Goal: Transaction & Acquisition: Purchase product/service

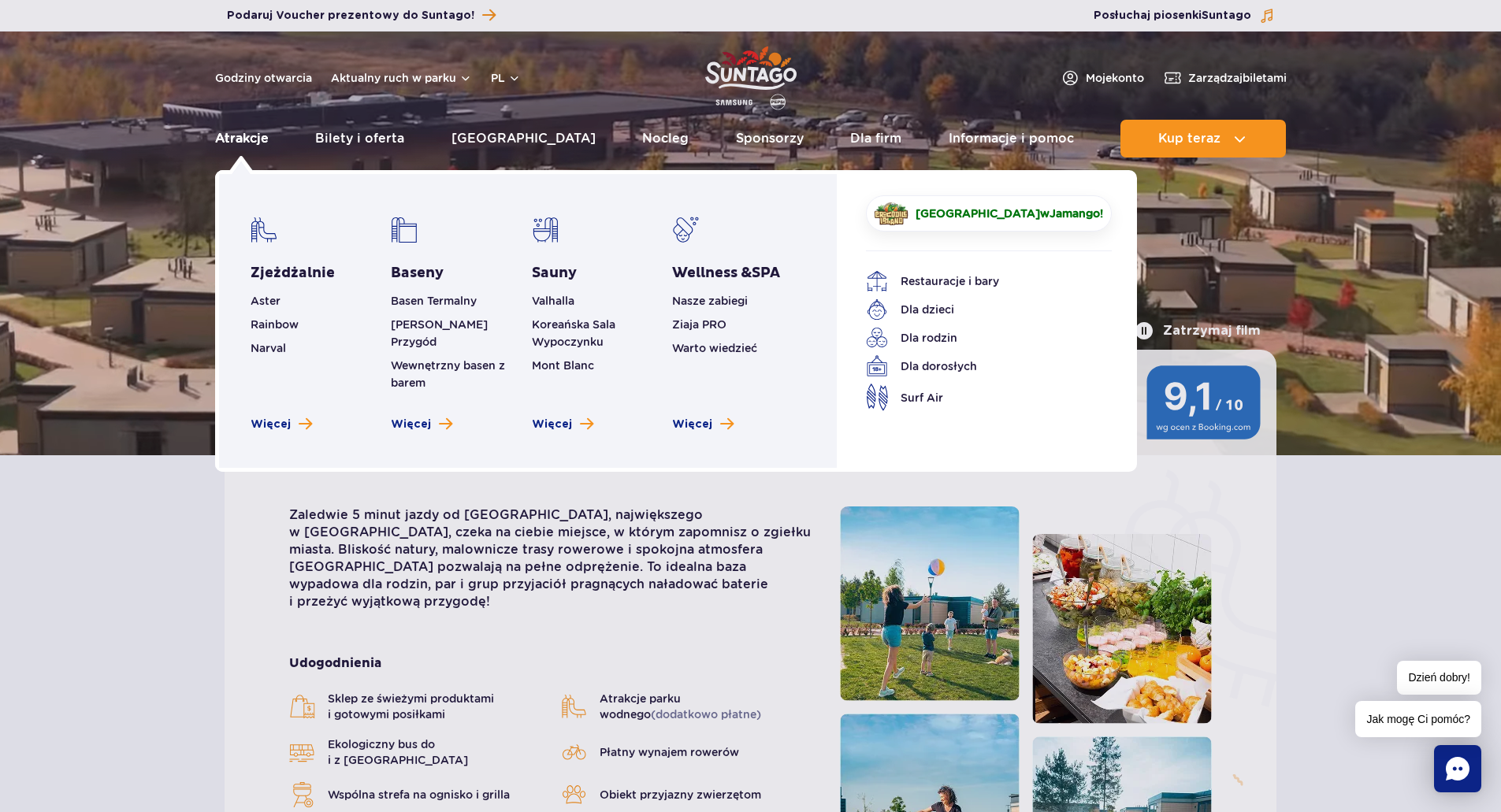
click at [251, 143] on link "Atrakcje" at bounding box center [242, 139] width 54 height 38
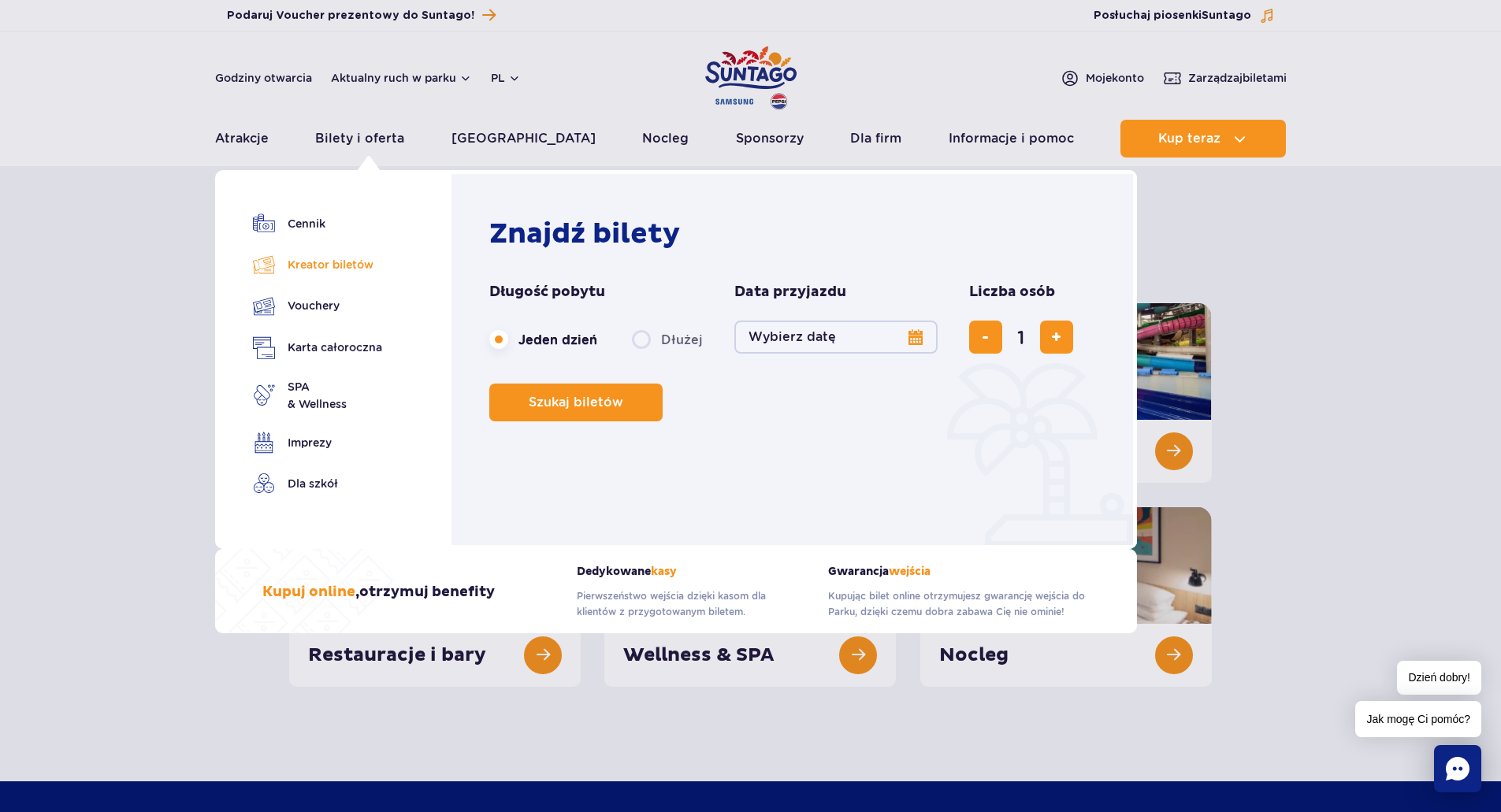
click at [319, 261] on link "Kreator biletów" at bounding box center [318, 265] width 129 height 22
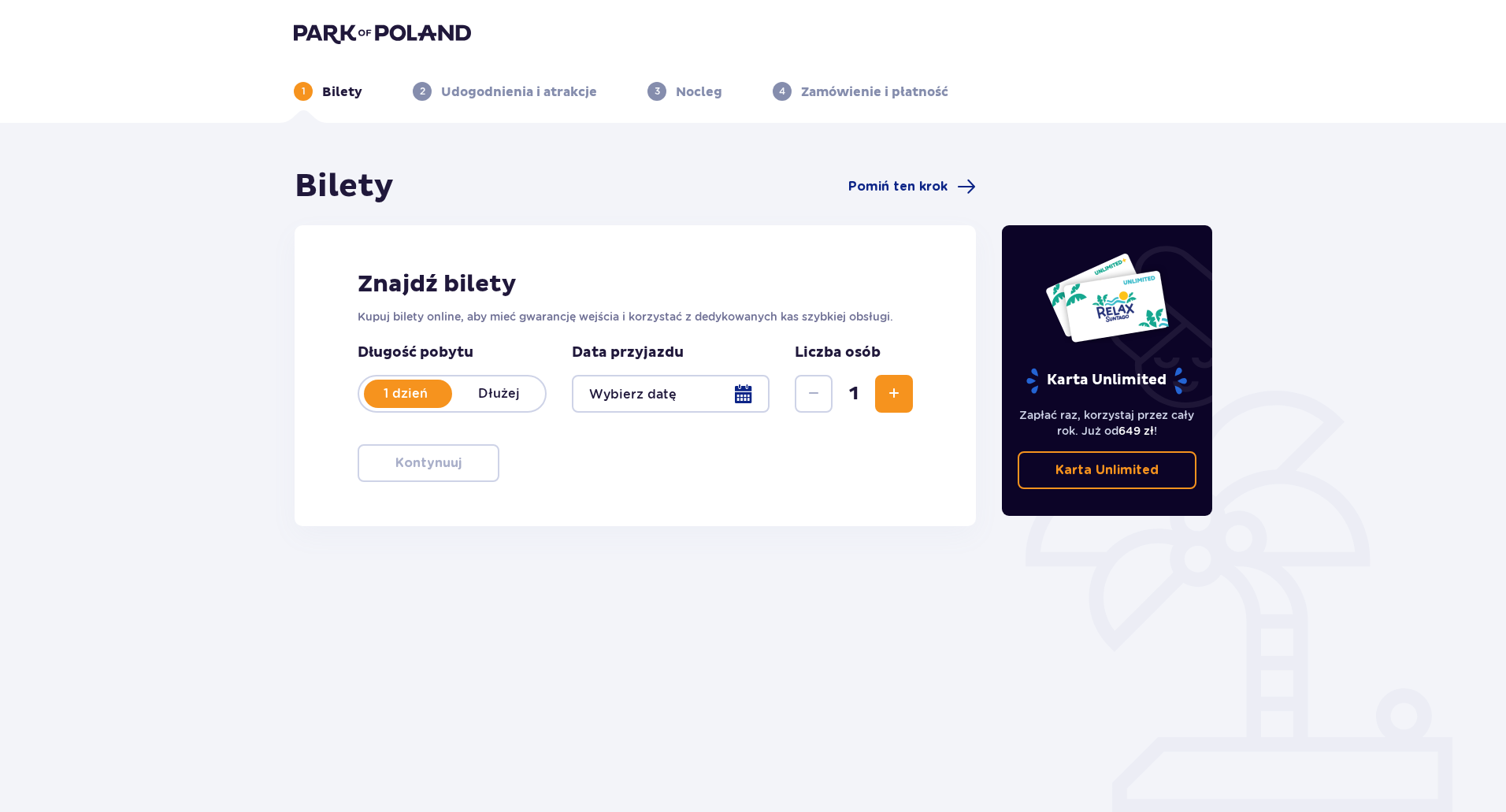
click at [510, 390] on p "Dłużej" at bounding box center [498, 393] width 93 height 17
click at [407, 400] on p "1 dzień" at bounding box center [406, 393] width 93 height 17
click at [501, 382] on div "1 dzień Dłużej" at bounding box center [453, 393] width 189 height 38
click at [751, 396] on div at bounding box center [670, 393] width 198 height 38
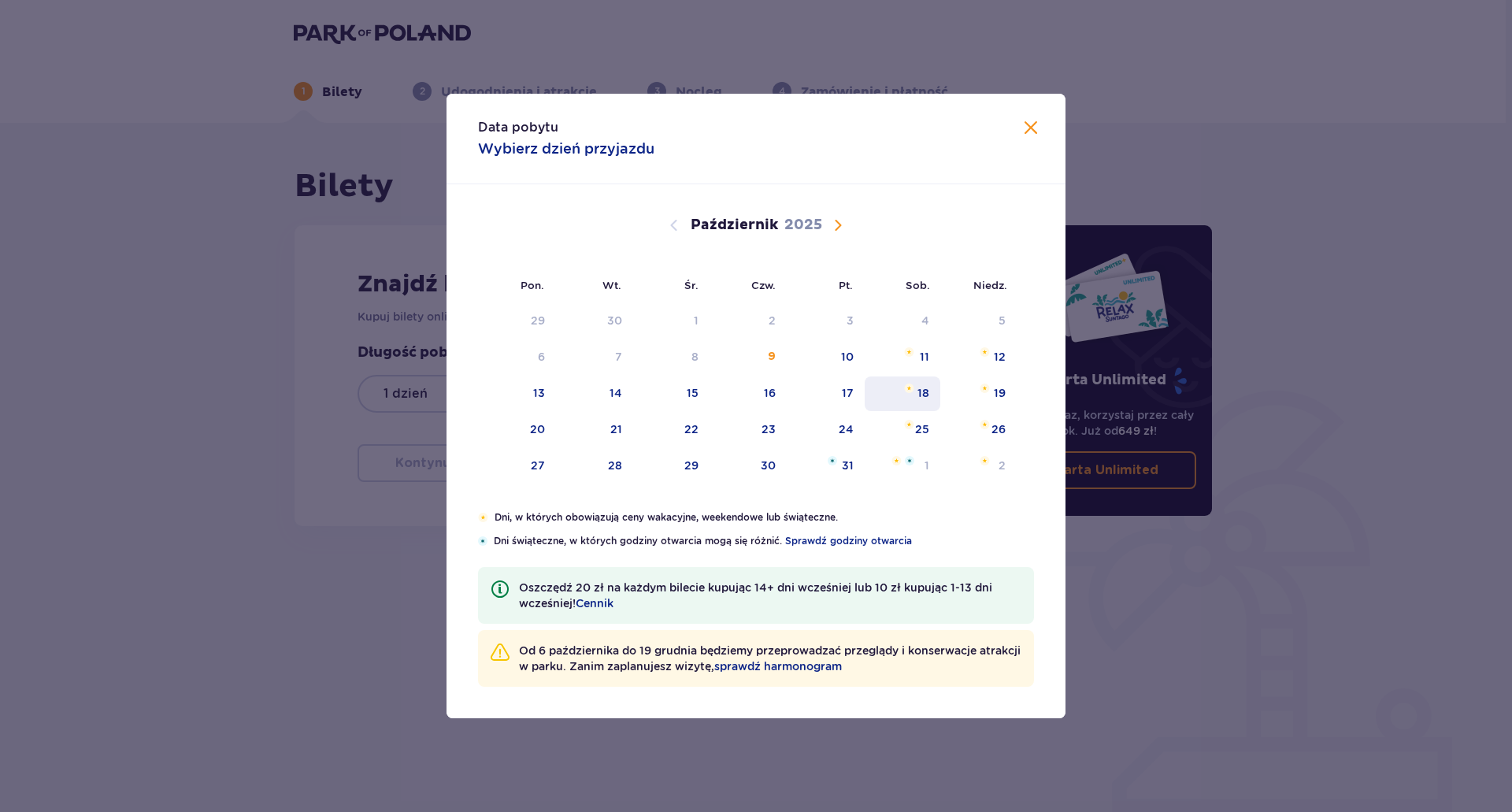
click at [929, 386] on div "18" at bounding box center [923, 393] width 12 height 16
click at [990, 383] on img at bounding box center [985, 388] width 10 height 9
type input "18.10.25 - 19.10.25"
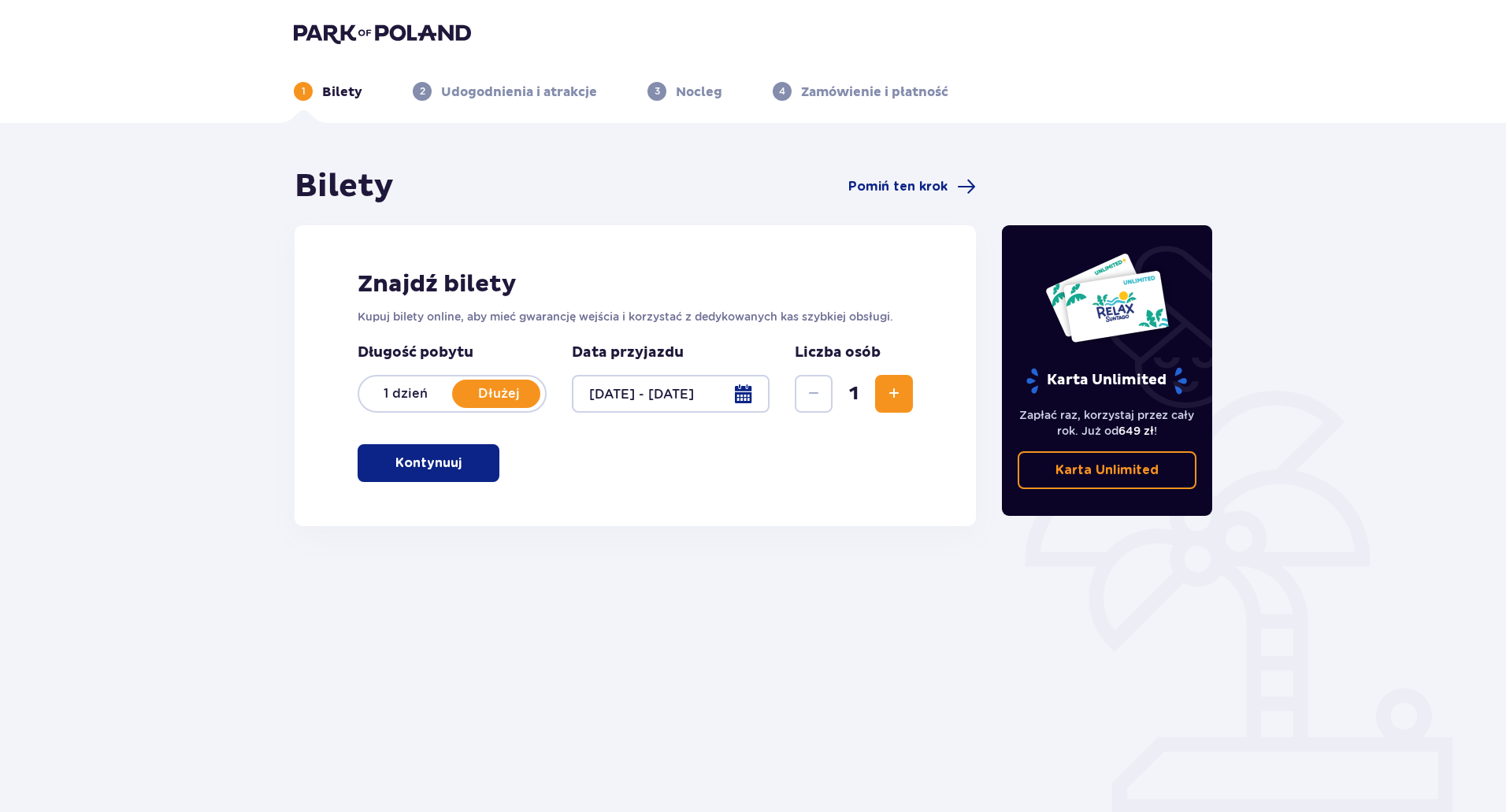
click at [896, 398] on span "Zwiększ" at bounding box center [894, 393] width 19 height 19
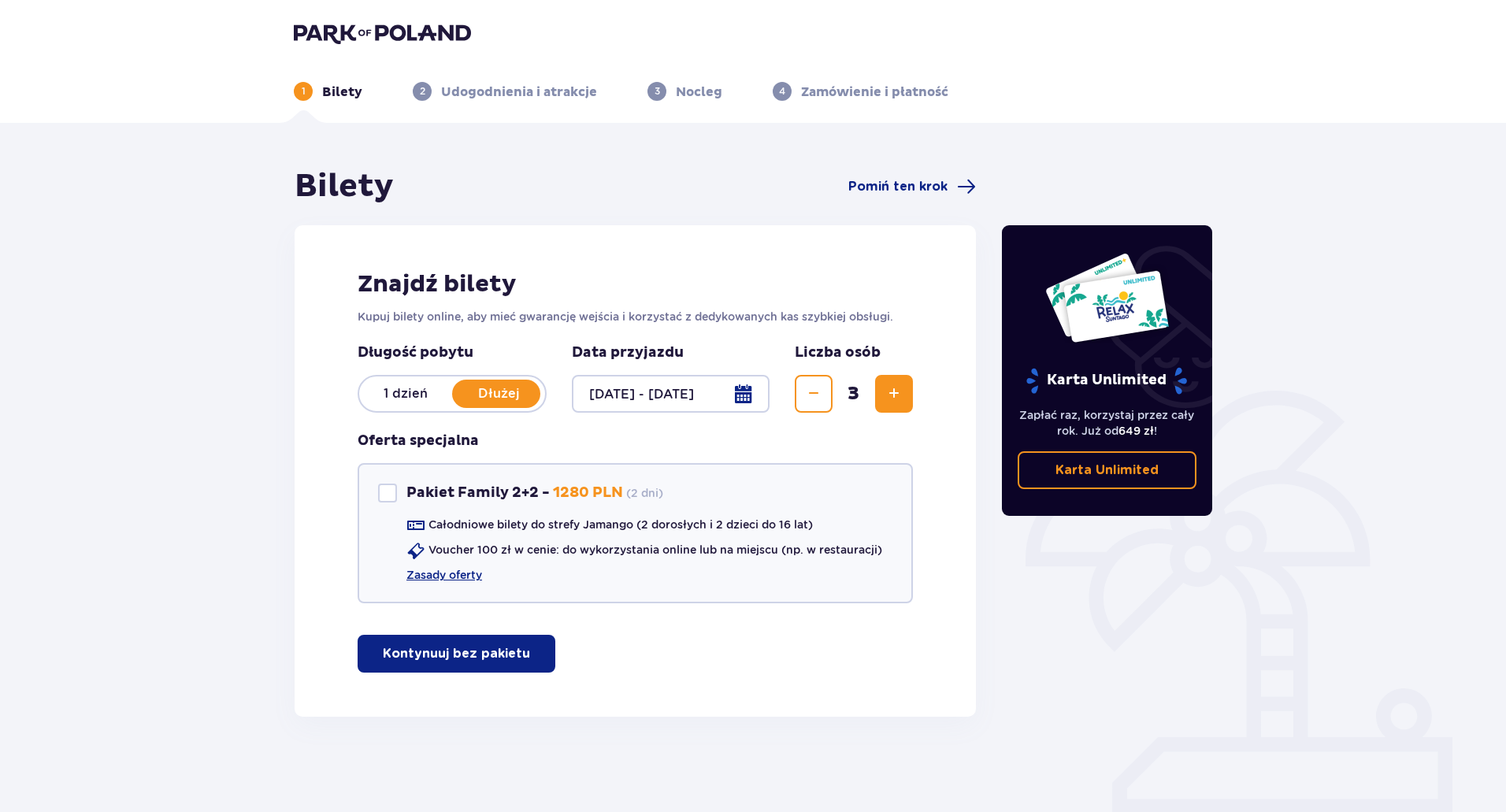
click at [482, 654] on p "Kontynuuj bez pakietu" at bounding box center [456, 654] width 147 height 17
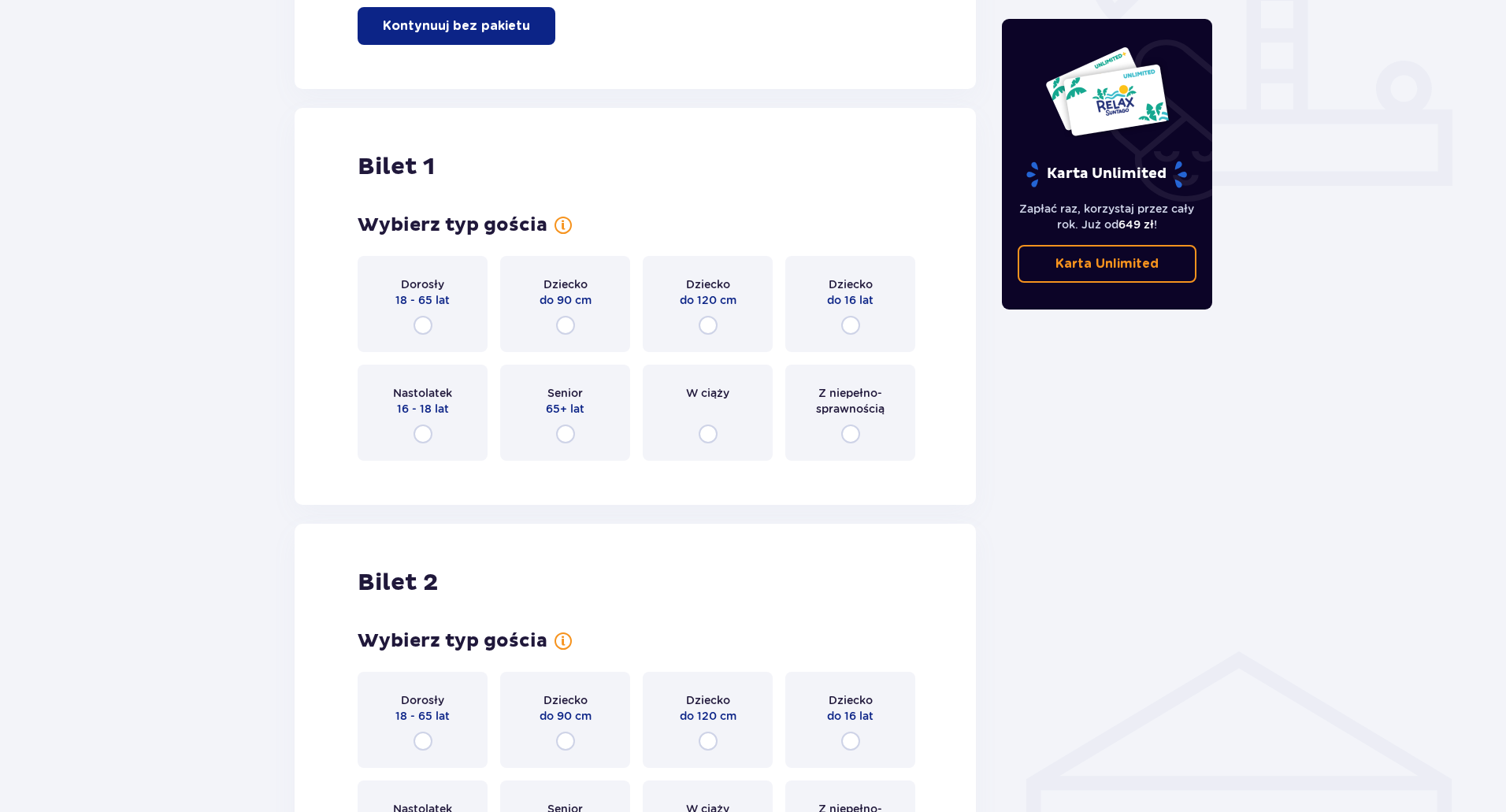
scroll to position [717, 0]
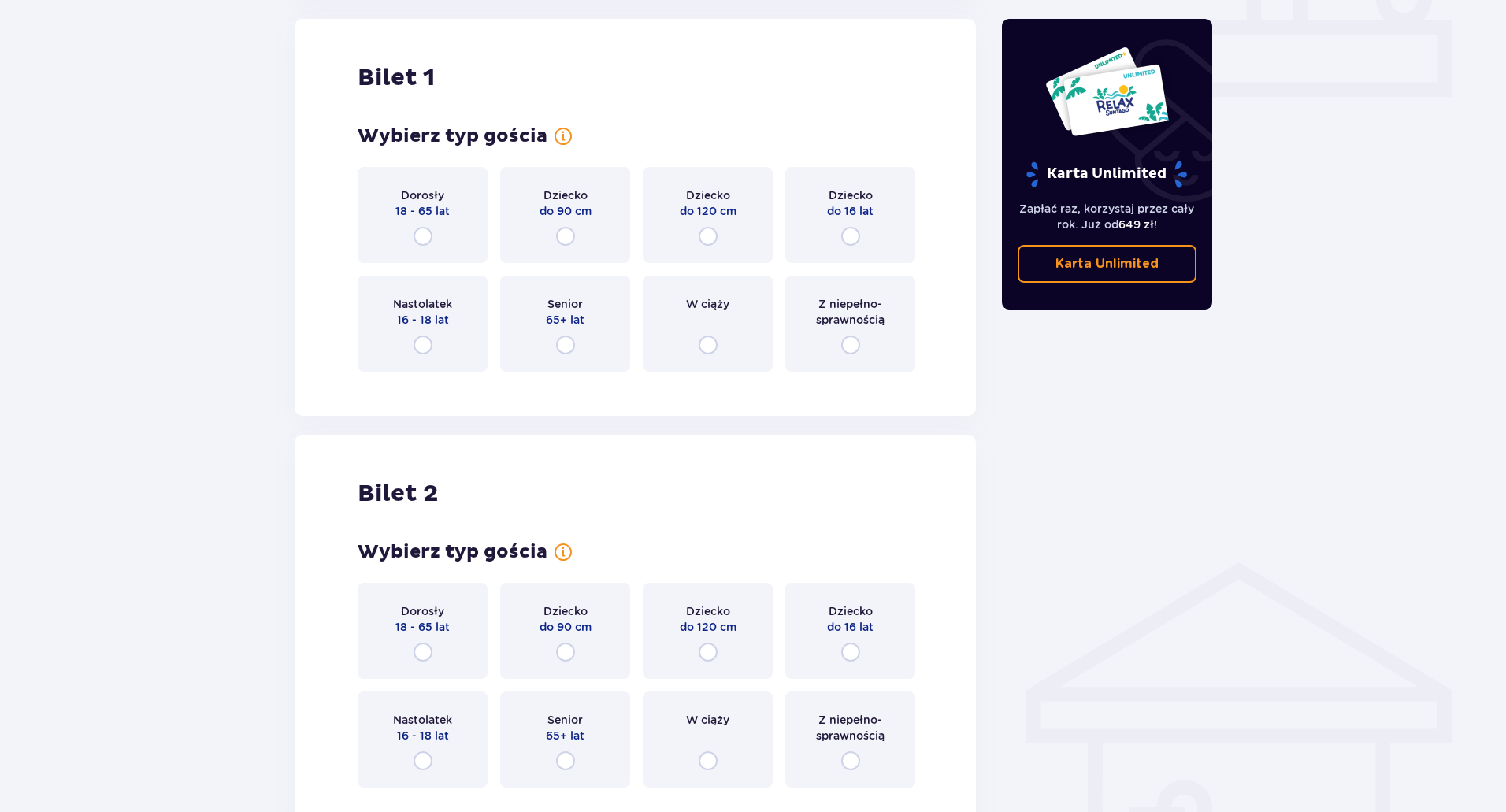
click at [427, 233] on input "radio" at bounding box center [423, 237] width 19 height 19
radio input "true"
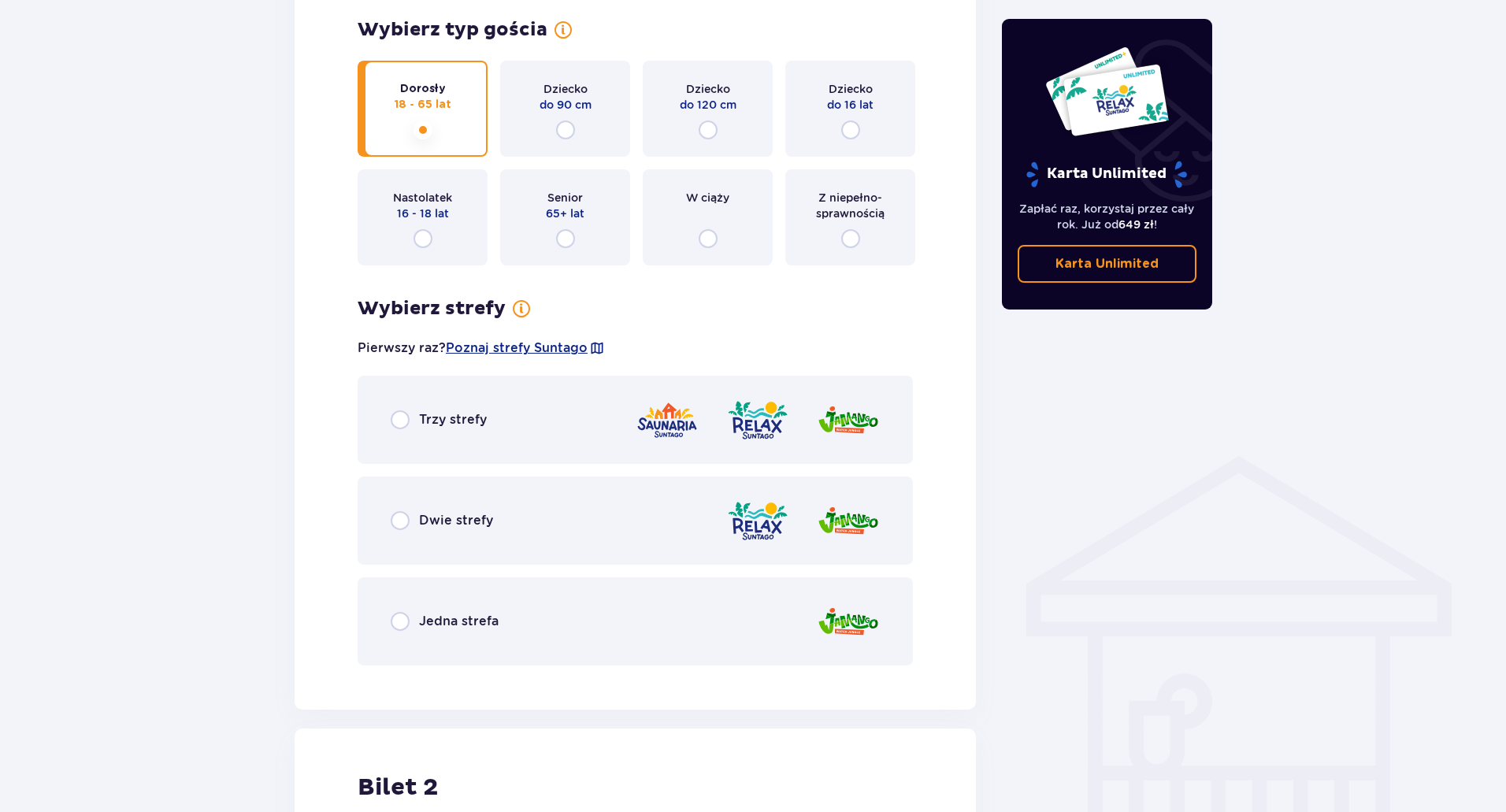
scroll to position [786, 0]
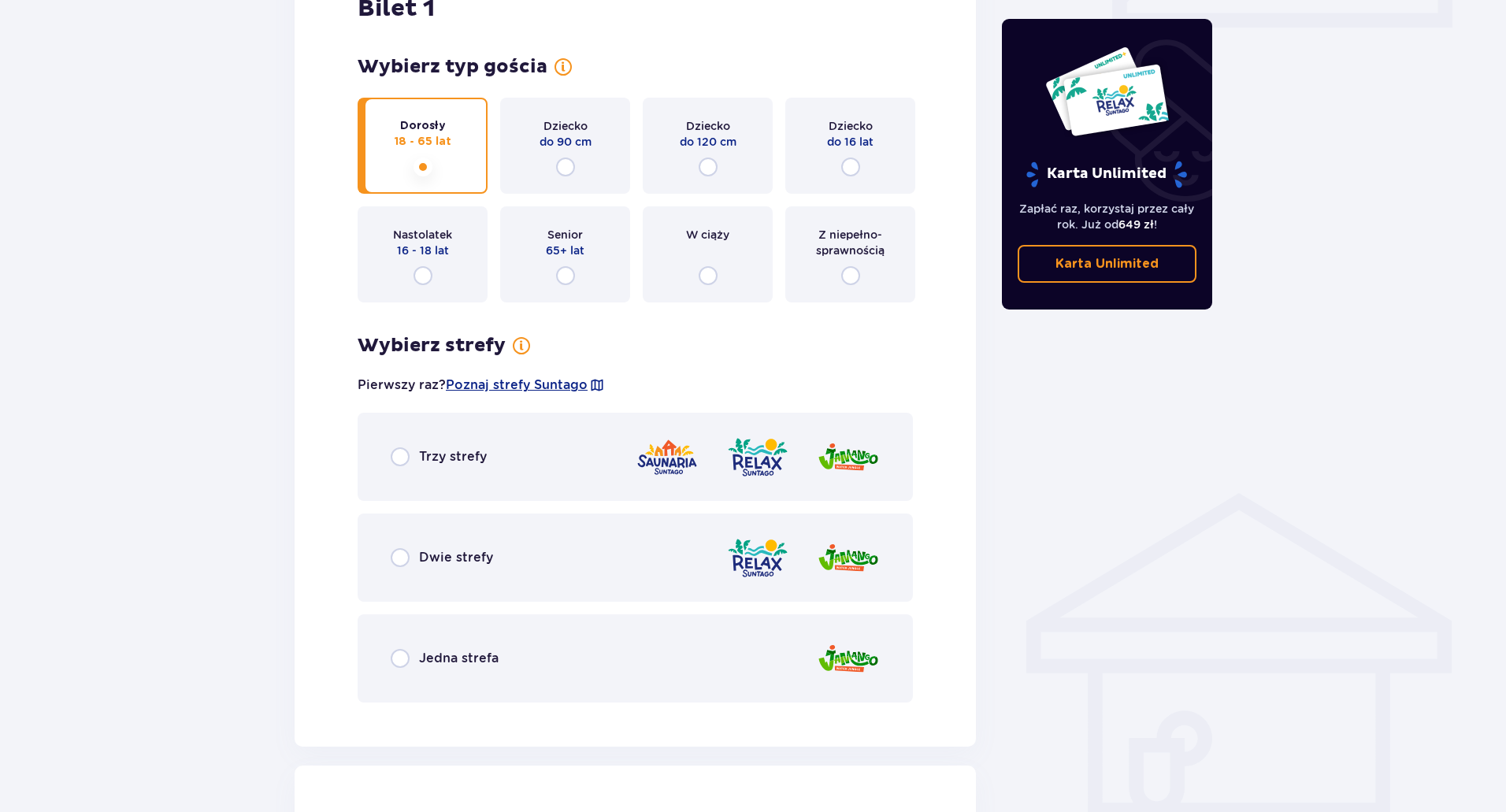
click at [401, 550] on input "radio" at bounding box center [400, 557] width 19 height 19
radio input "true"
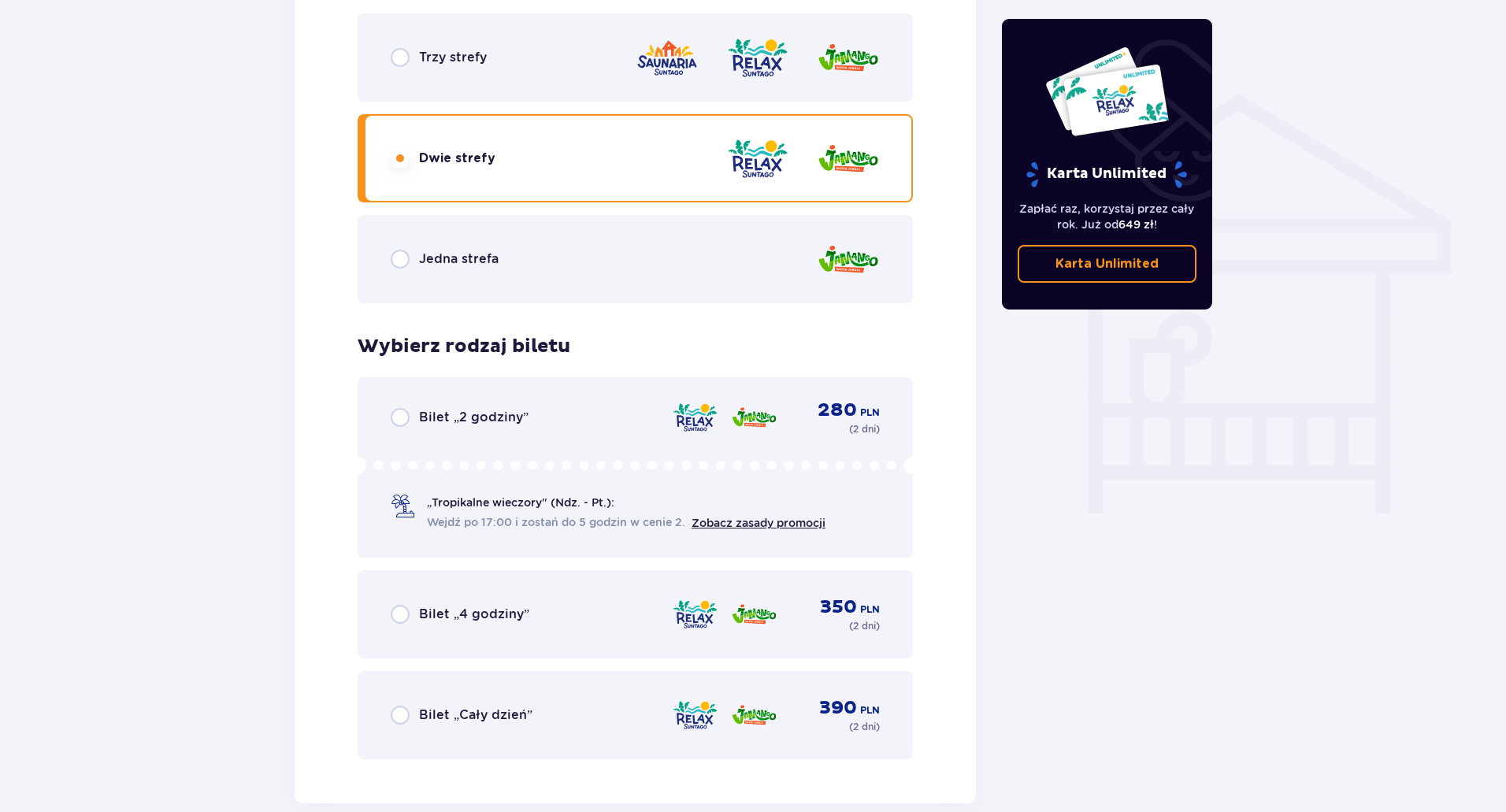
scroll to position [1186, 0]
click at [398, 418] on input "radio" at bounding box center [400, 416] width 19 height 19
radio input "true"
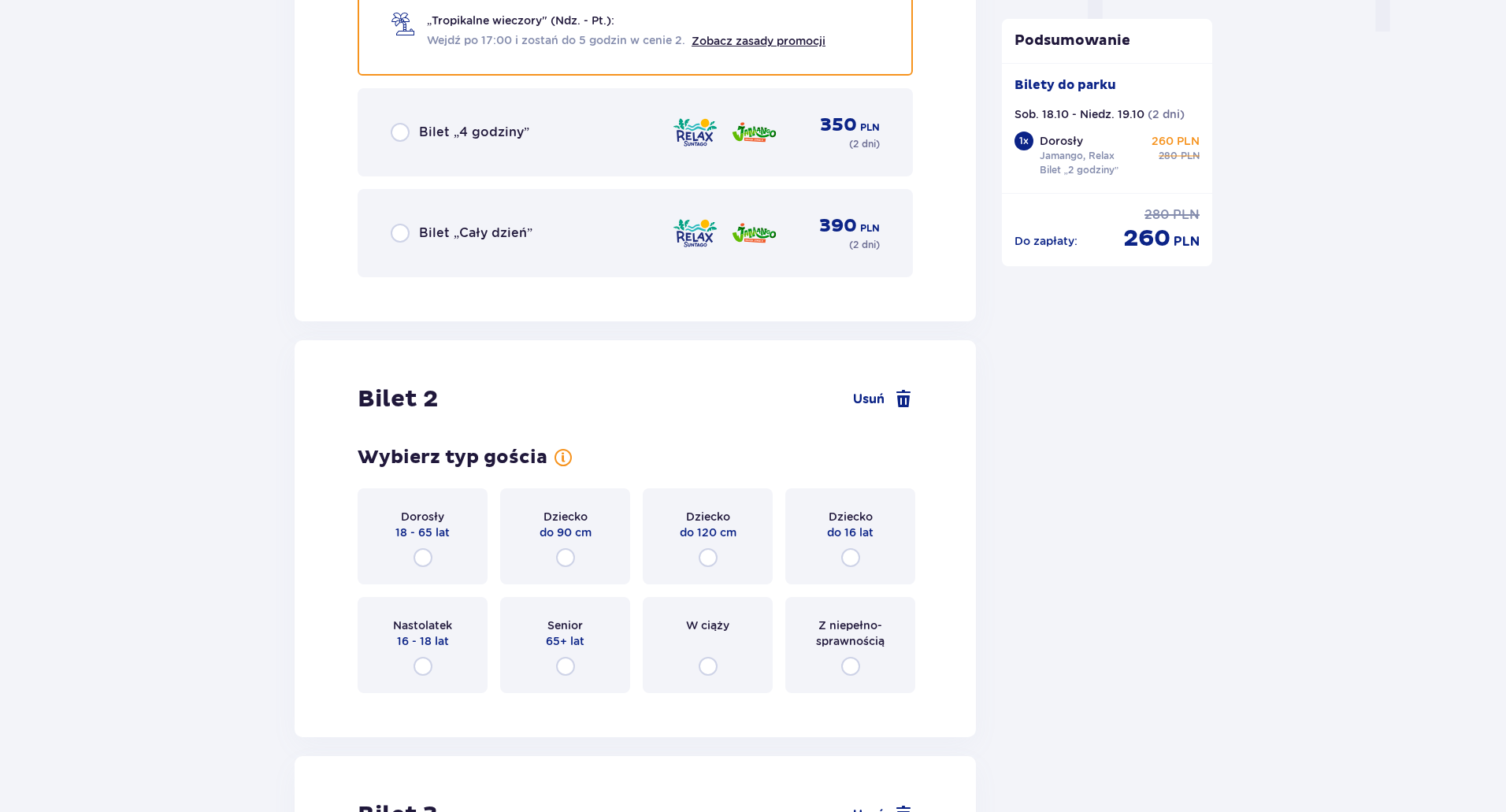
scroll to position [1674, 0]
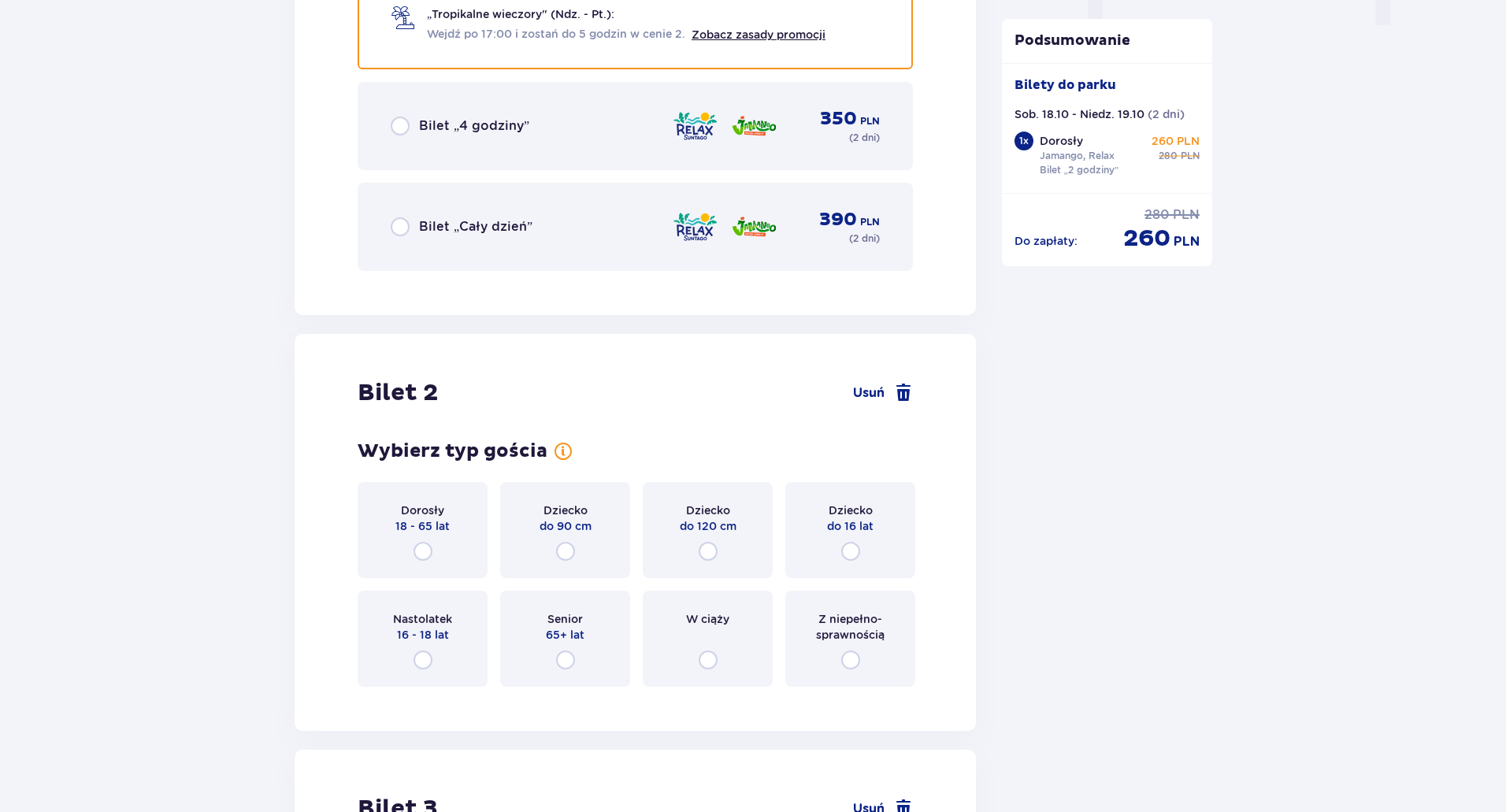
click at [417, 550] on input "radio" at bounding box center [423, 551] width 19 height 19
radio input "true"
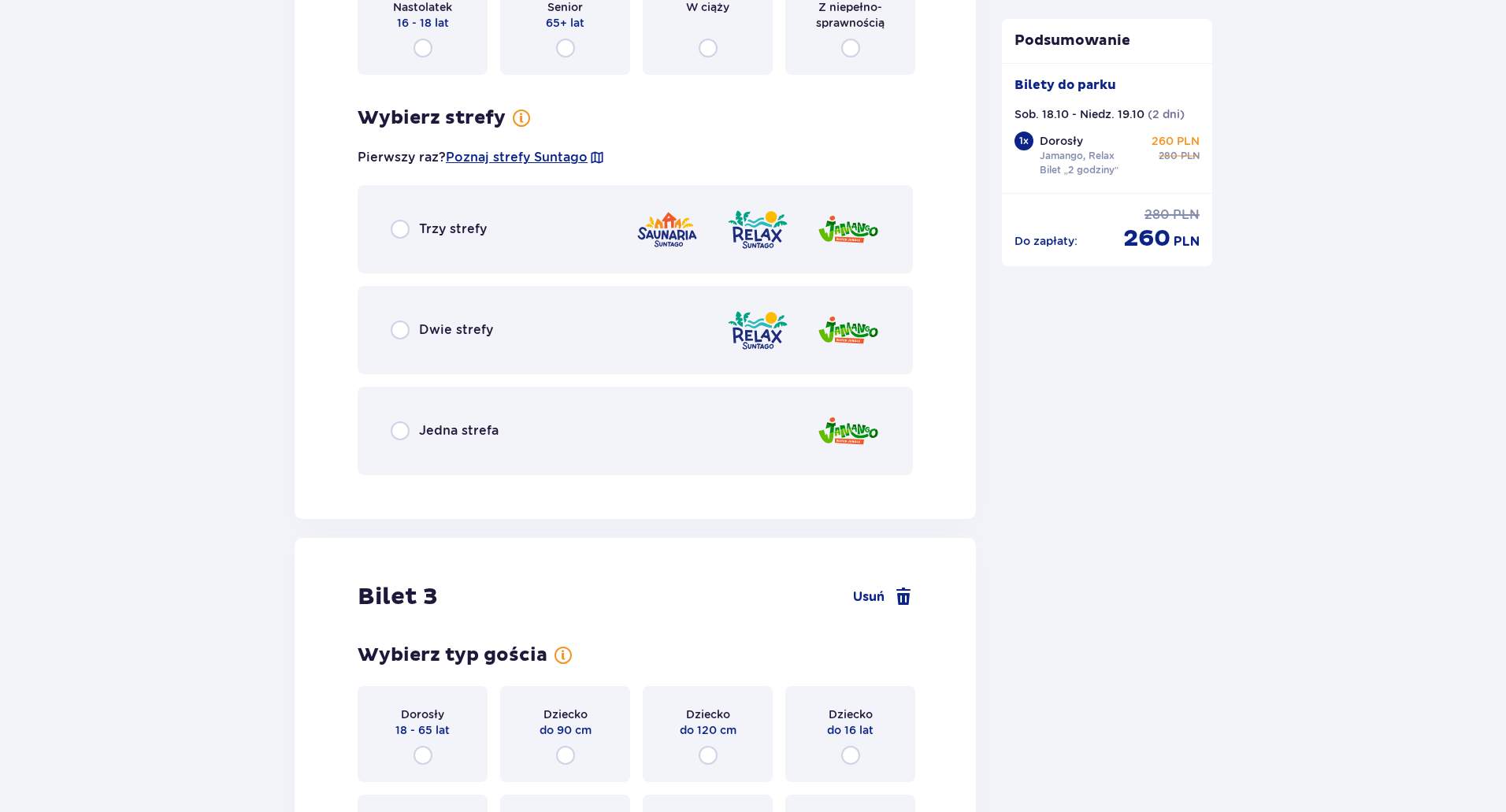
scroll to position [2373, 0]
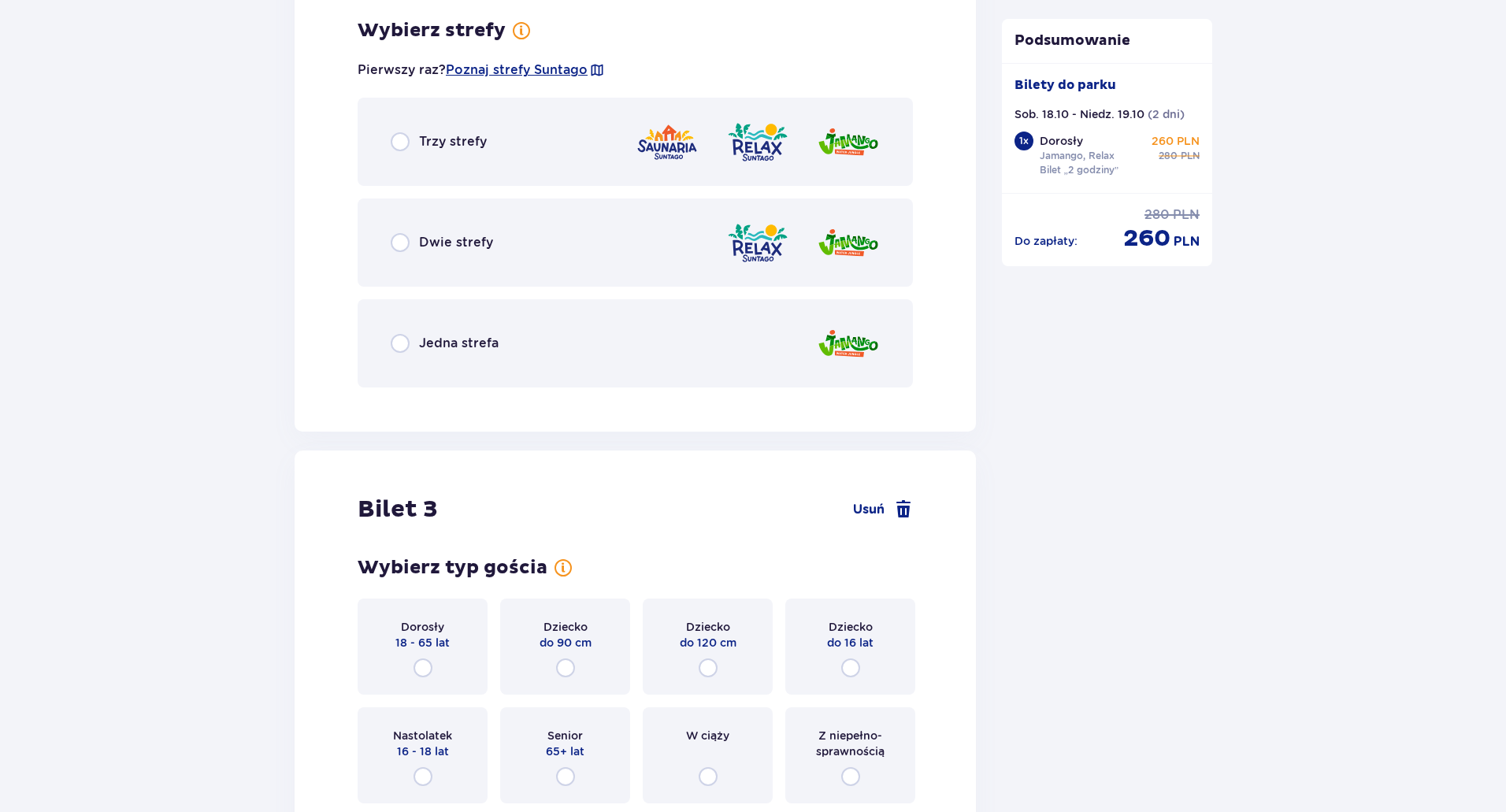
click at [404, 244] on input "radio" at bounding box center [400, 243] width 19 height 19
radio input "true"
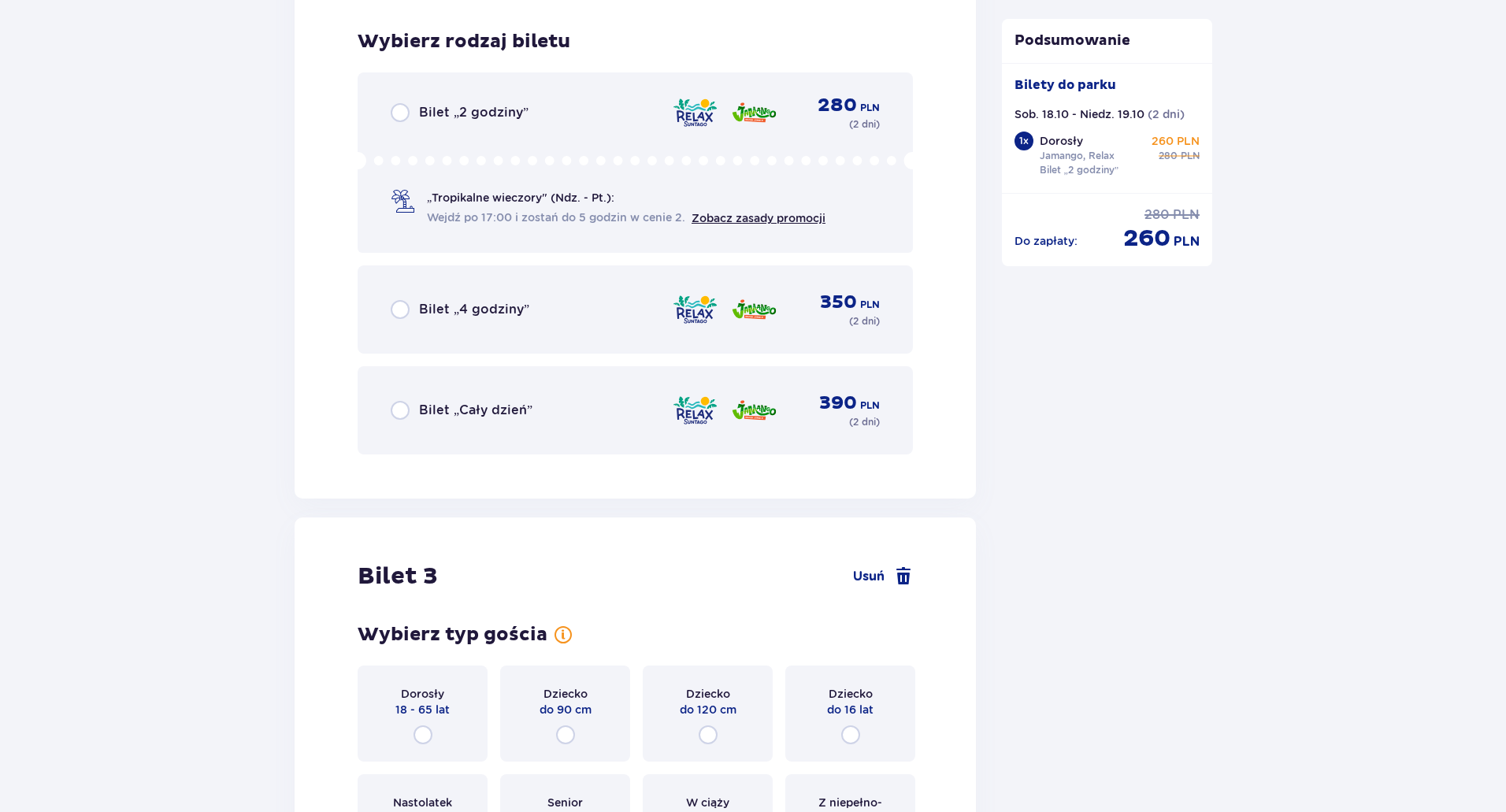
scroll to position [2773, 0]
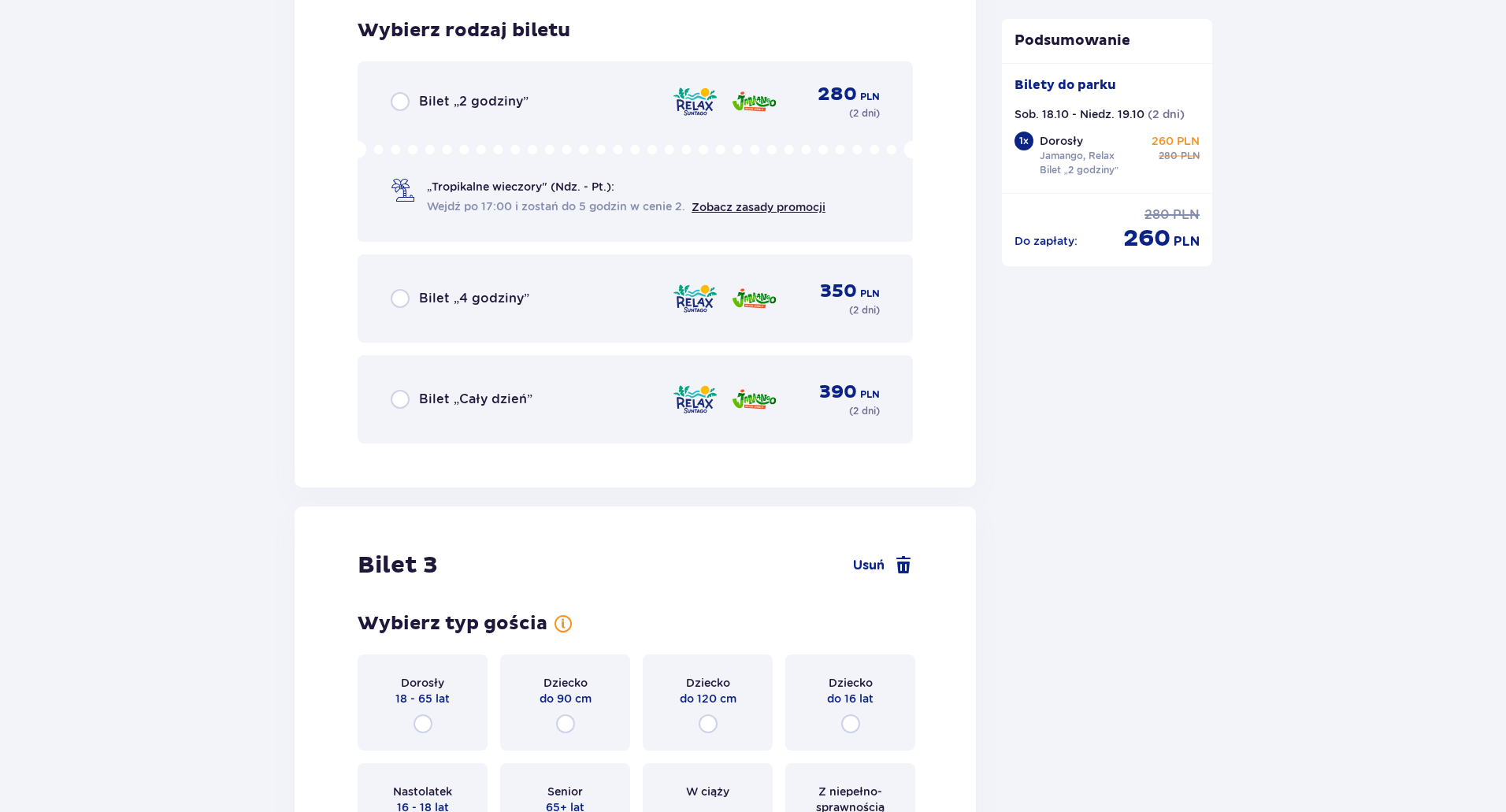
click at [397, 99] on input "radio" at bounding box center [400, 102] width 19 height 19
radio input "true"
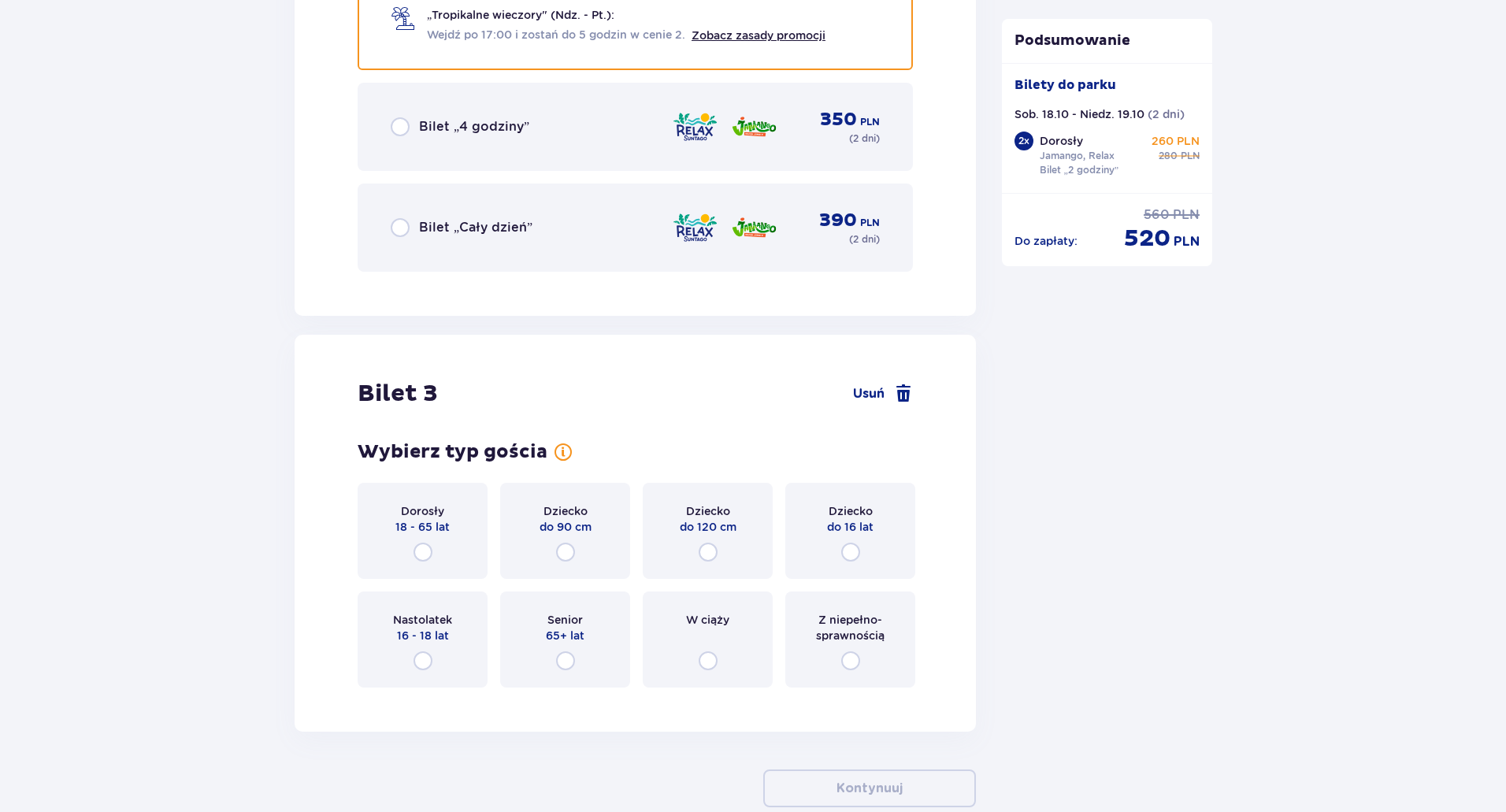
scroll to position [3034, 0]
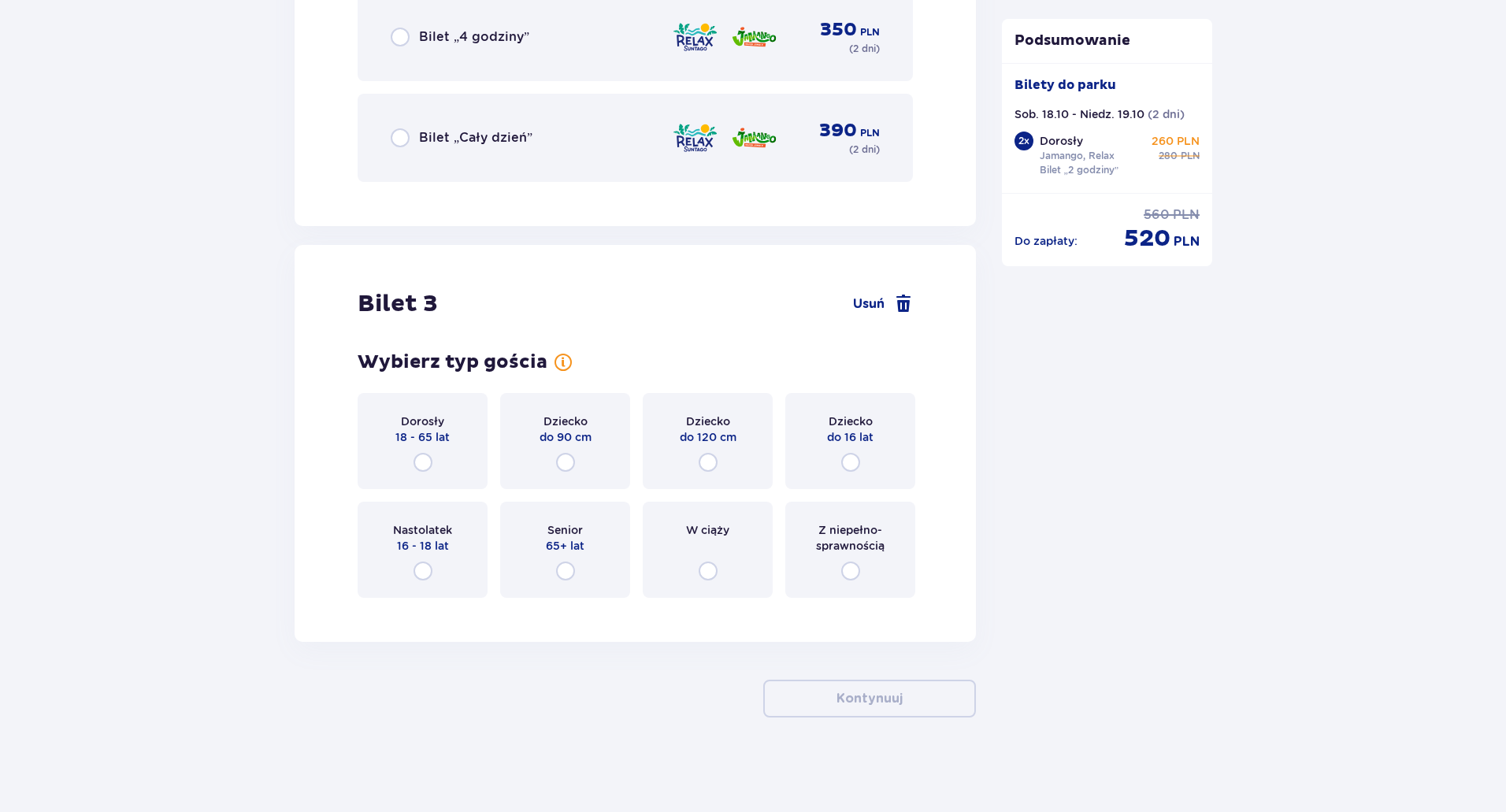
click at [703, 460] on input "radio" at bounding box center [708, 462] width 19 height 19
radio input "true"
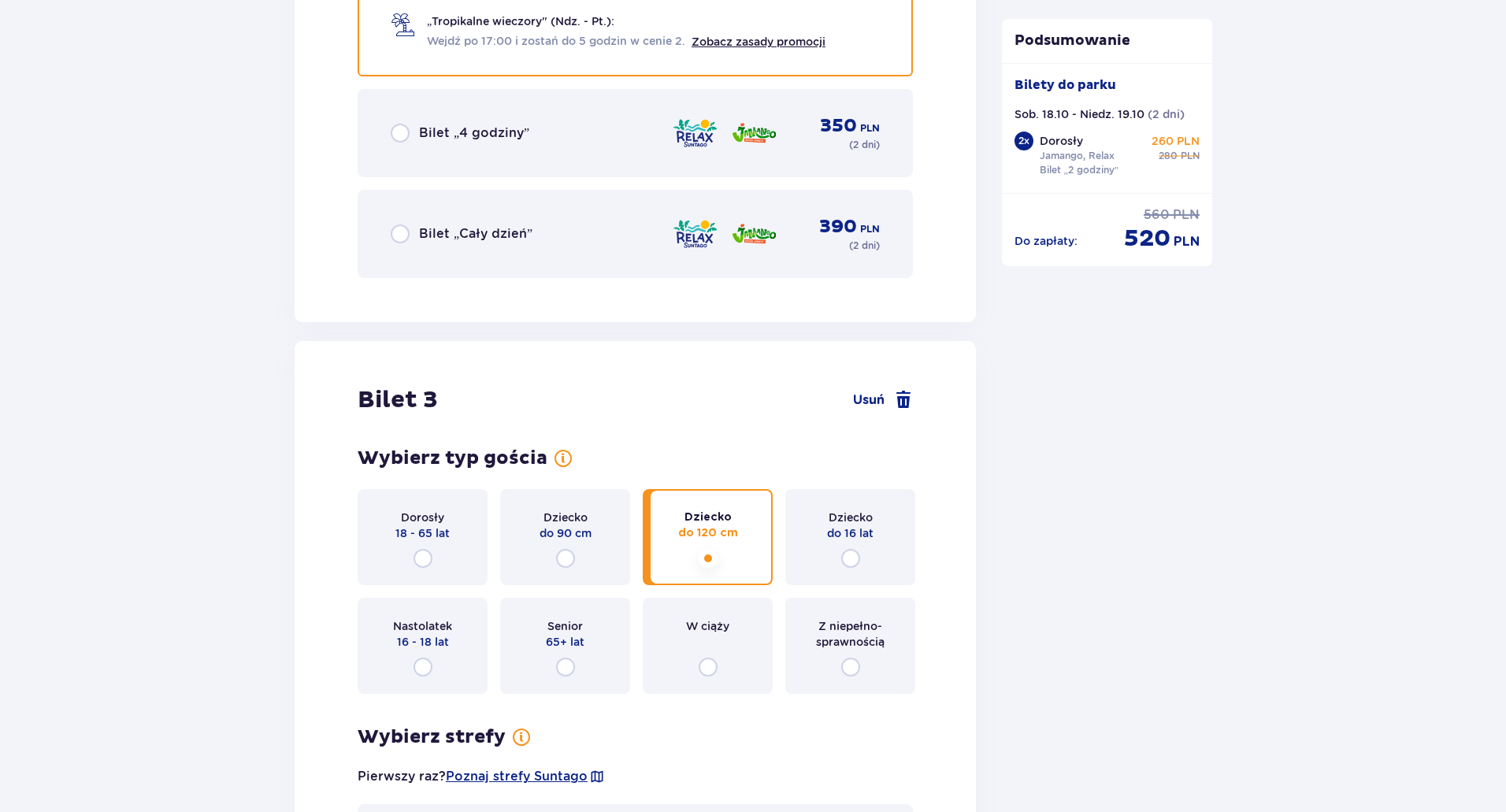
scroll to position [3075, 0]
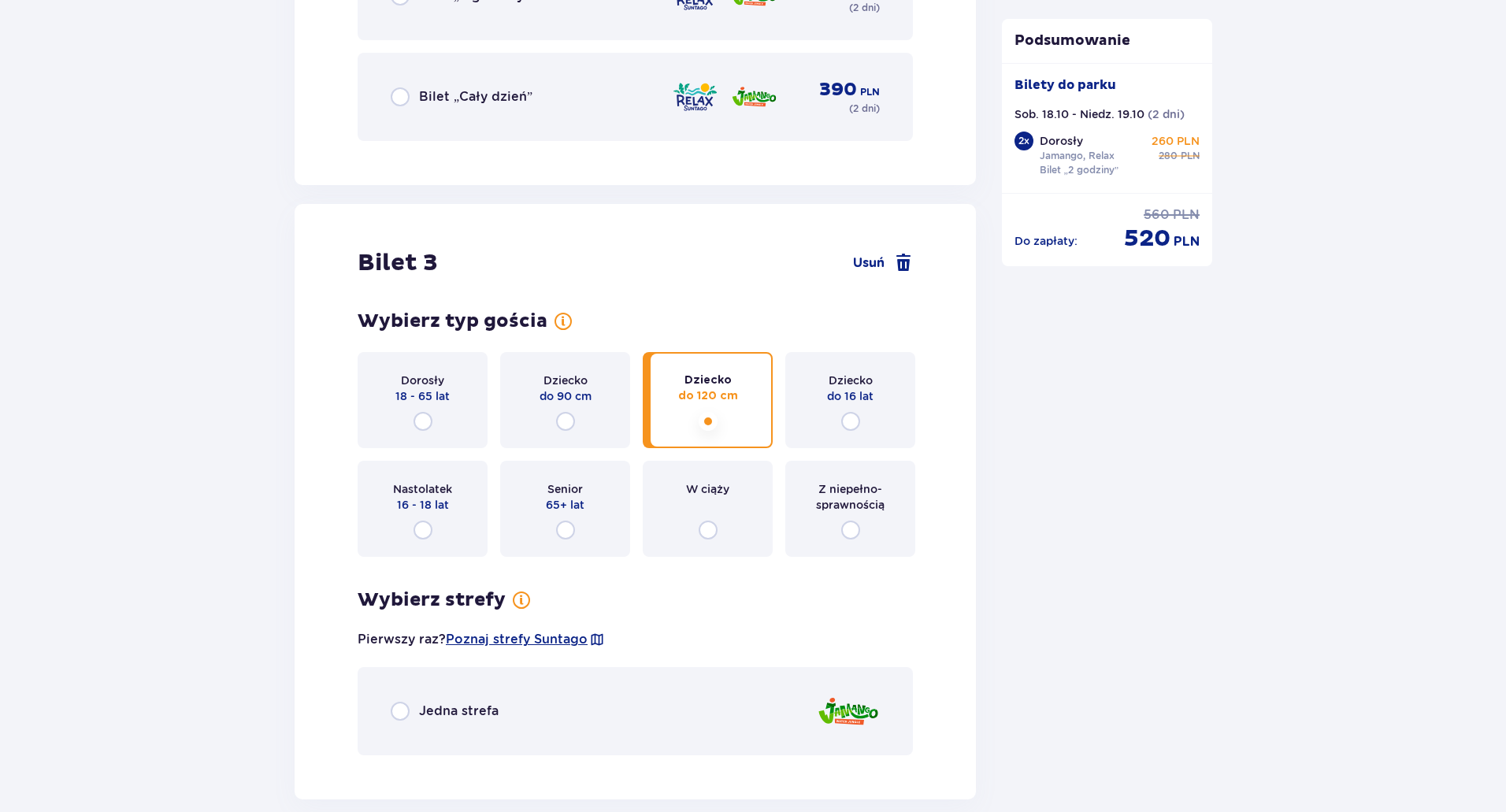
click at [394, 712] on input "radio" at bounding box center [400, 711] width 19 height 19
radio input "true"
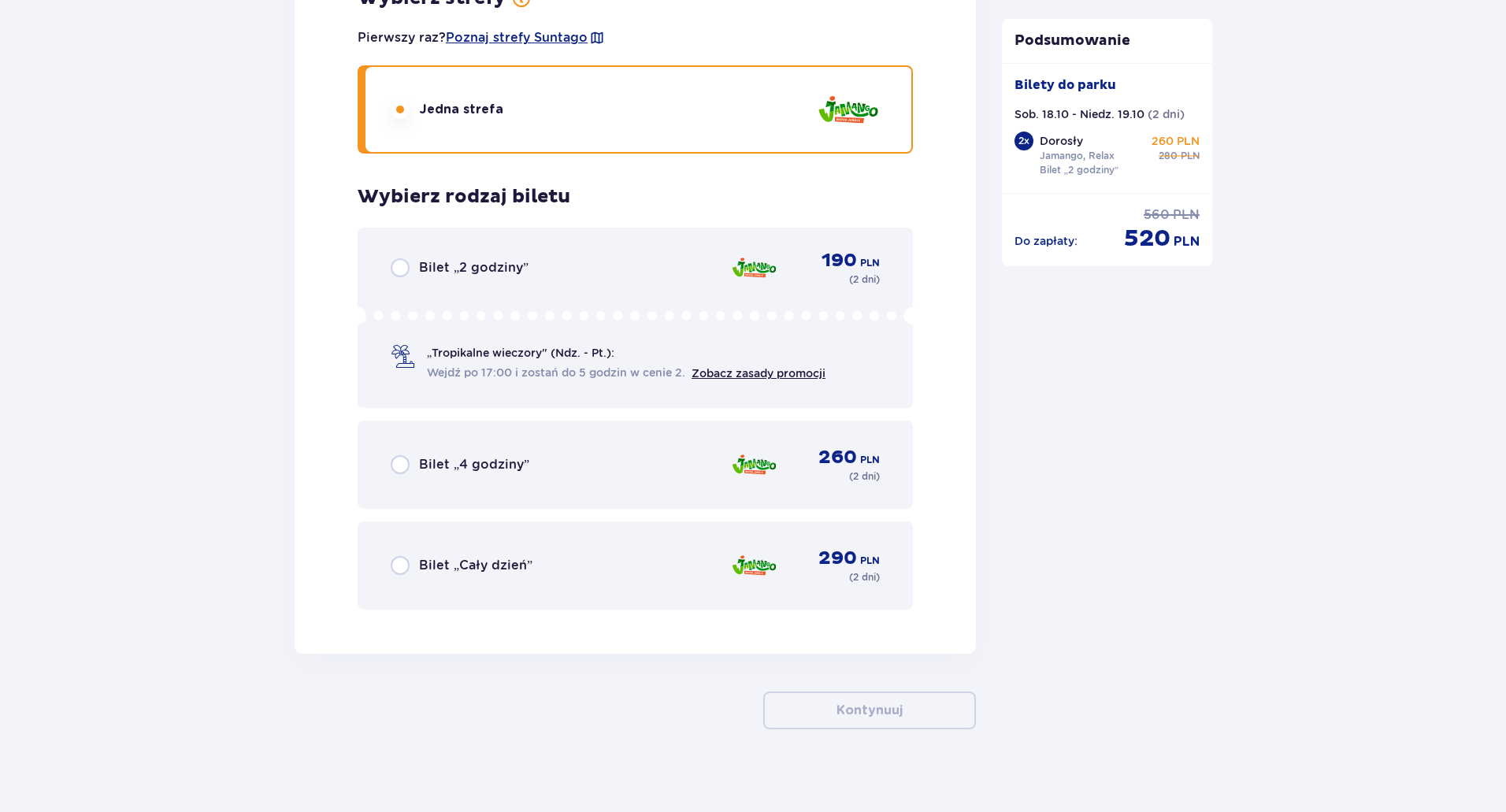
scroll to position [3689, 0]
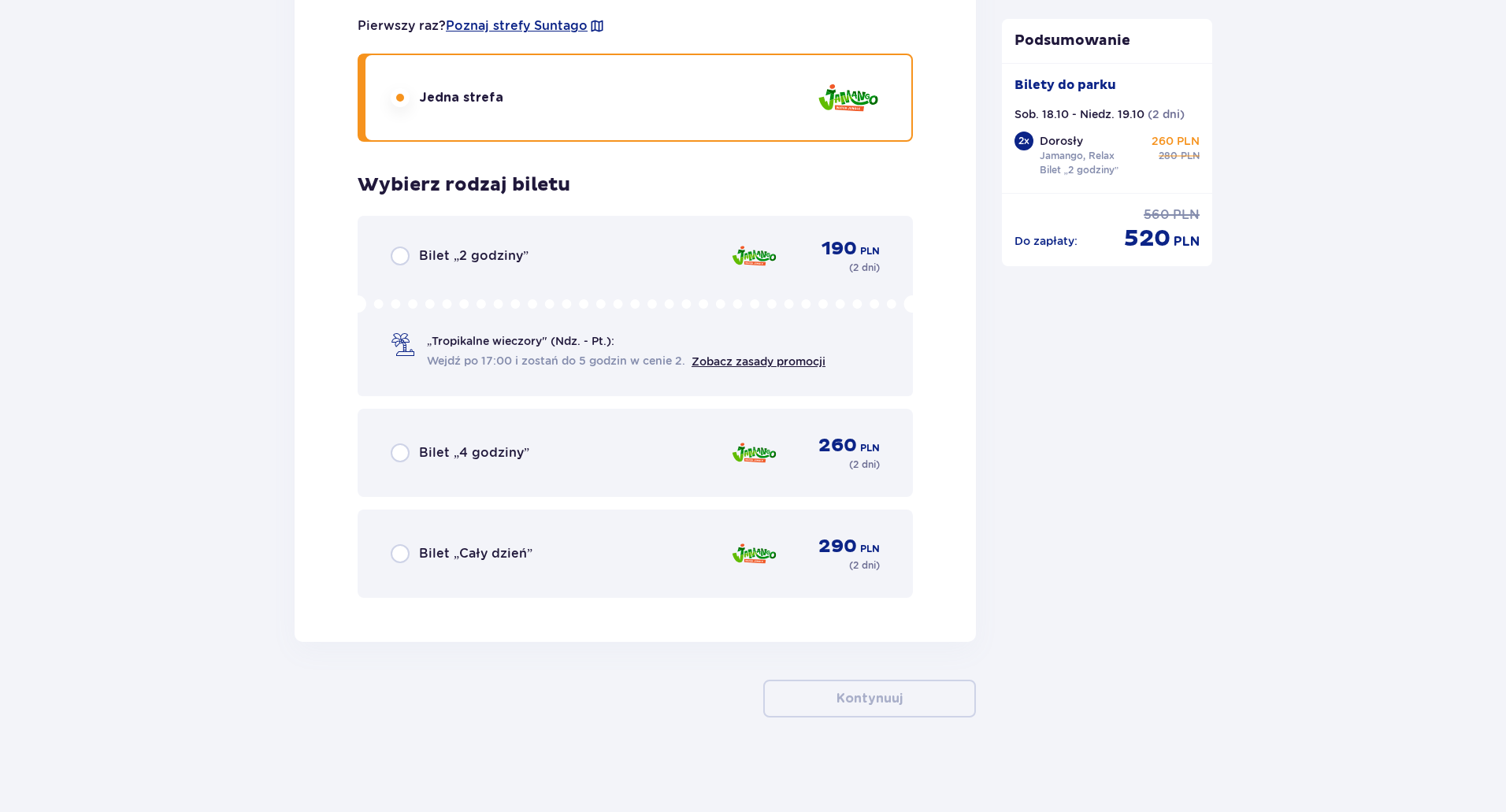
click at [400, 256] on input "radio" at bounding box center [400, 256] width 19 height 19
radio input "true"
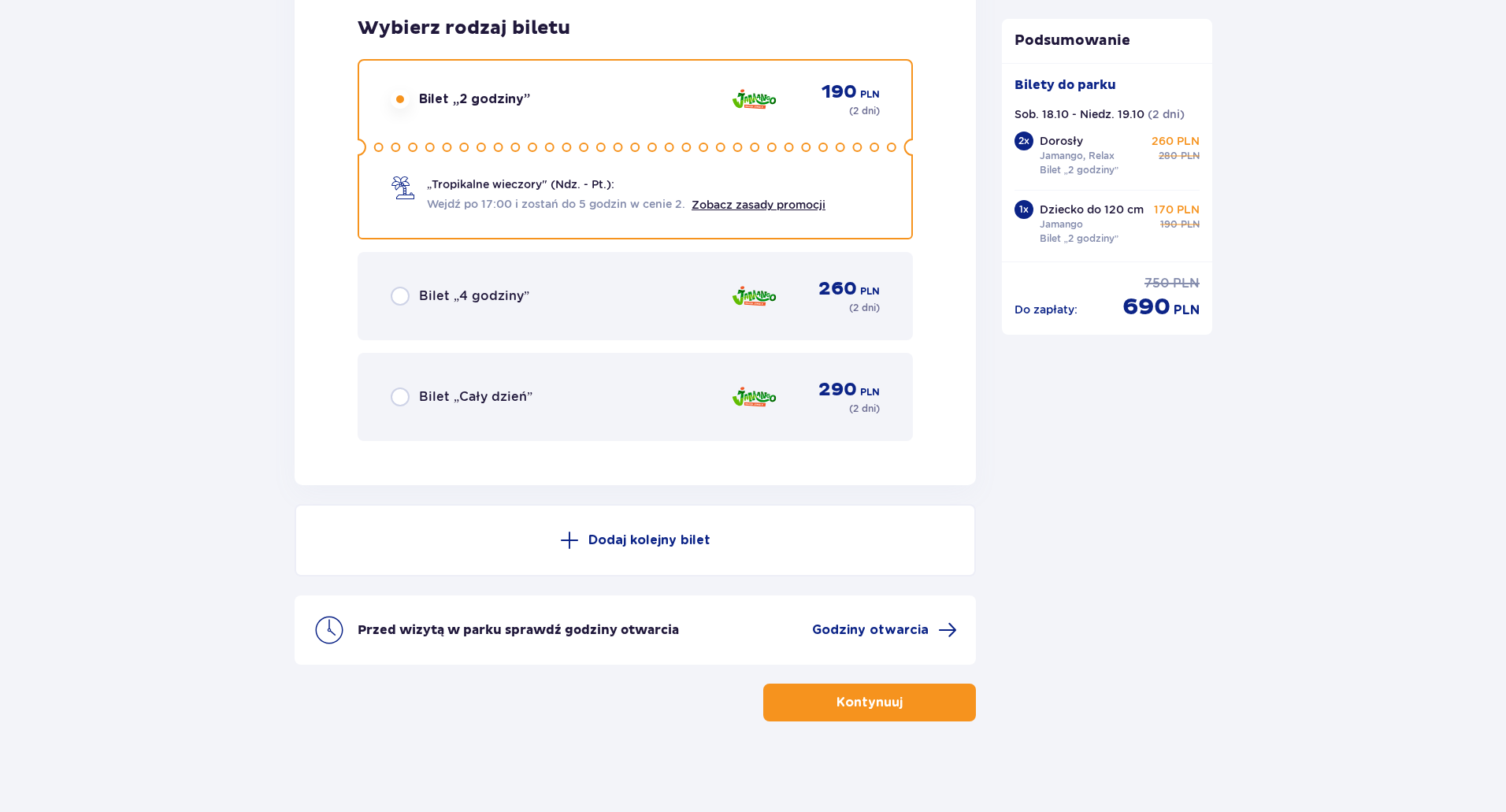
scroll to position [3850, 0]
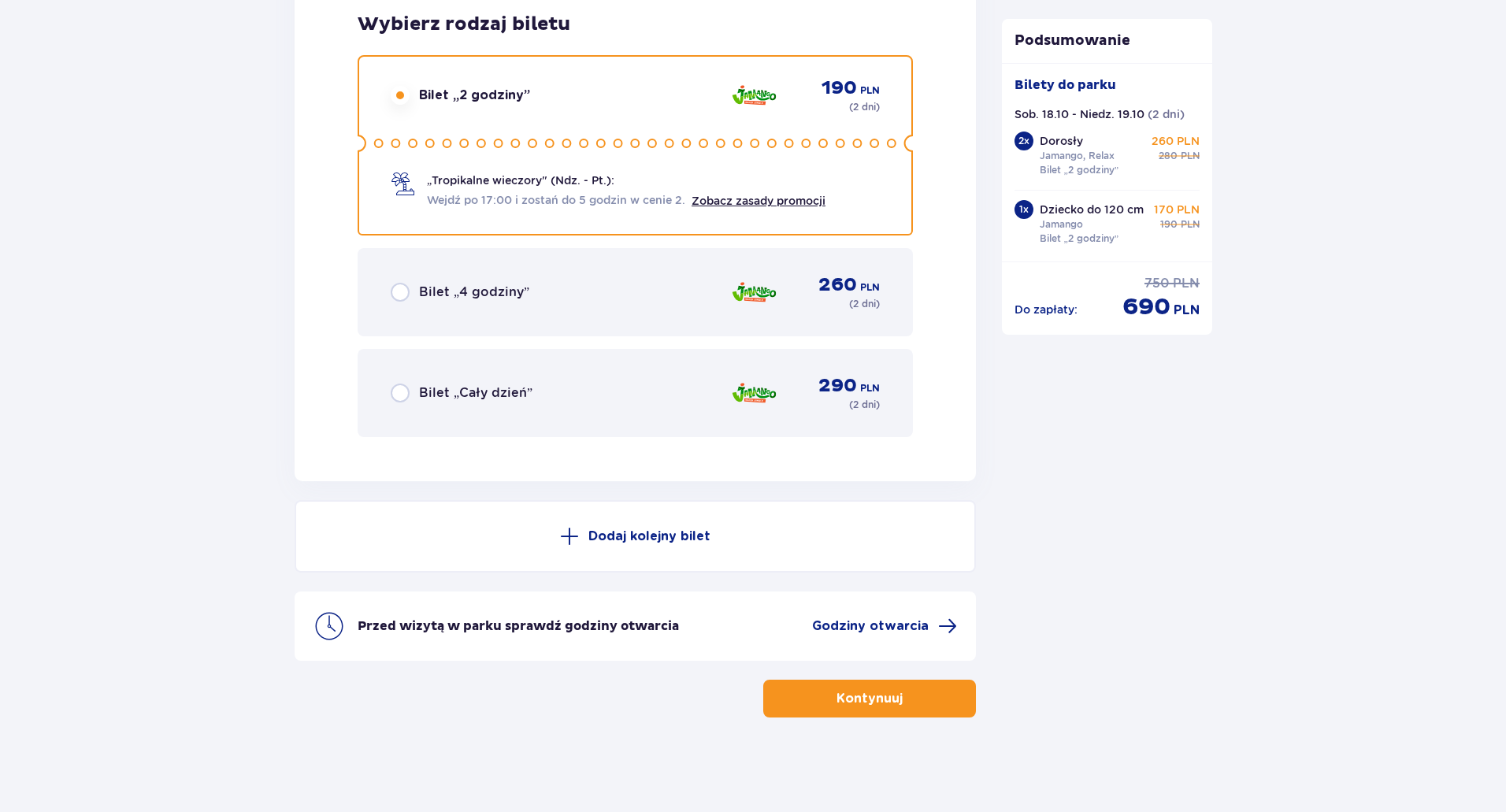
click at [866, 698] on p "Kontynuuj" at bounding box center [870, 698] width 66 height 17
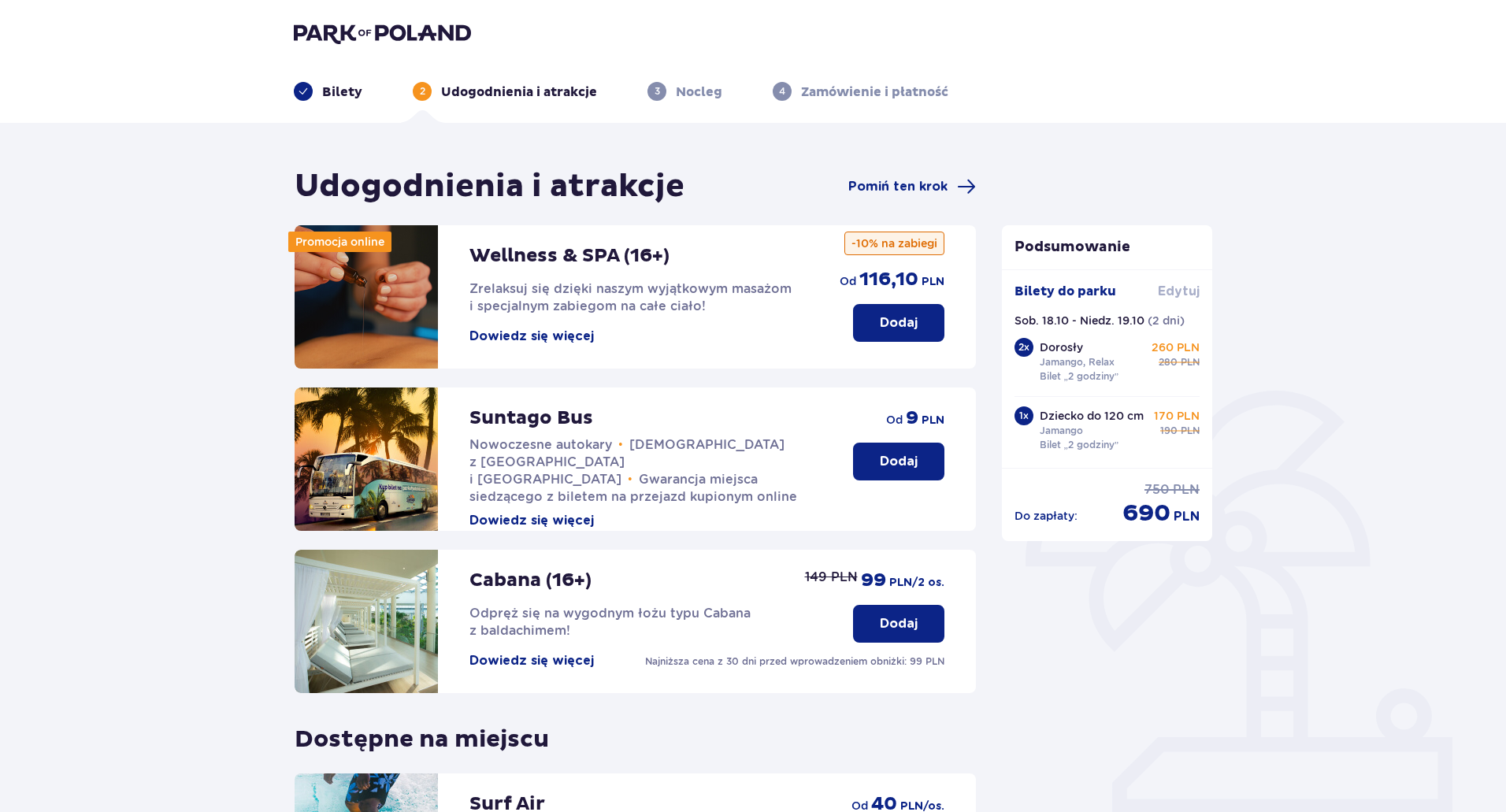
click at [1175, 294] on span "Edytuj" at bounding box center [1178, 292] width 42 height 17
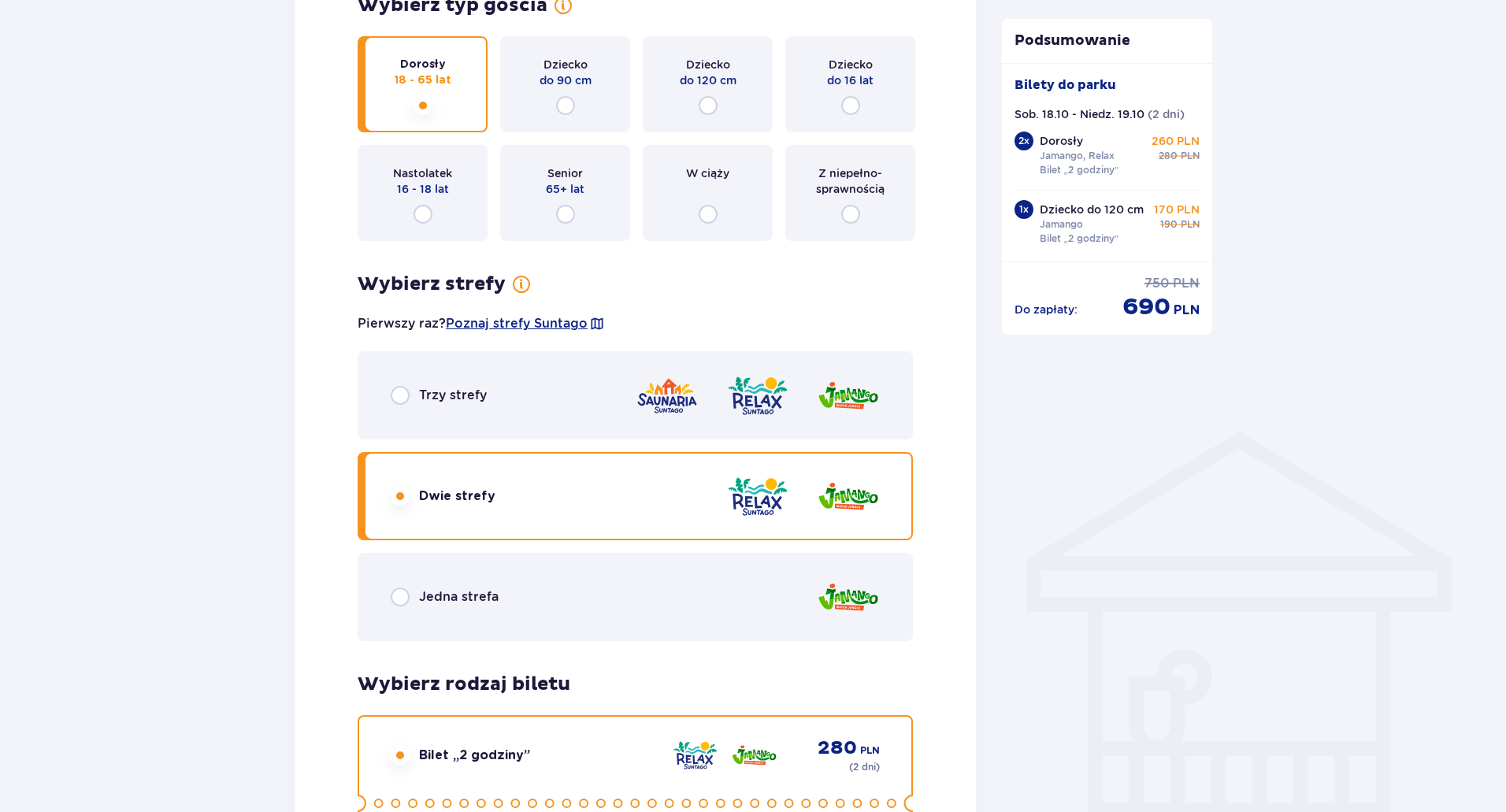
scroll to position [866, 0]
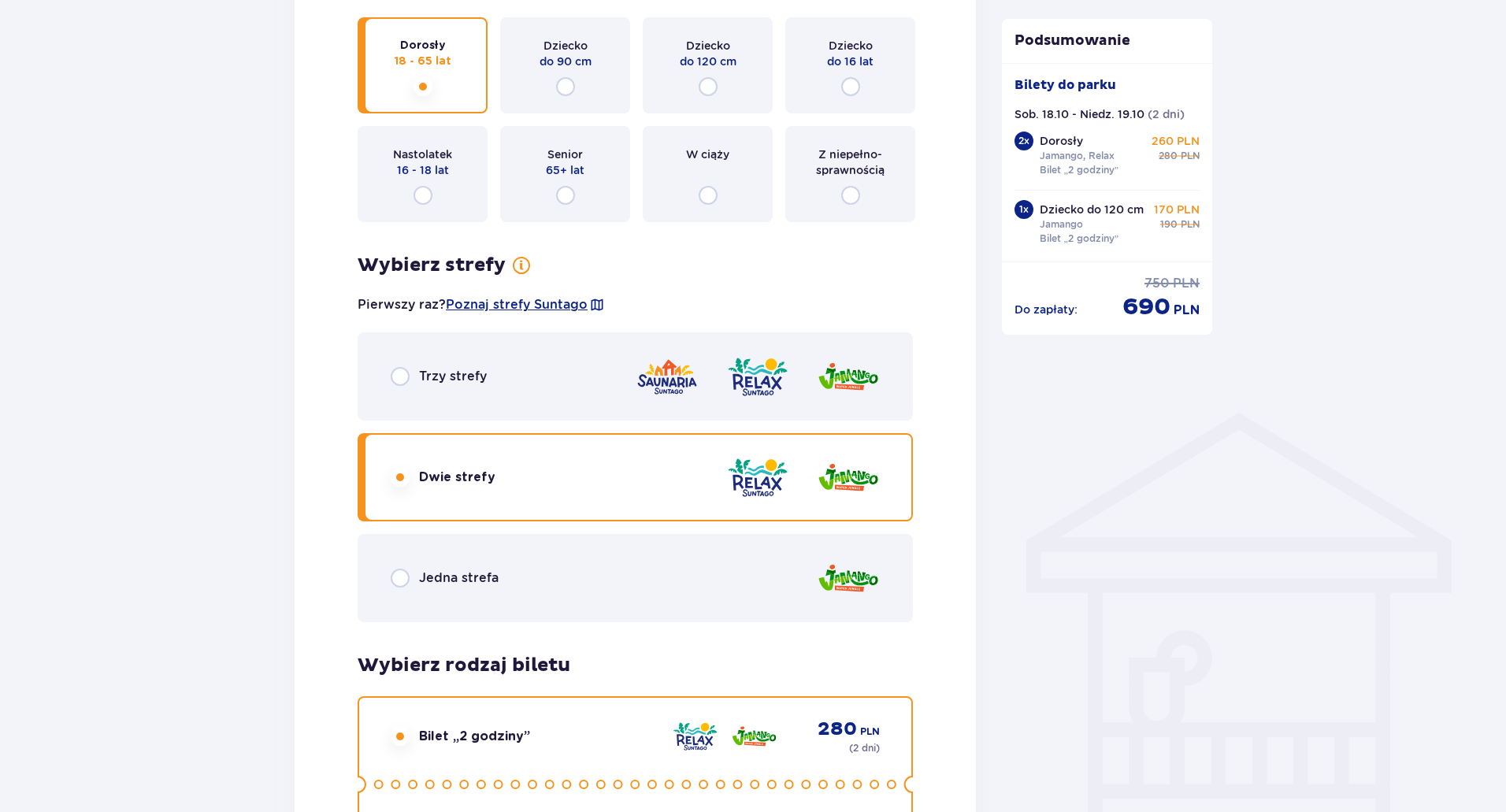
click at [392, 576] on input "radio" at bounding box center [400, 578] width 19 height 19
radio input "true"
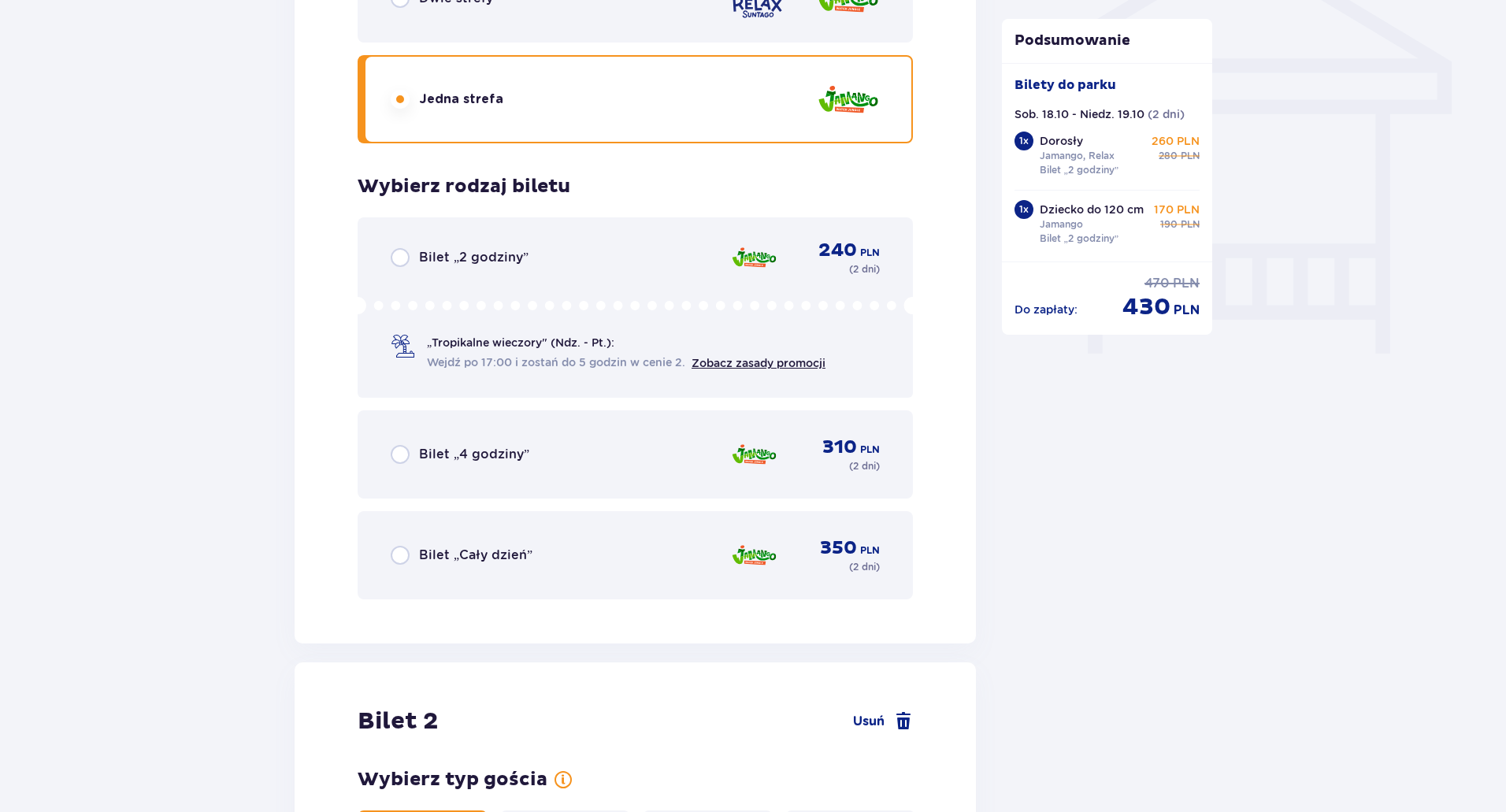
scroll to position [1343, 0]
click at [400, 262] on input "radio" at bounding box center [400, 259] width 19 height 19
radio input "true"
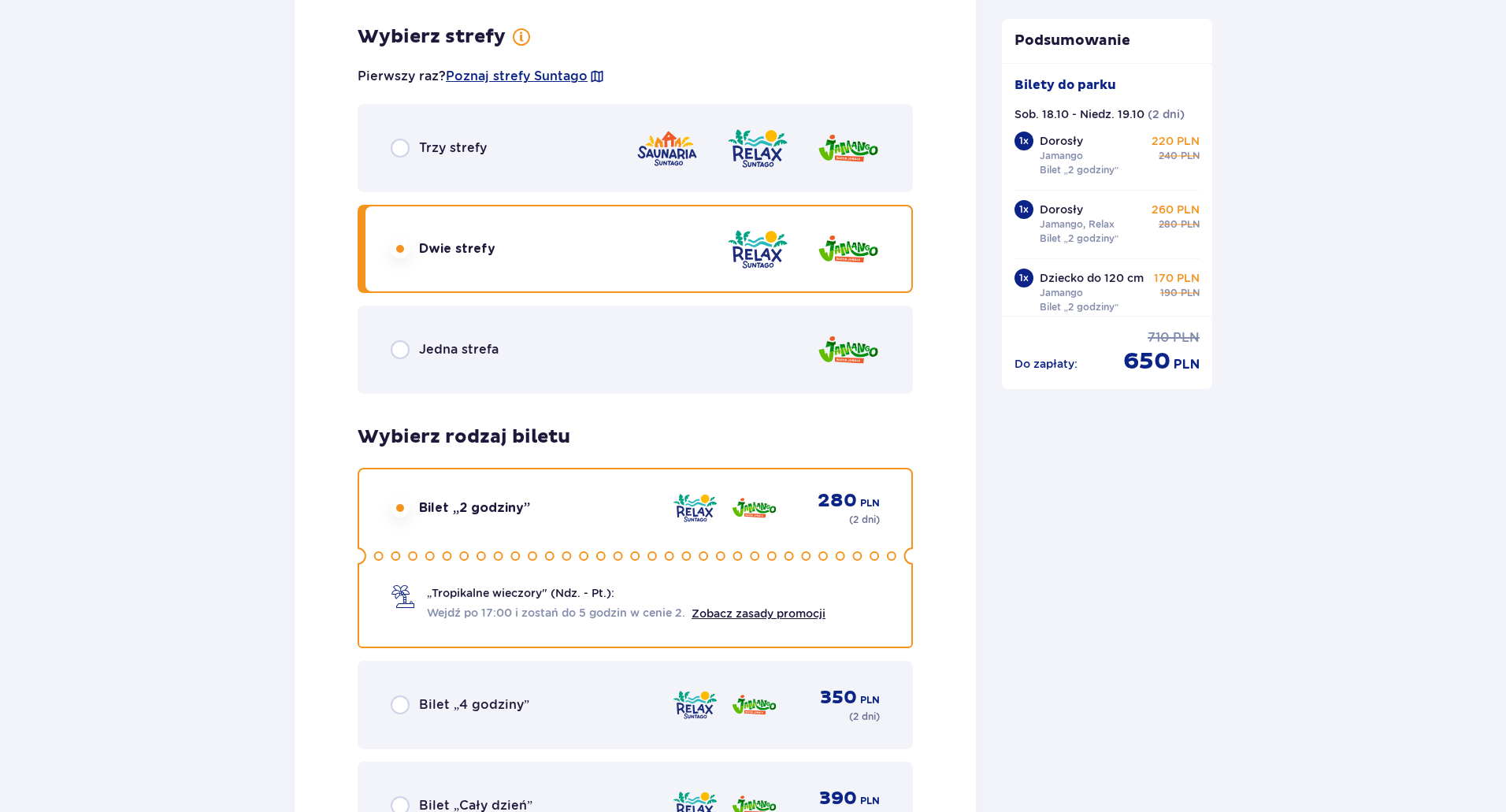
scroll to position [2353, 0]
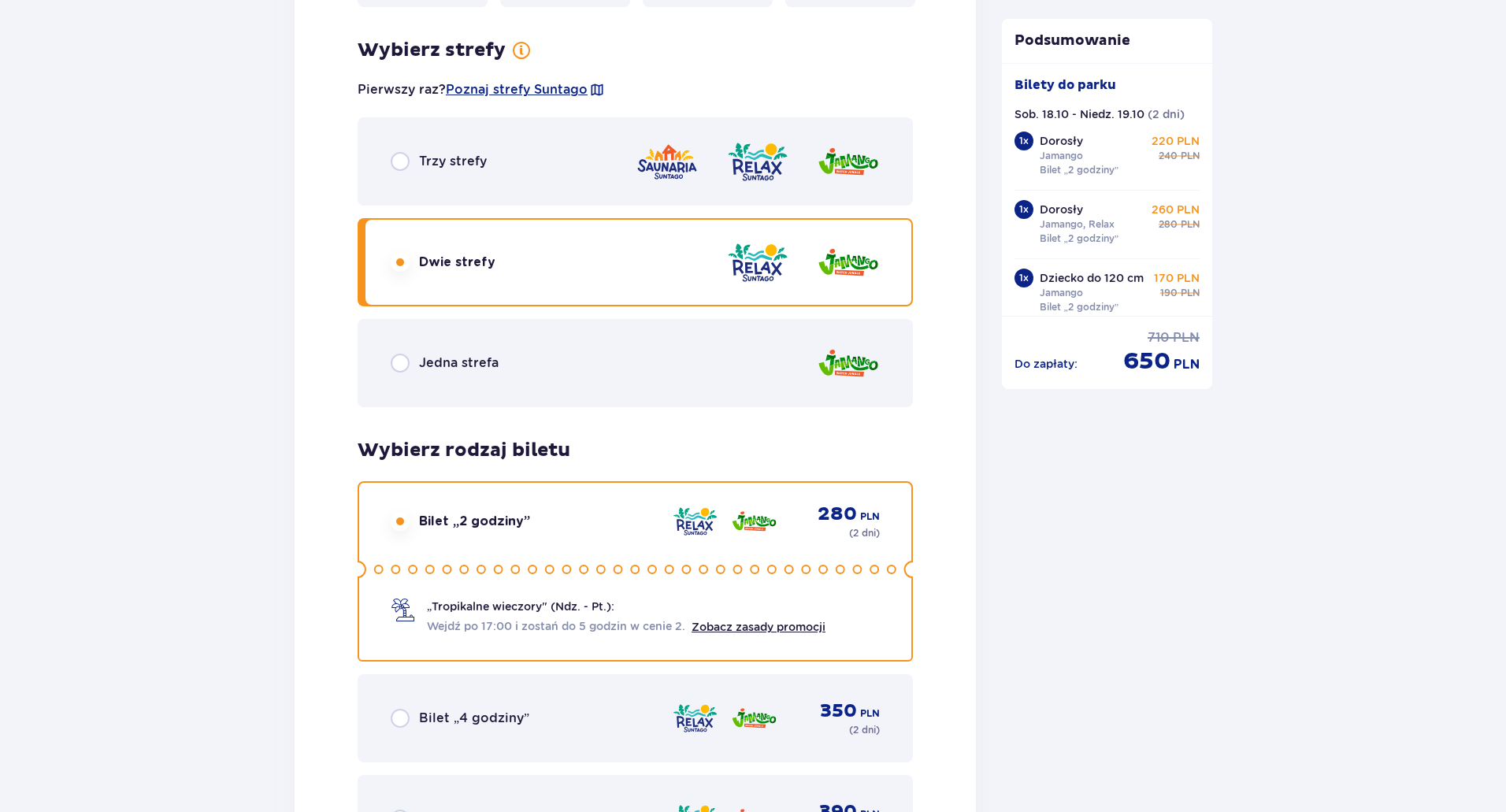
click at [404, 360] on input "radio" at bounding box center [400, 363] width 19 height 19
radio input "true"
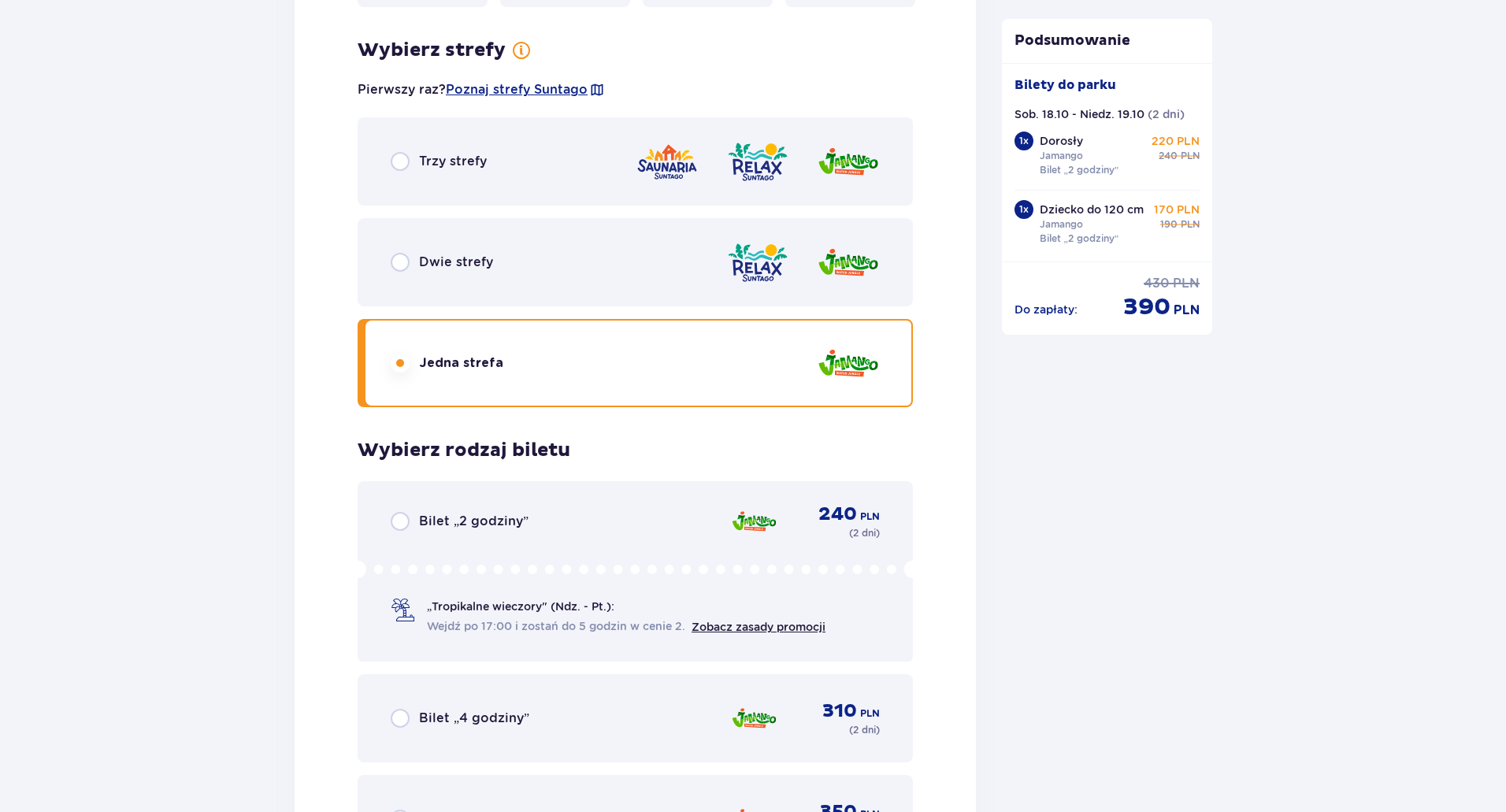
click at [405, 520] on input "radio" at bounding box center [400, 521] width 19 height 19
radio input "true"
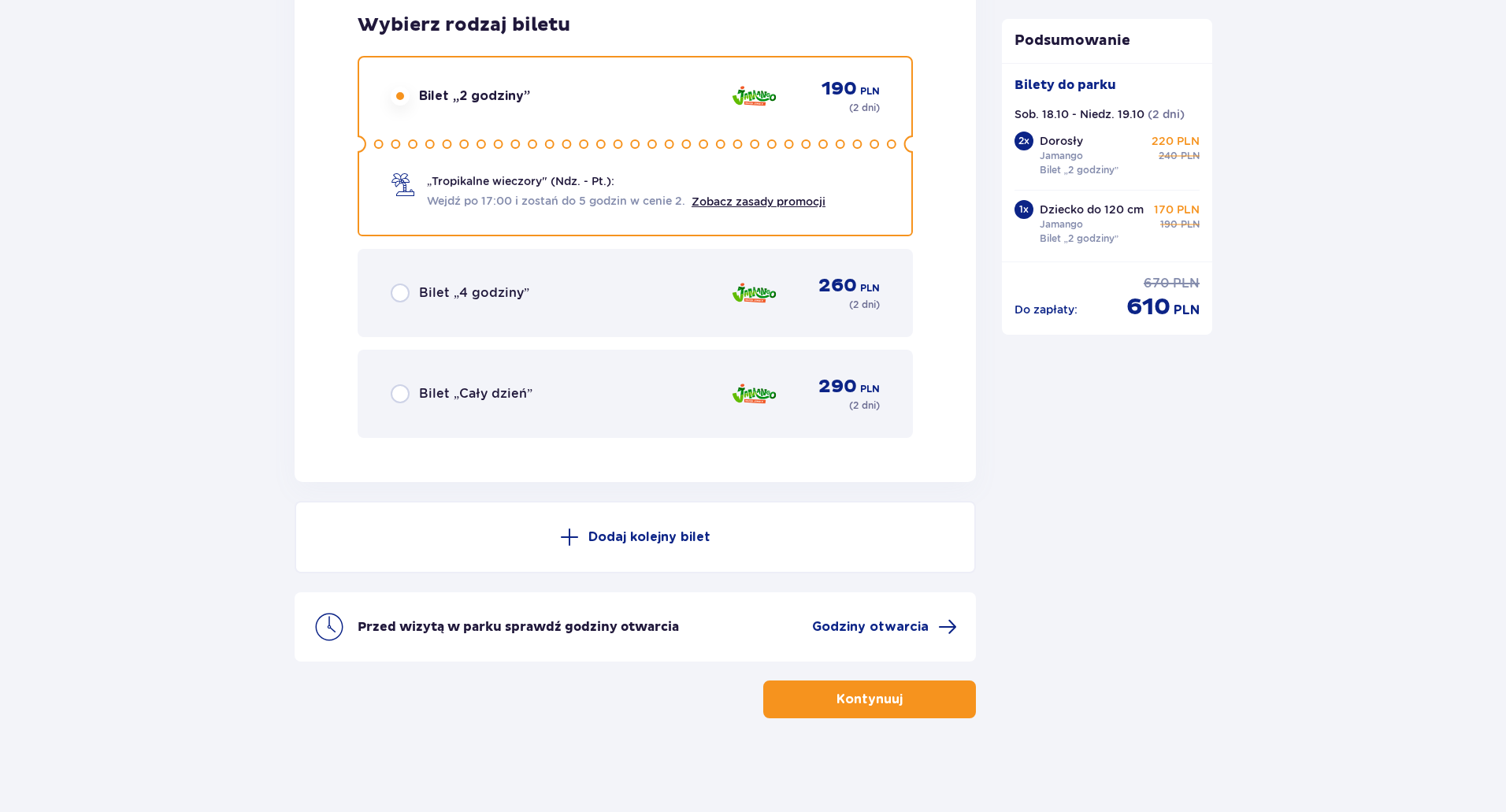
scroll to position [3850, 0]
click at [845, 706] on p "Kontynuuj" at bounding box center [870, 698] width 66 height 17
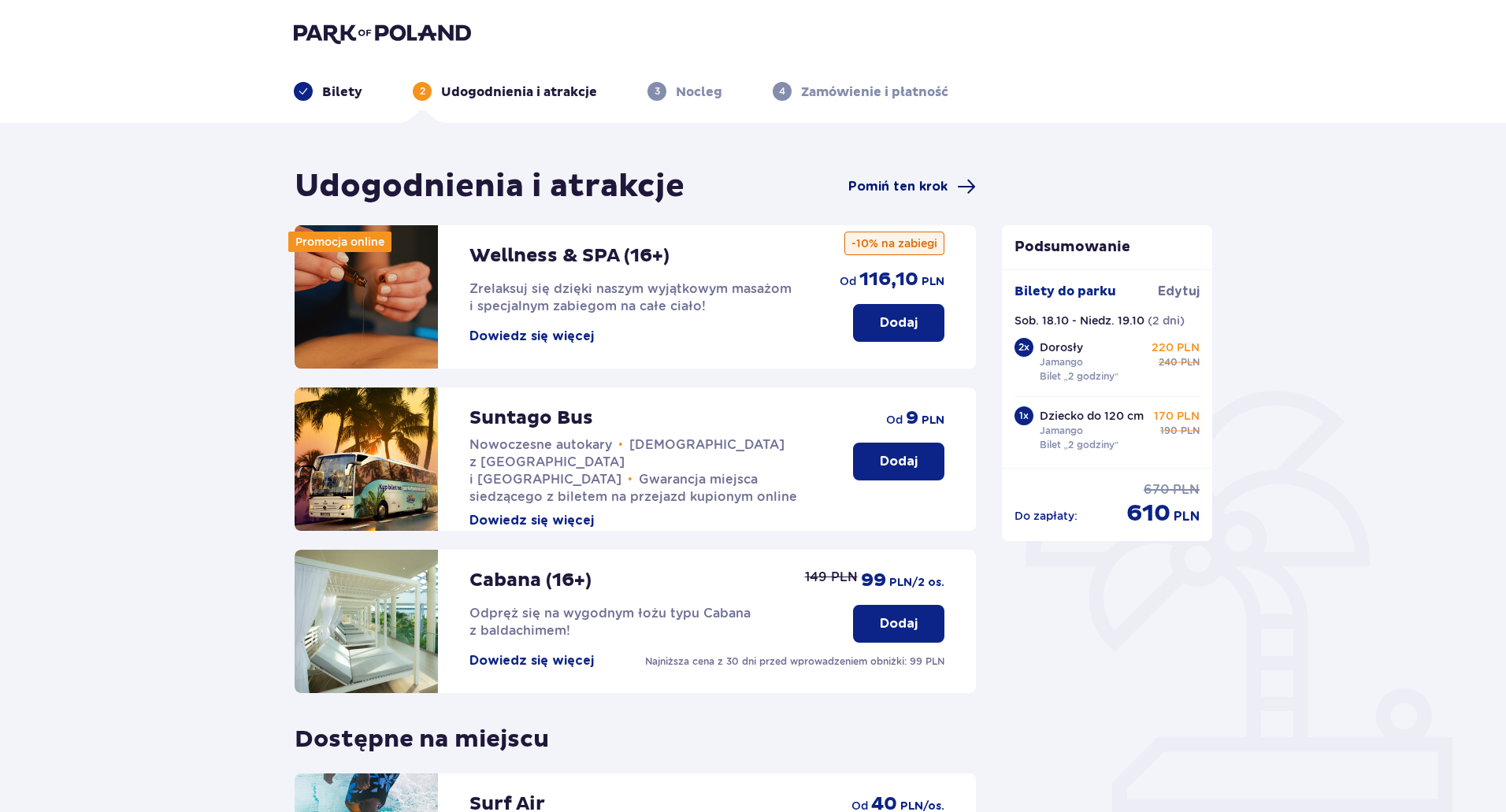
click at [930, 185] on span "Pomiń ten krok" at bounding box center [898, 187] width 99 height 17
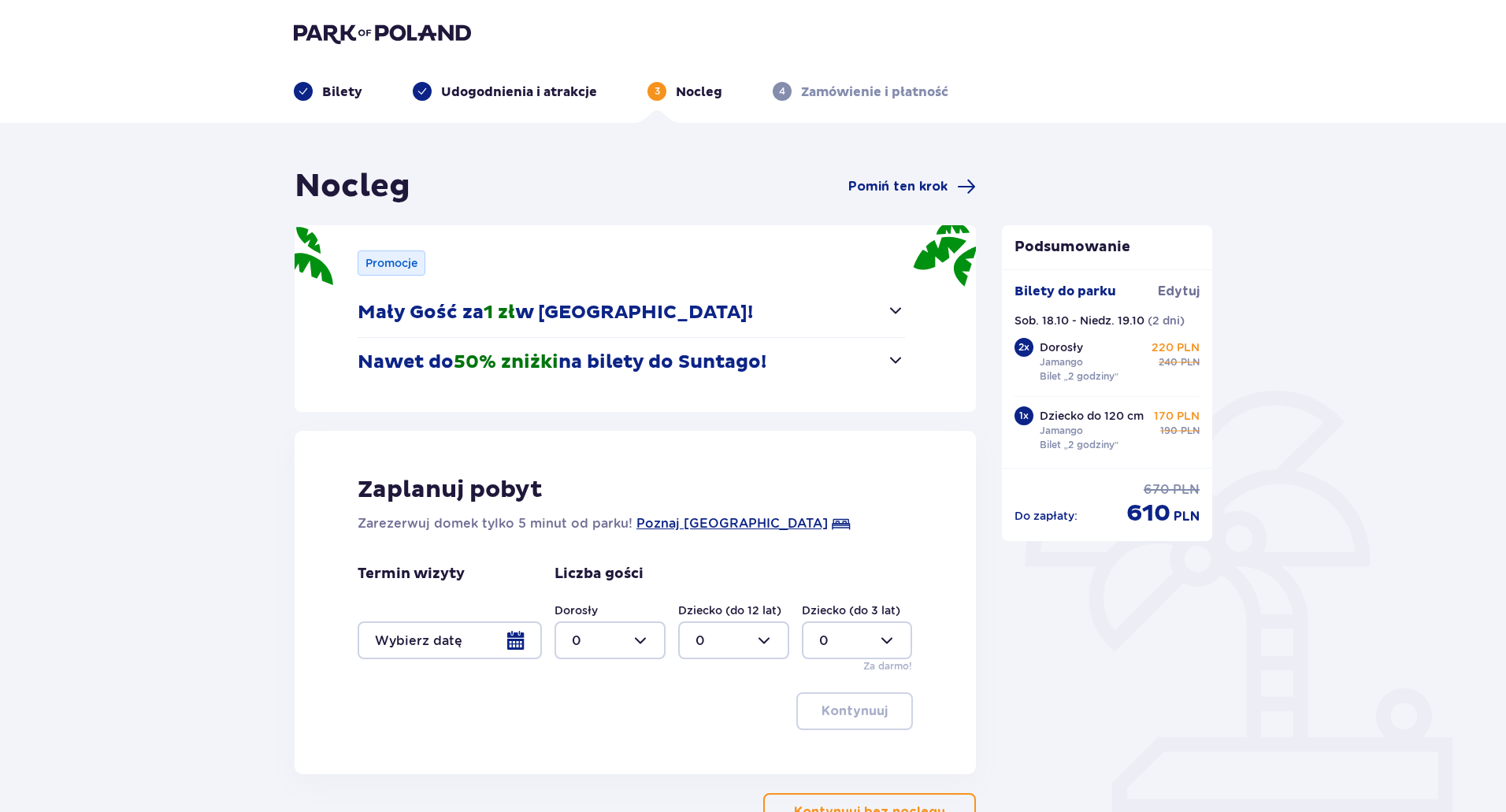
click at [524, 639] on div at bounding box center [450, 640] width 185 height 38
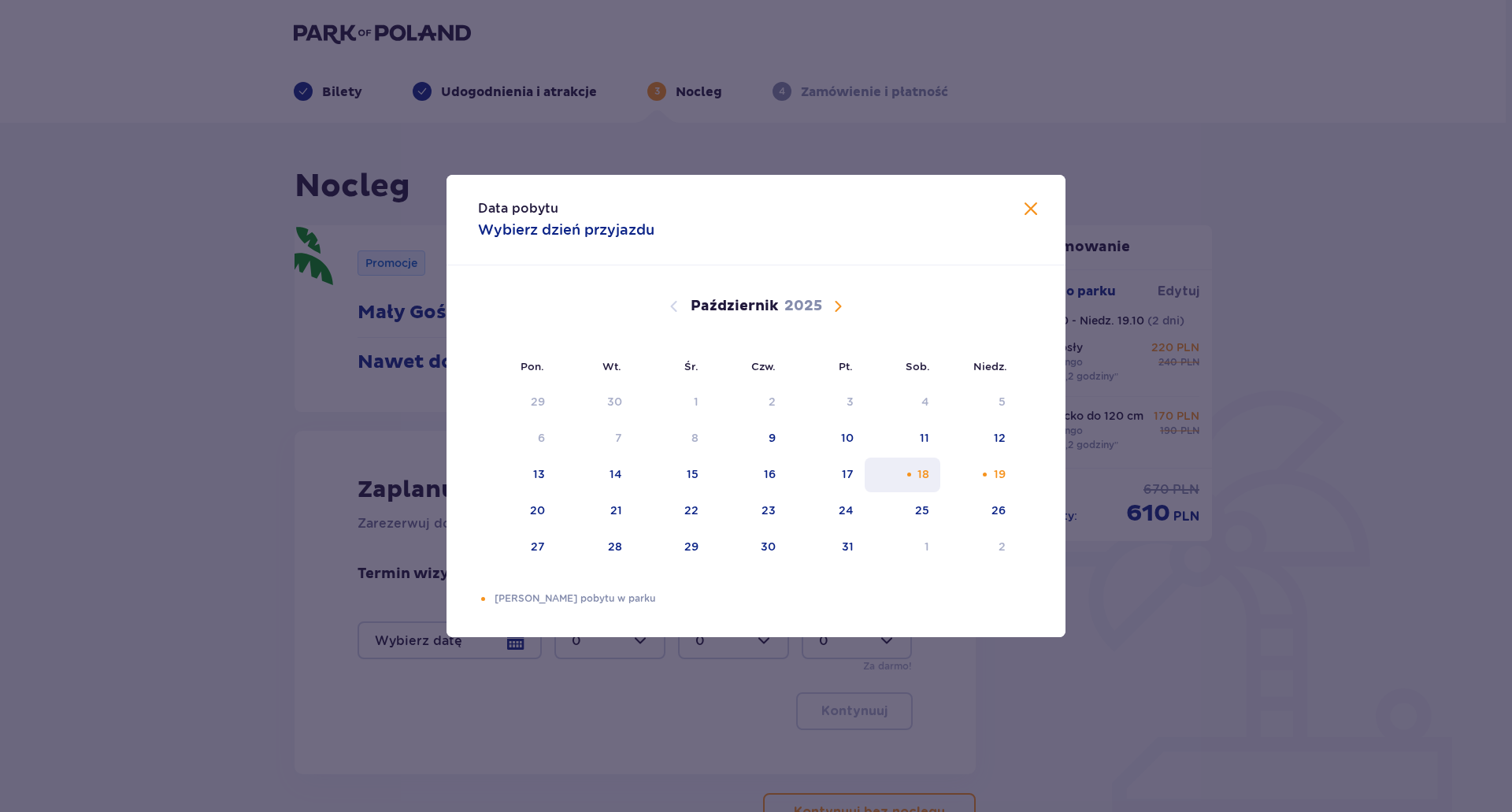
click at [911, 472] on div "Pomarańczowa kropka" at bounding box center [909, 474] width 10 height 10
click at [979, 477] on div "19" at bounding box center [978, 475] width 76 height 35
type input "18.10.25 - 19.10.25"
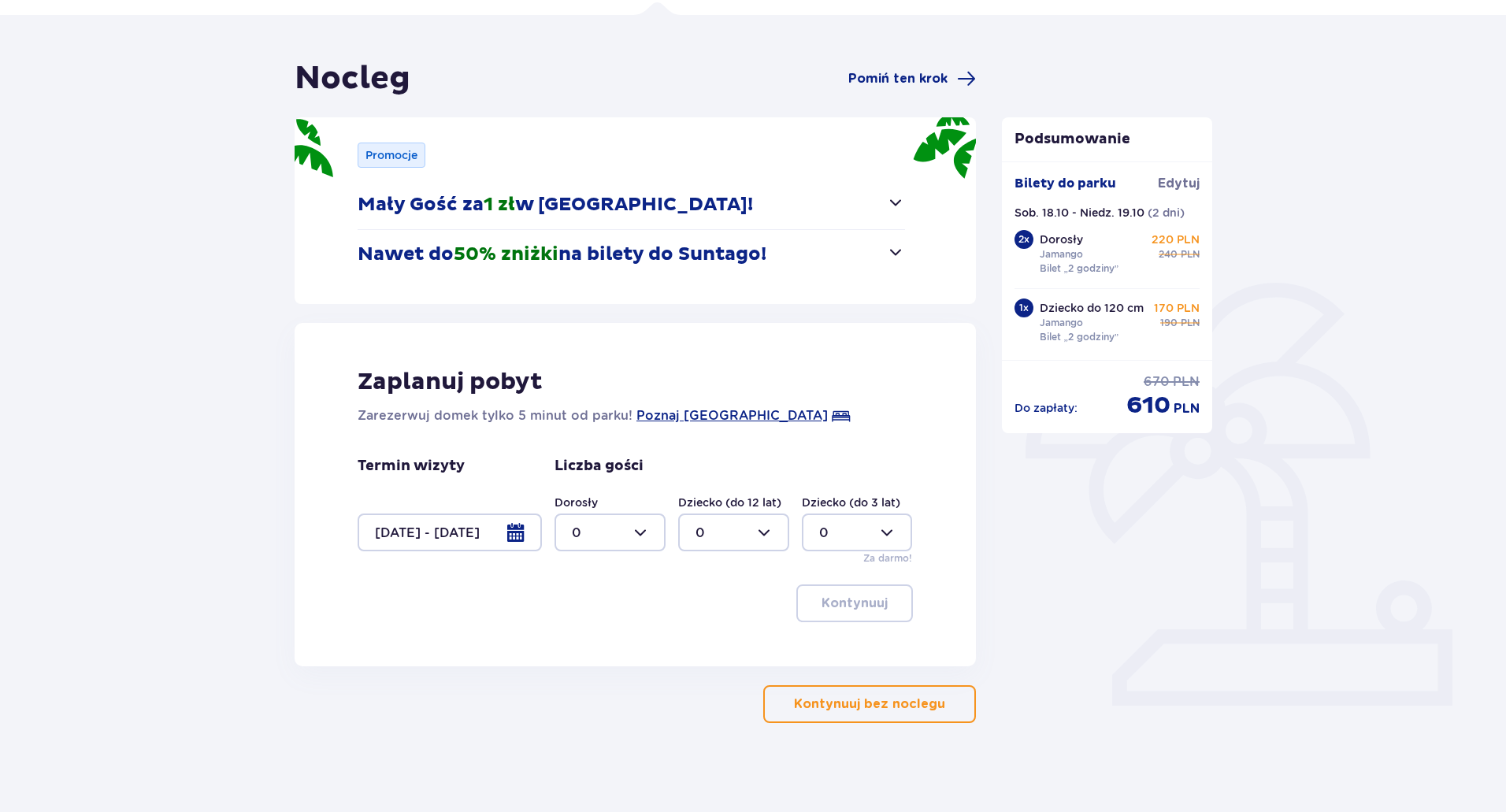
scroll to position [114, 0]
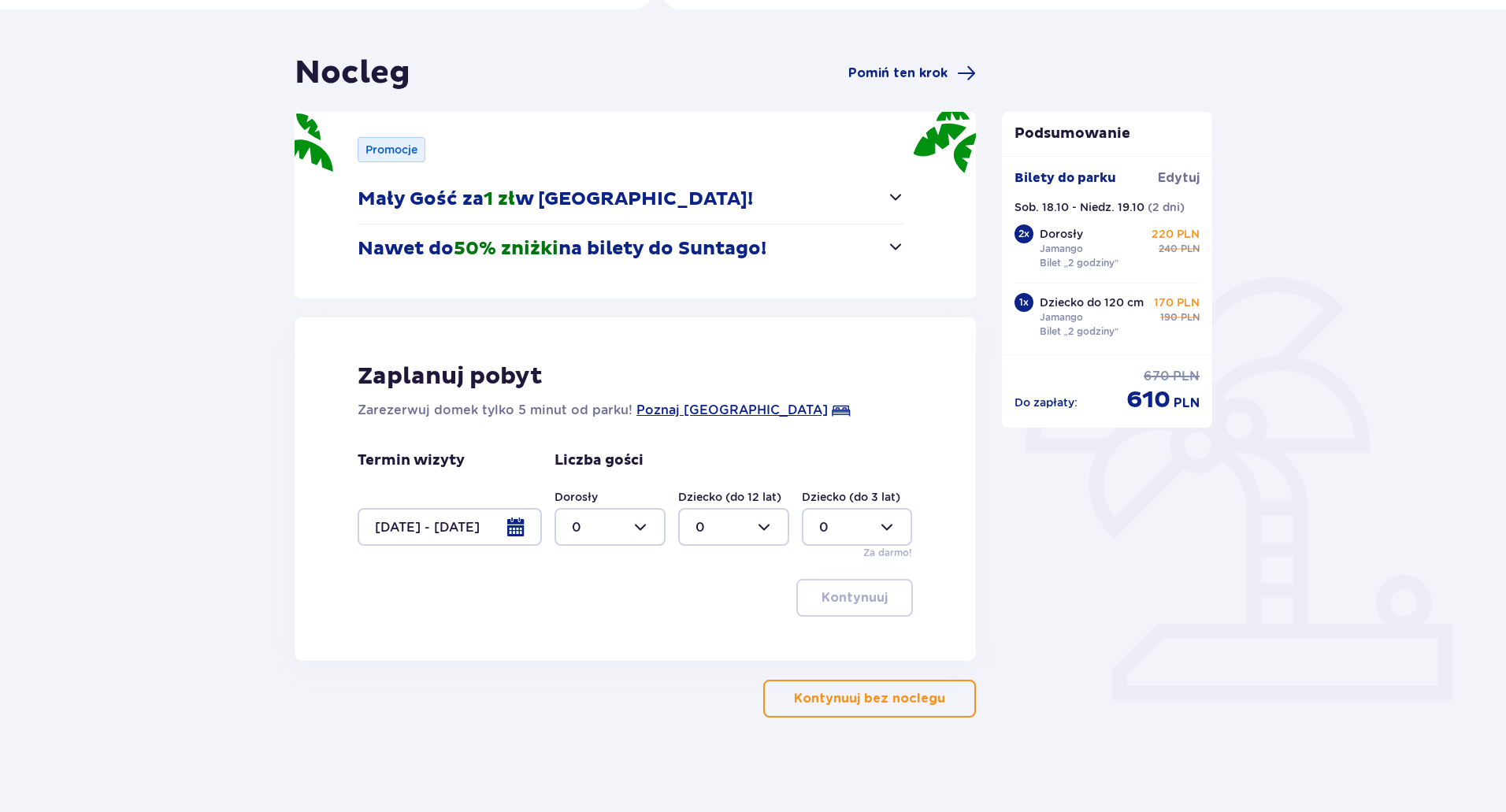
click at [641, 524] on div at bounding box center [609, 527] width 111 height 38
click at [610, 635] on div "2" at bounding box center [609, 641] width 76 height 17
type input "2"
click at [749, 530] on div at bounding box center [733, 527] width 111 height 38
click at [740, 599] on div "1" at bounding box center [733, 608] width 76 height 17
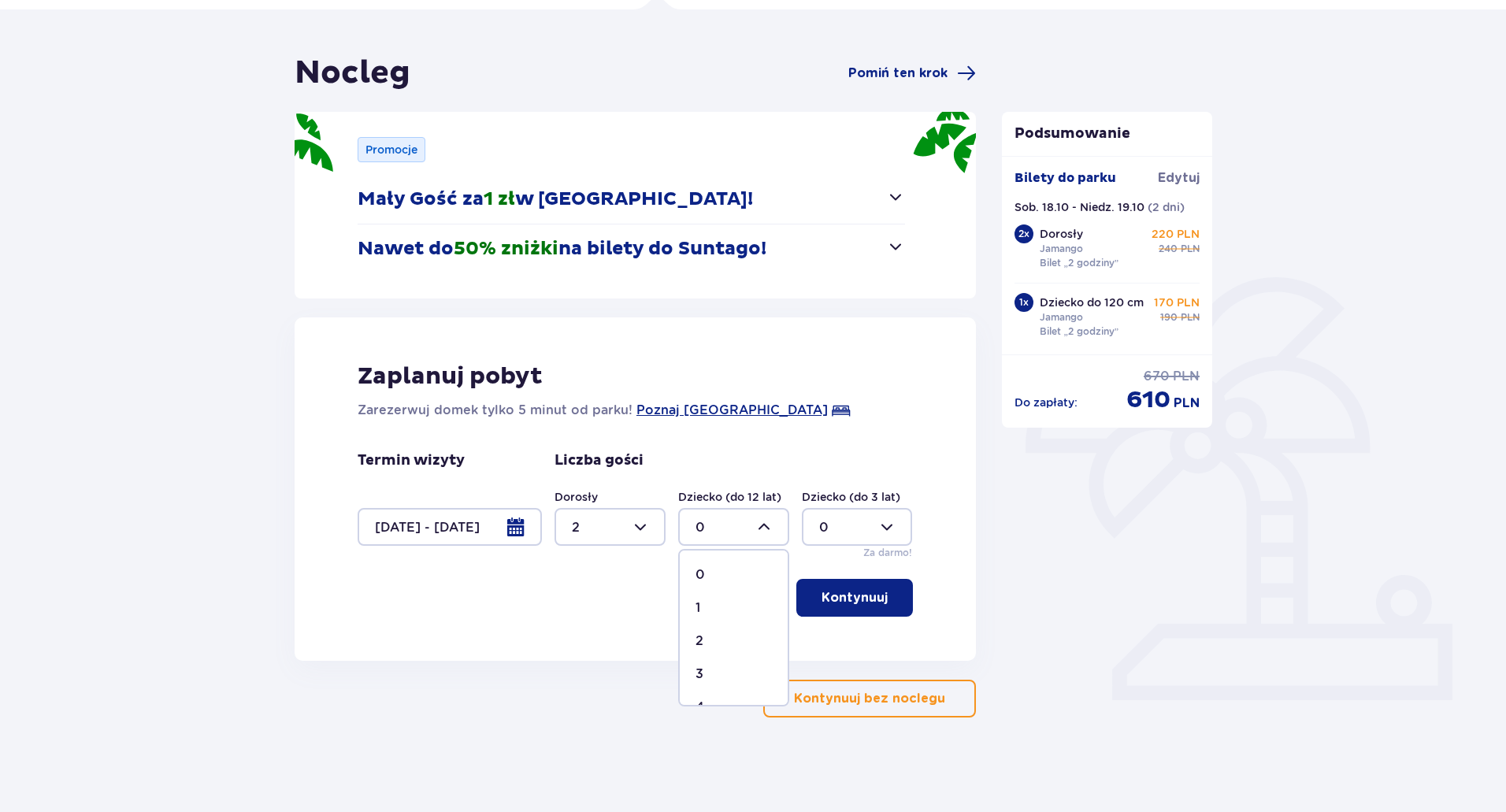
type input "1"
click at [863, 594] on p "Kontynuuj" at bounding box center [855, 598] width 66 height 17
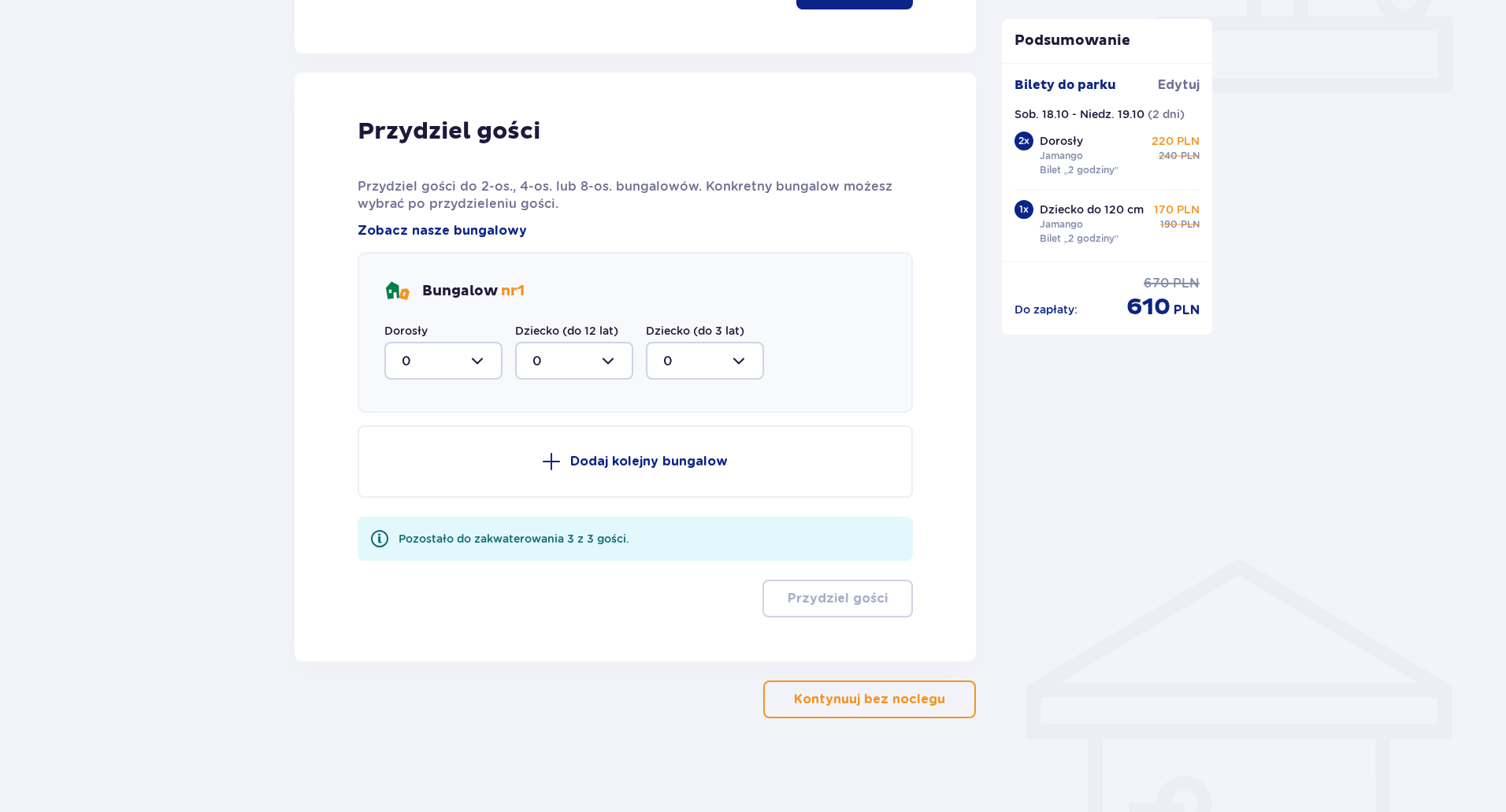
scroll to position [721, 0]
click at [487, 356] on div at bounding box center [443, 360] width 118 height 38
click at [457, 469] on div "2" at bounding box center [443, 474] width 84 height 17
type input "2"
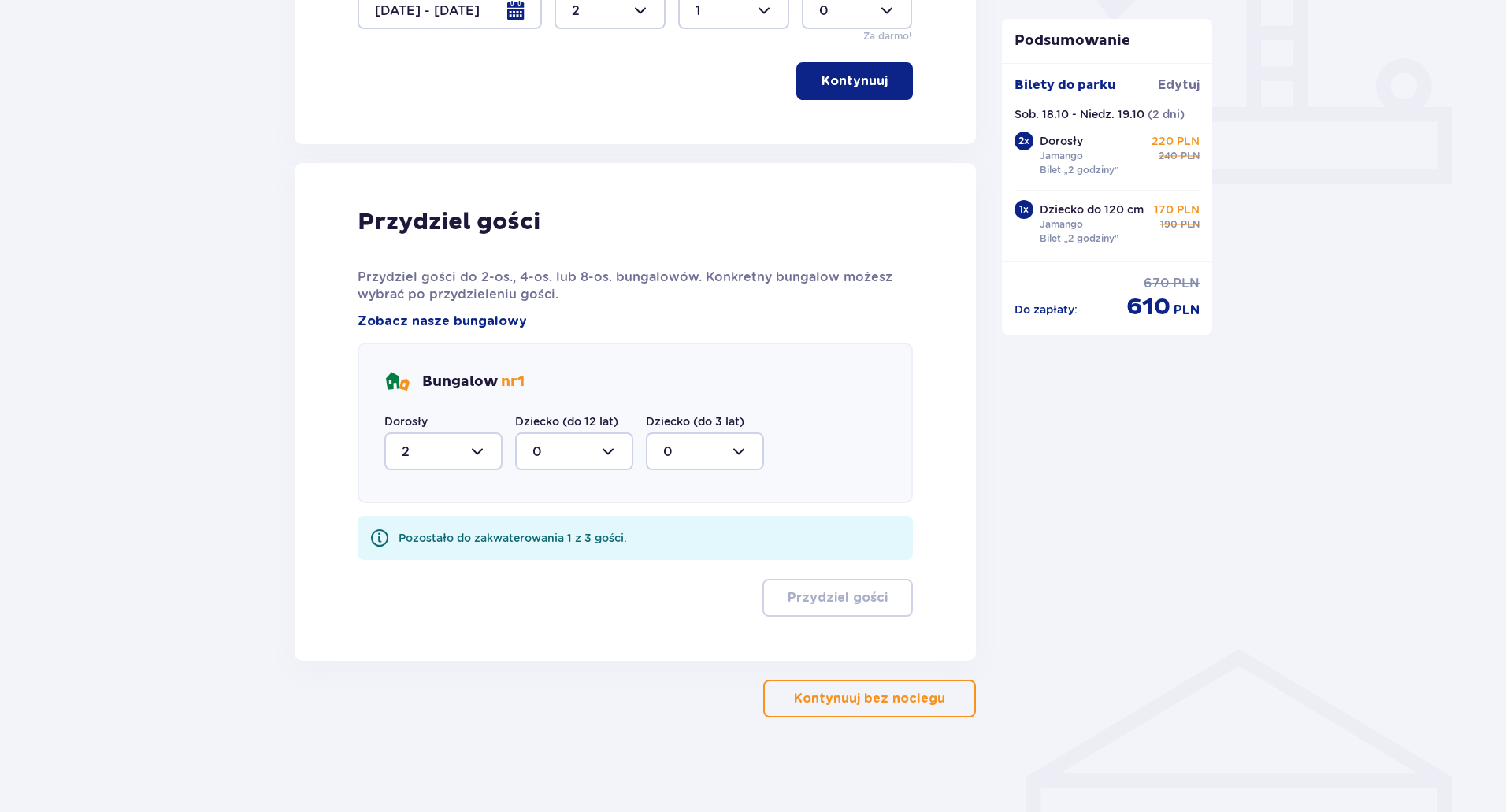
scroll to position [630, 0]
click at [608, 453] on div at bounding box center [574, 451] width 118 height 38
click at [565, 523] on span "1" at bounding box center [574, 532] width 115 height 33
type input "1"
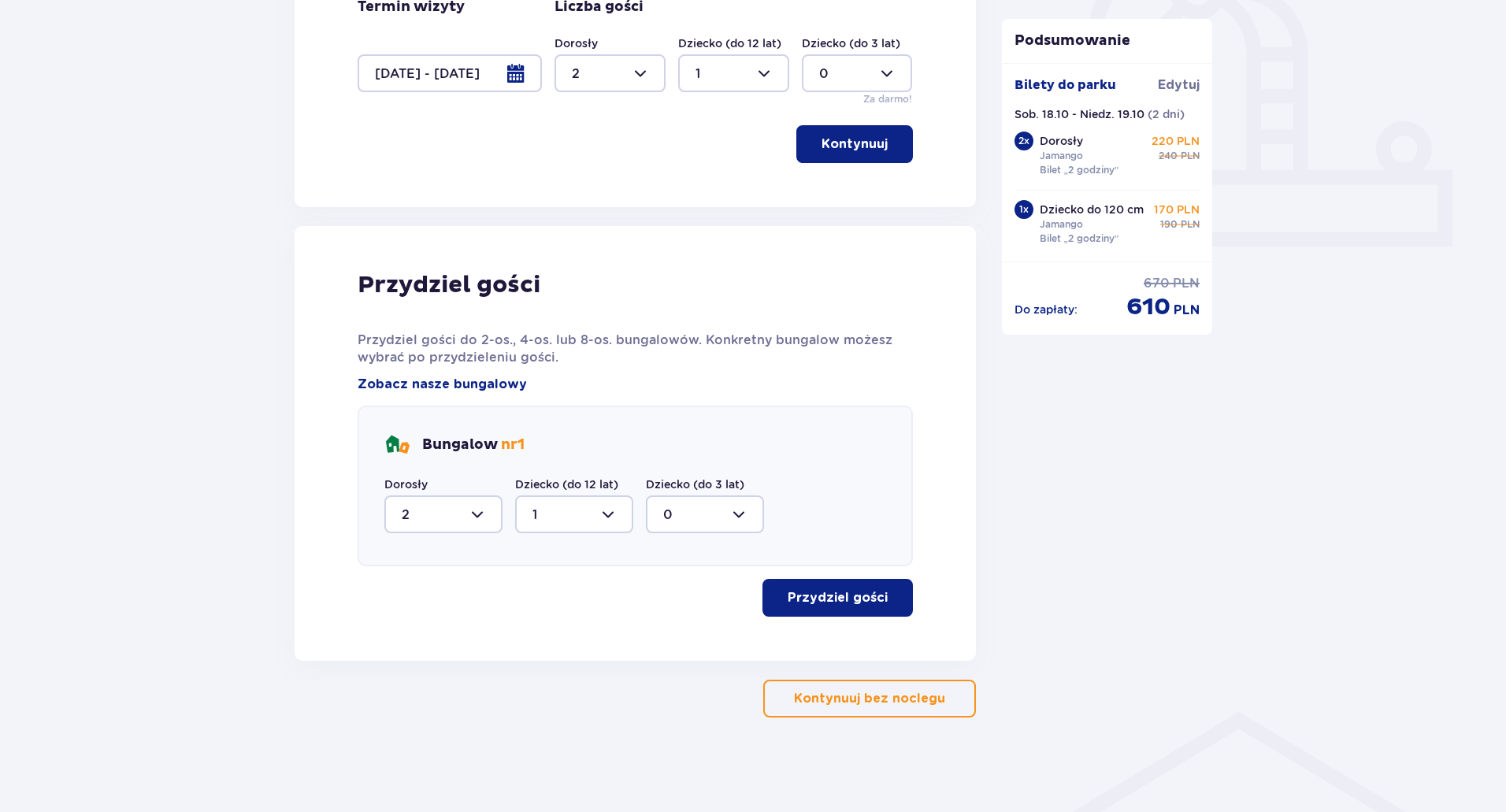
scroll to position [567, 0]
click at [826, 601] on p "Przydziel gości" at bounding box center [837, 598] width 100 height 17
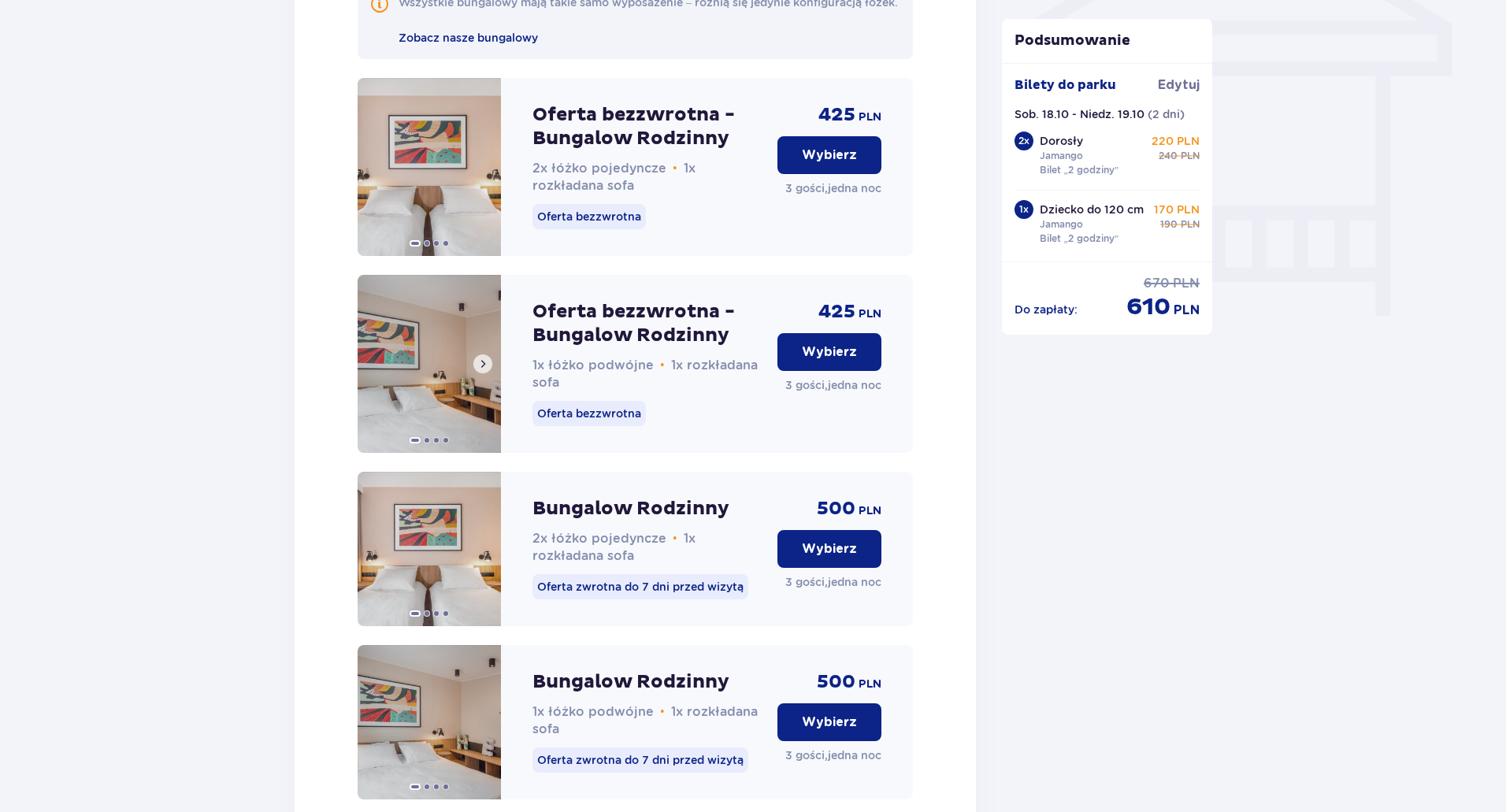
scroll to position [1345, 0]
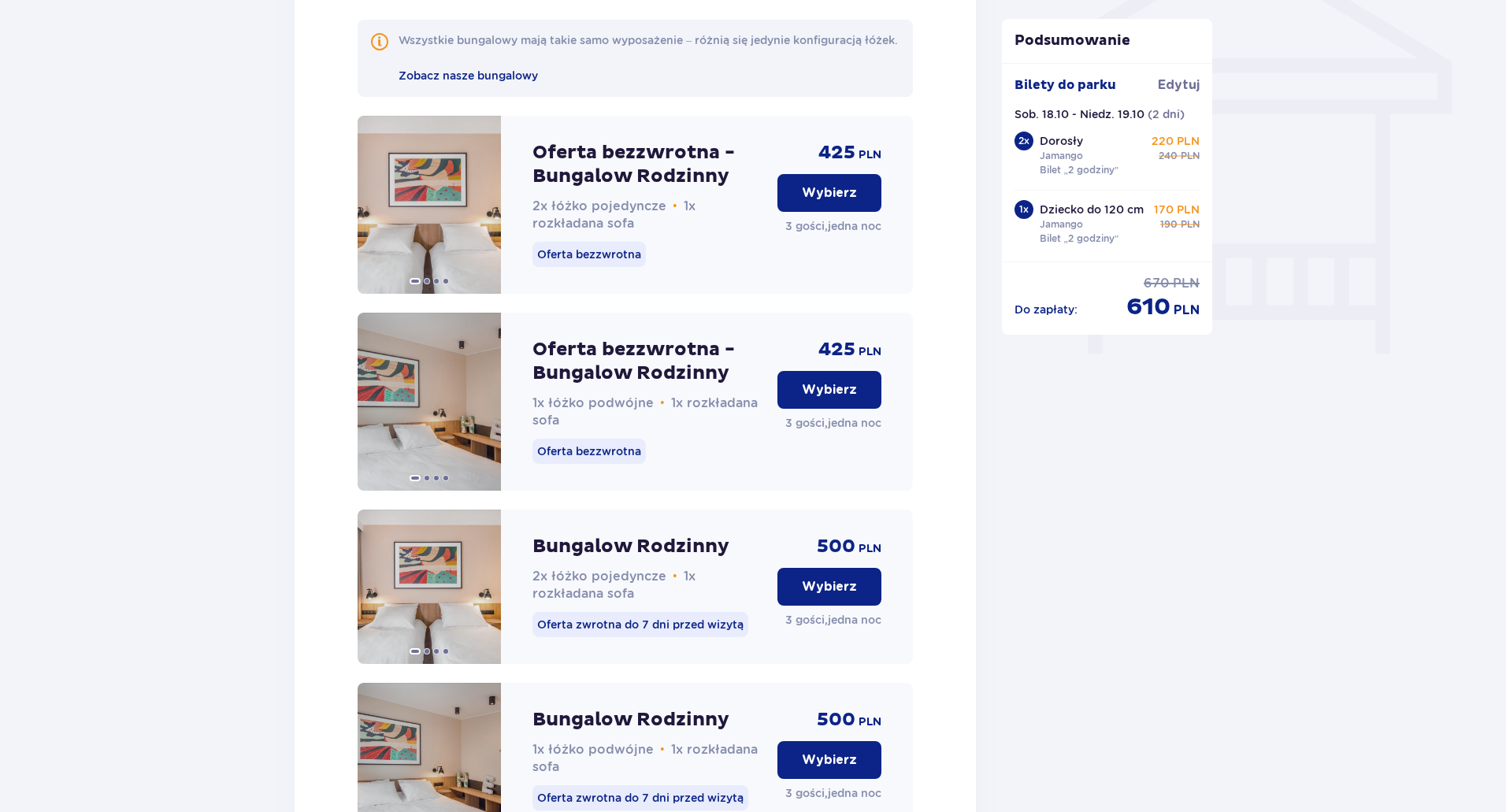
click at [813, 198] on button "Wybierz" at bounding box center [829, 193] width 104 height 38
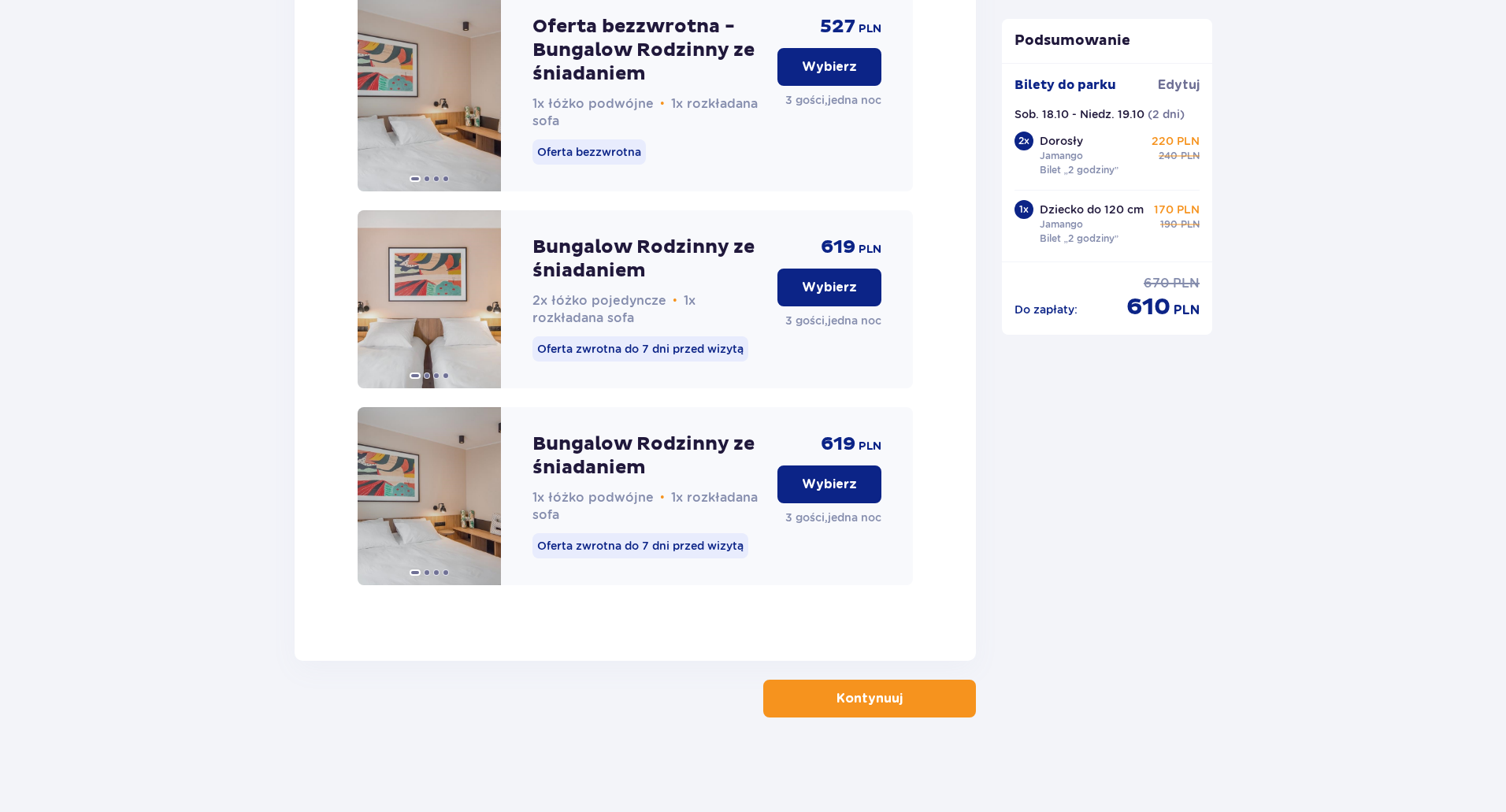
scroll to position [2448, 0]
click at [890, 686] on button "Kontynuuj" at bounding box center [870, 698] width 213 height 38
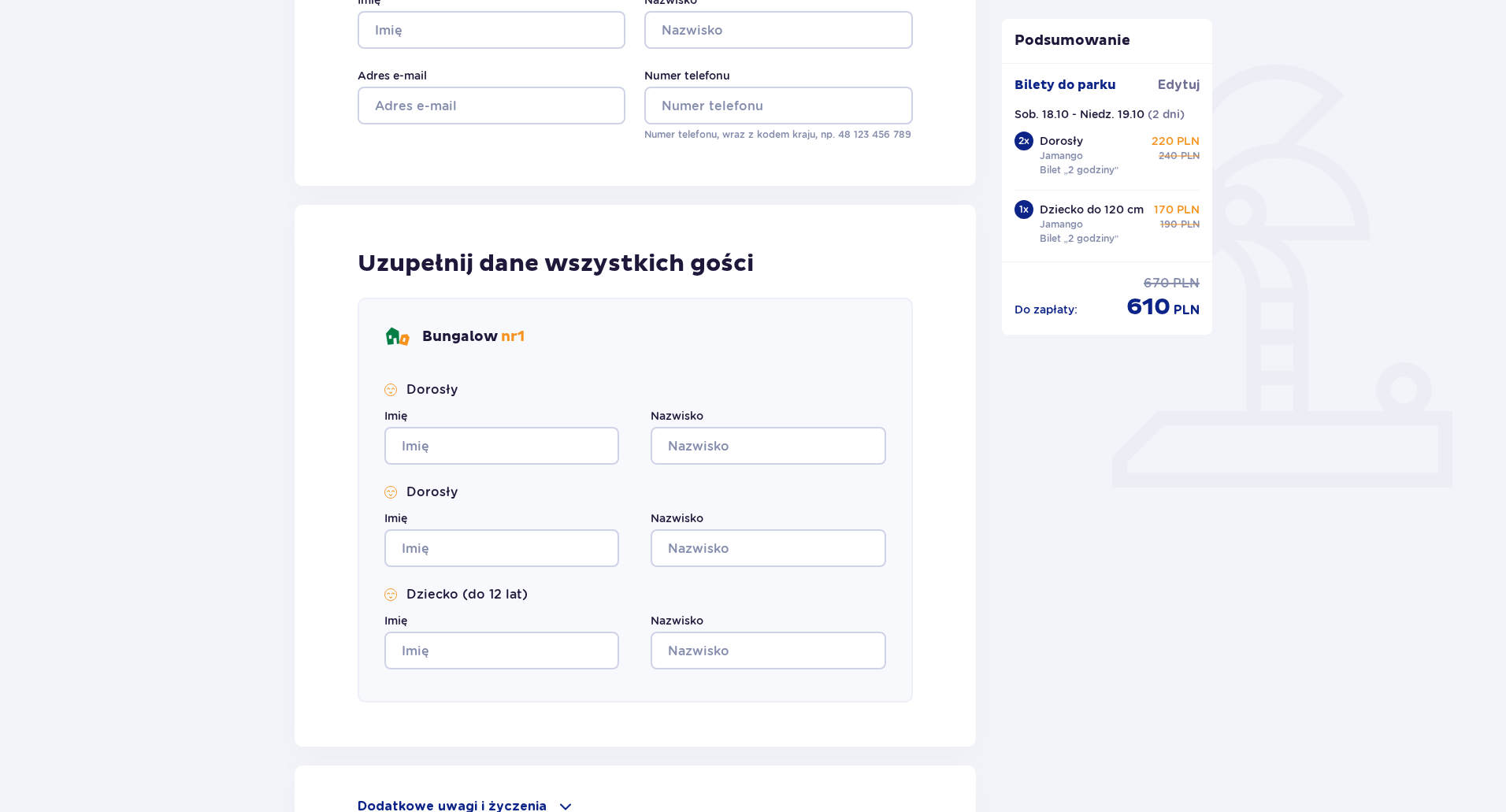
scroll to position [512, 0]
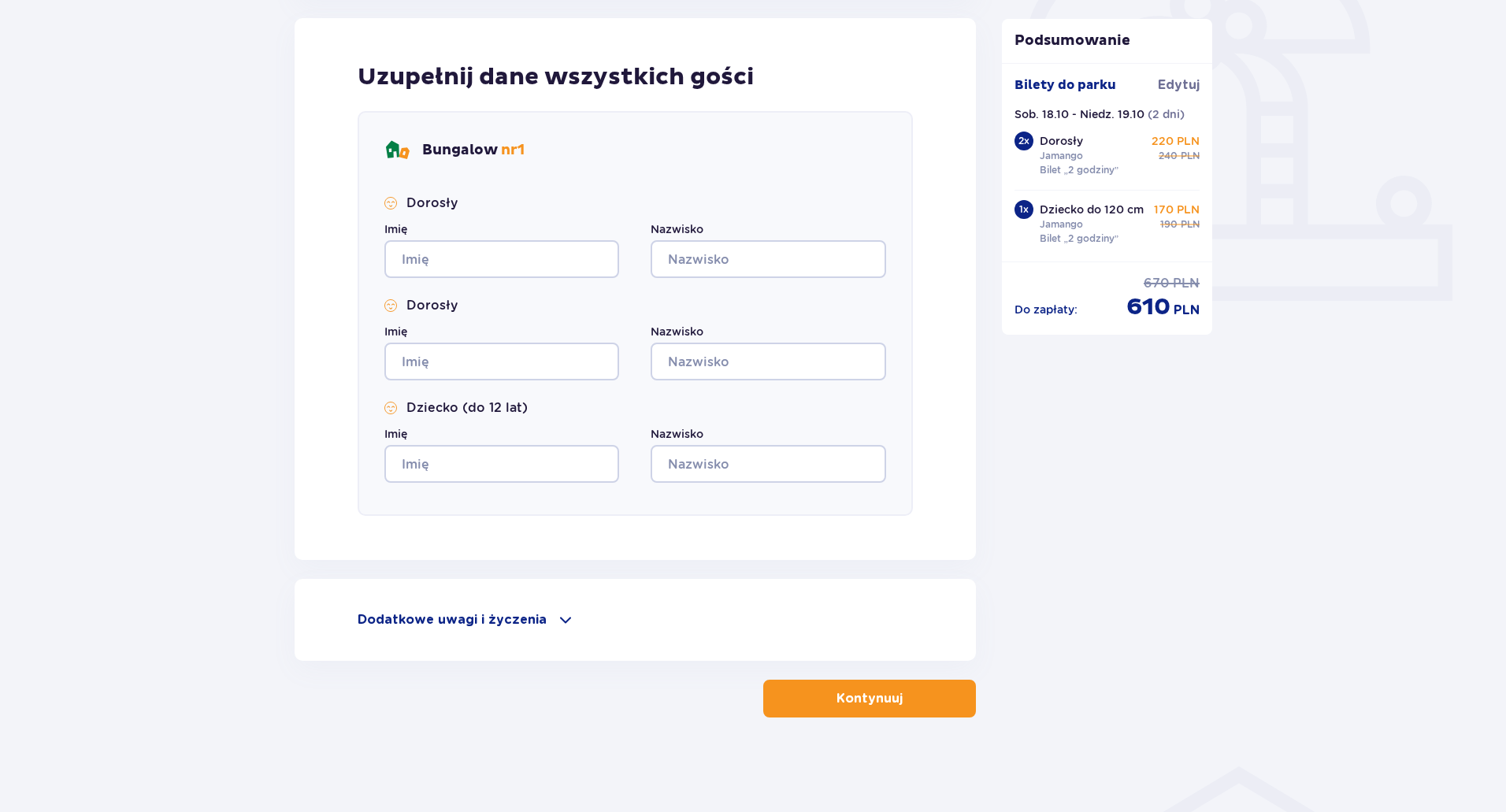
click at [565, 619] on span at bounding box center [565, 620] width 19 height 19
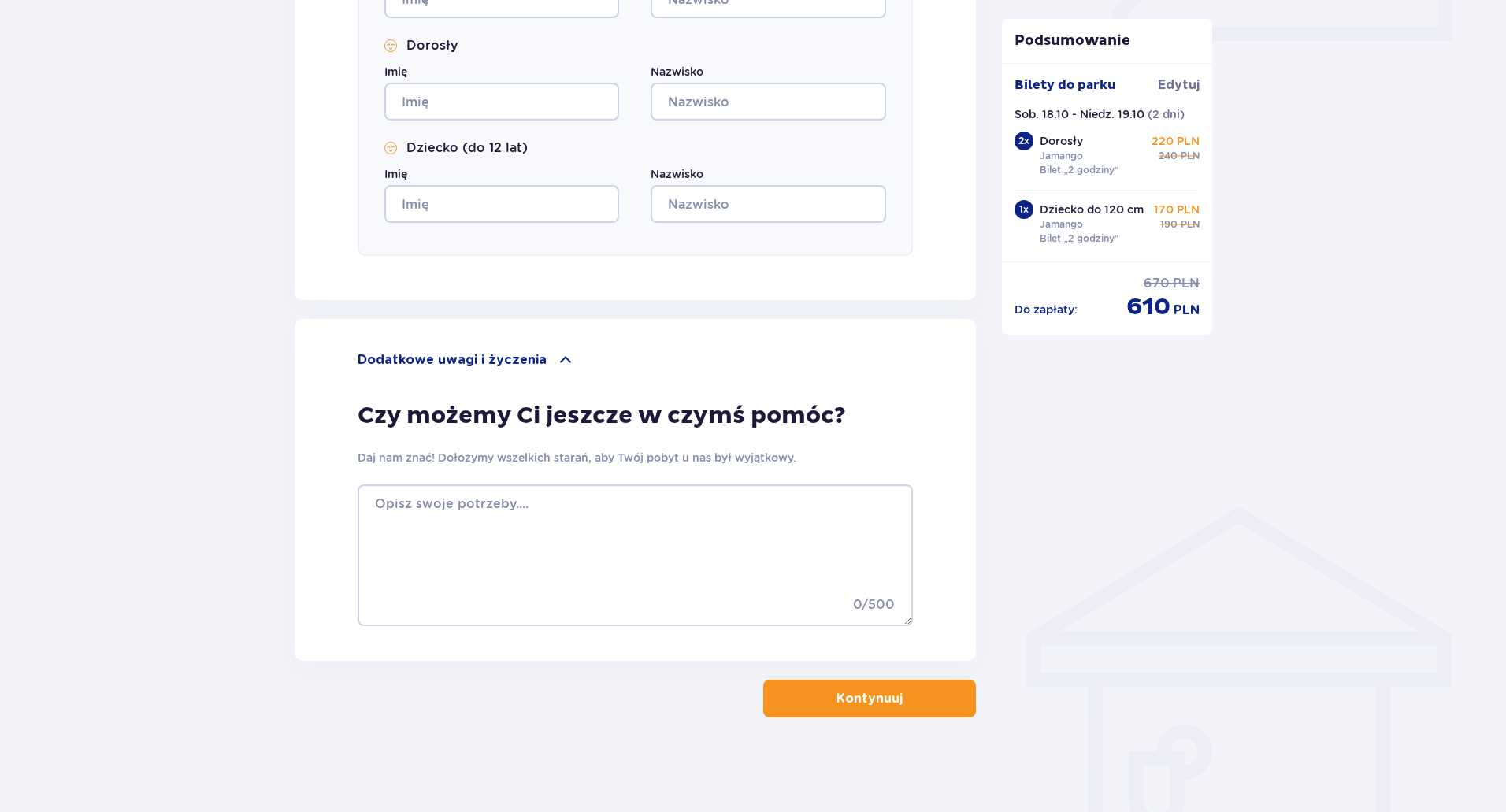
click at [886, 710] on button "Kontynuuj" at bounding box center [870, 698] width 213 height 38
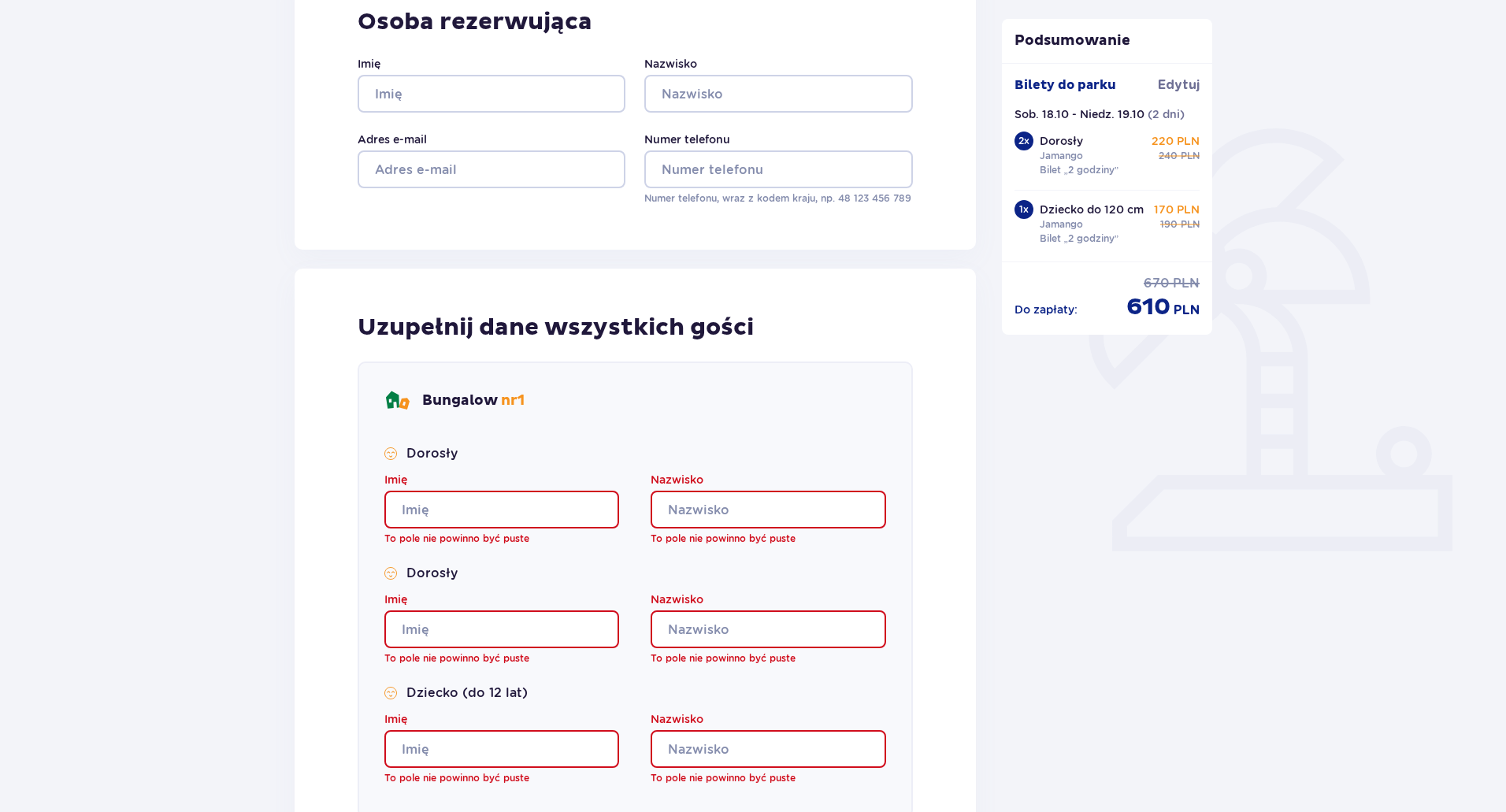
scroll to position [0, 0]
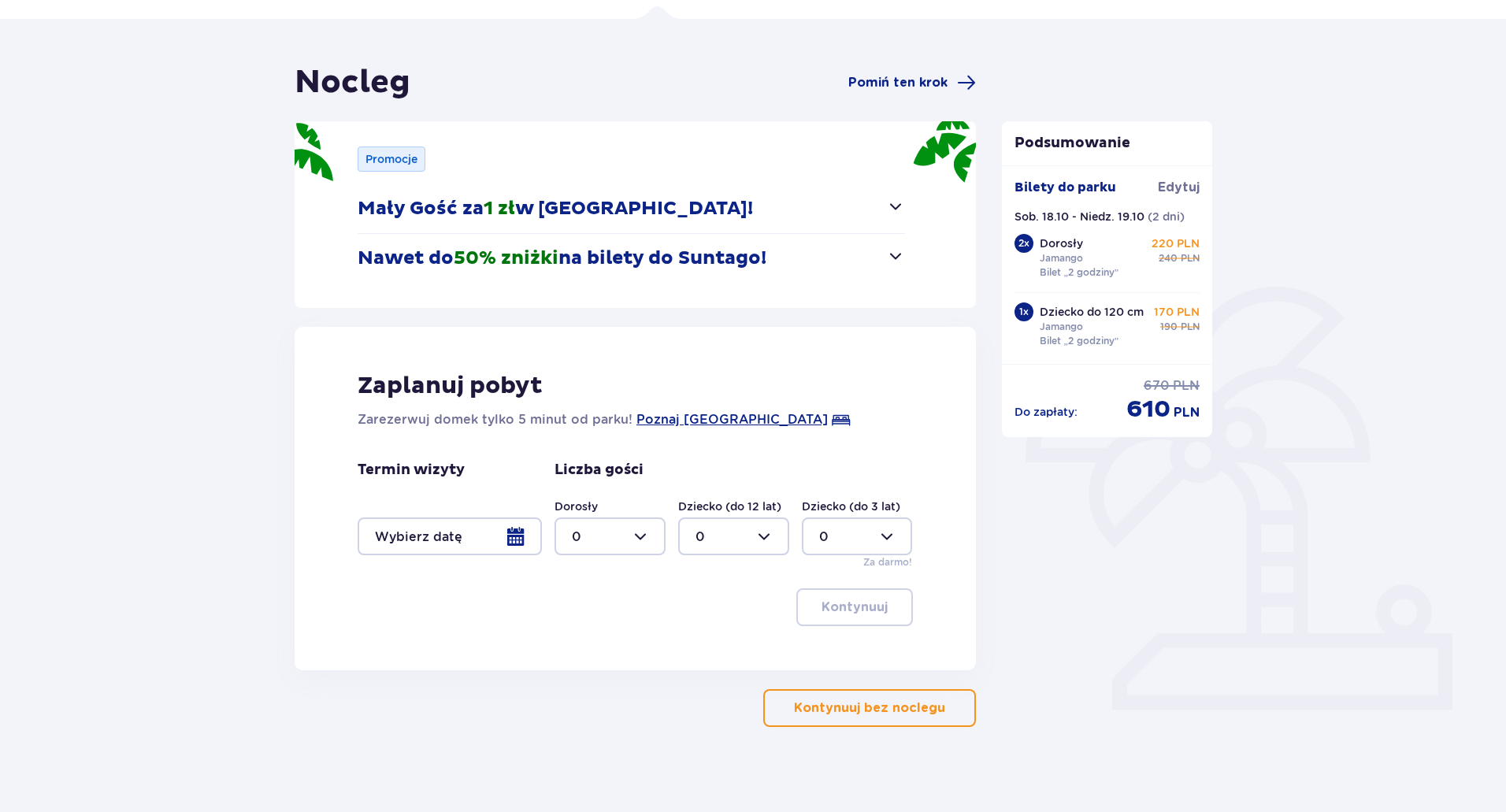
scroll to position [114, 0]
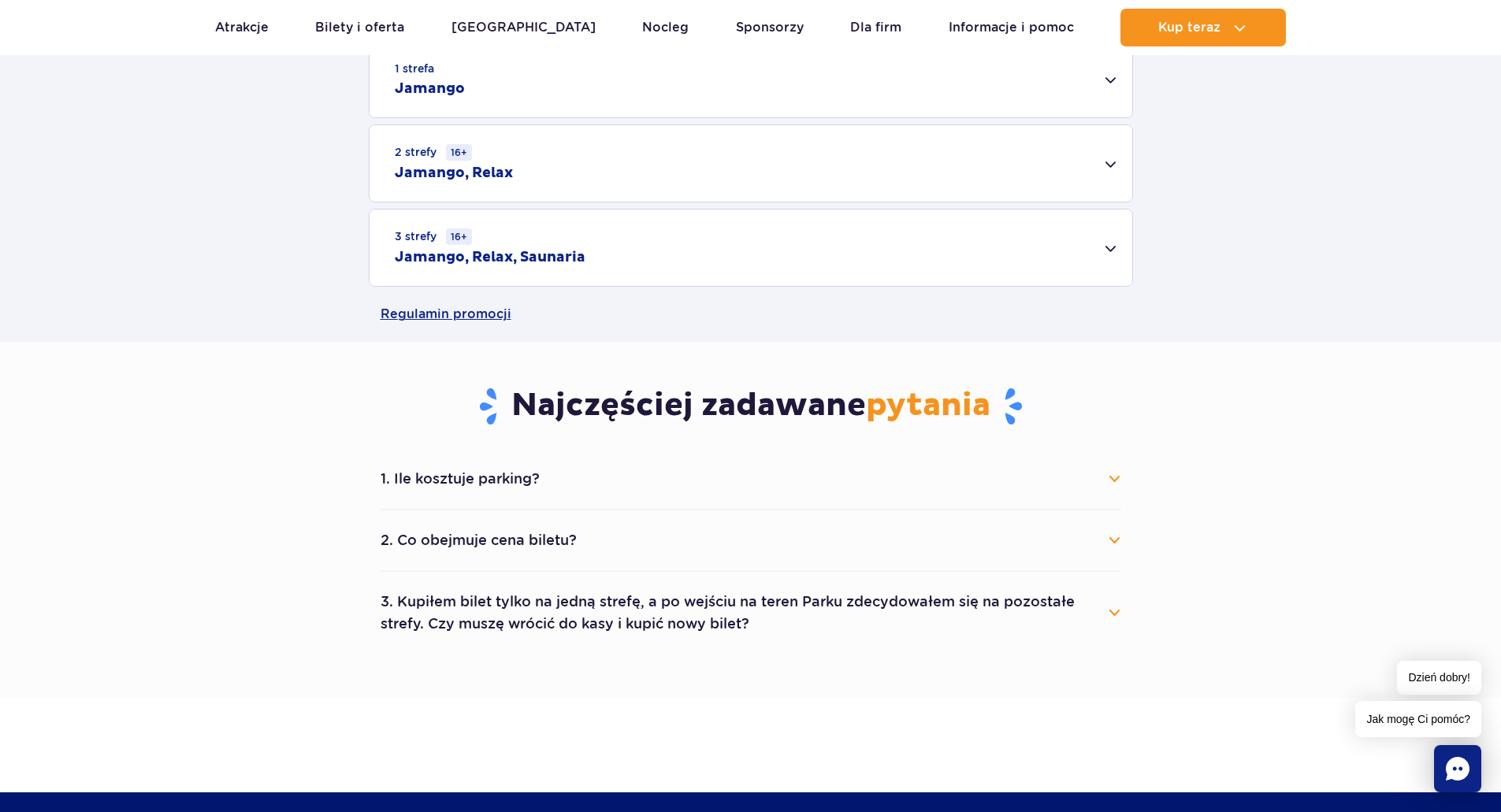
scroll to position [551, 0]
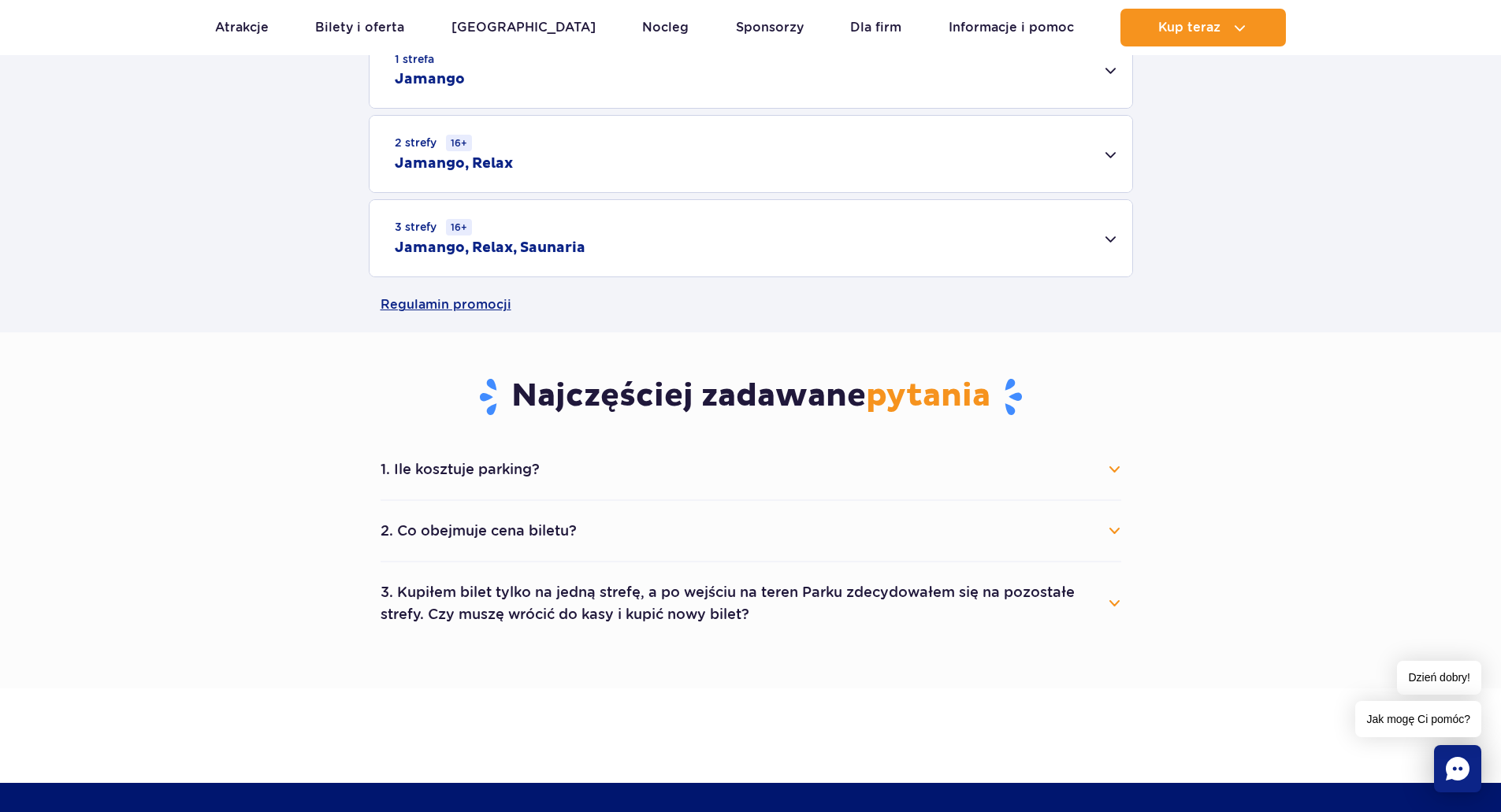
click at [637, 472] on button "1. Ile kosztuje parking?" at bounding box center [750, 469] width 741 height 35
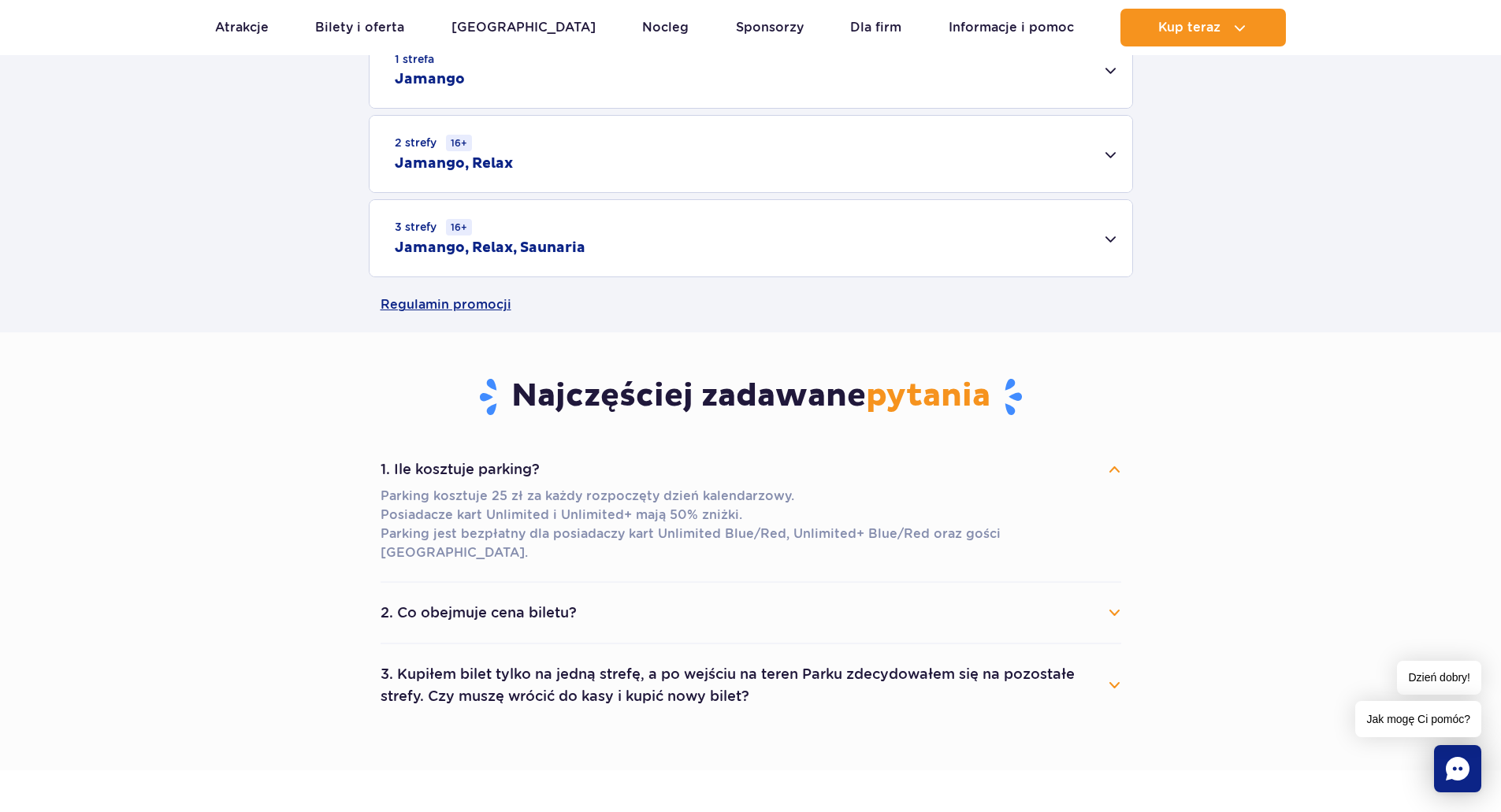
click at [634, 472] on button "1. Ile kosztuje parking?" at bounding box center [750, 469] width 741 height 35
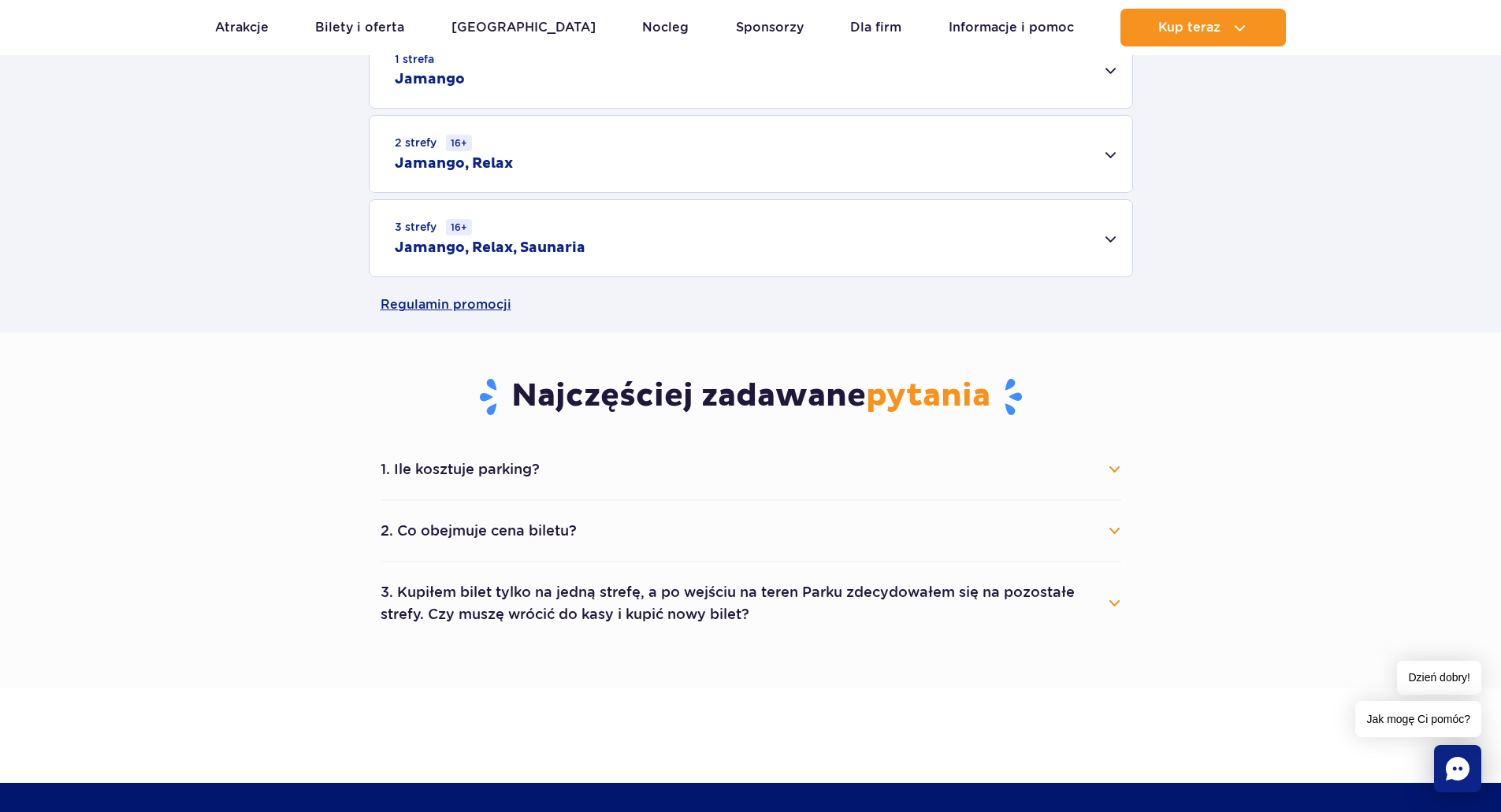
click at [598, 537] on button "2. Co obejmuje cena biletu?" at bounding box center [750, 531] width 741 height 35
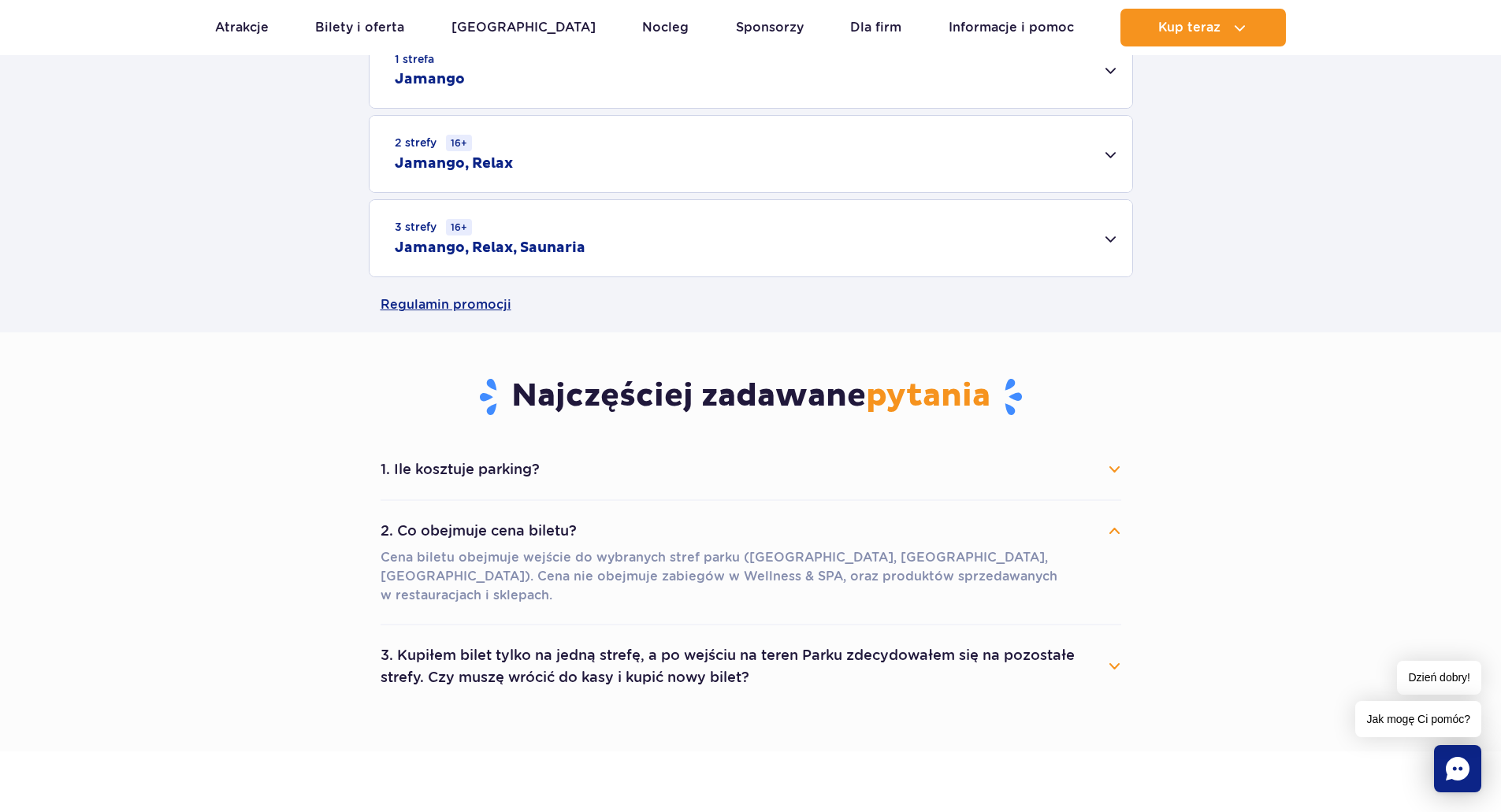
click at [598, 537] on button "2. Co obejmuje cena biletu?" at bounding box center [750, 531] width 741 height 35
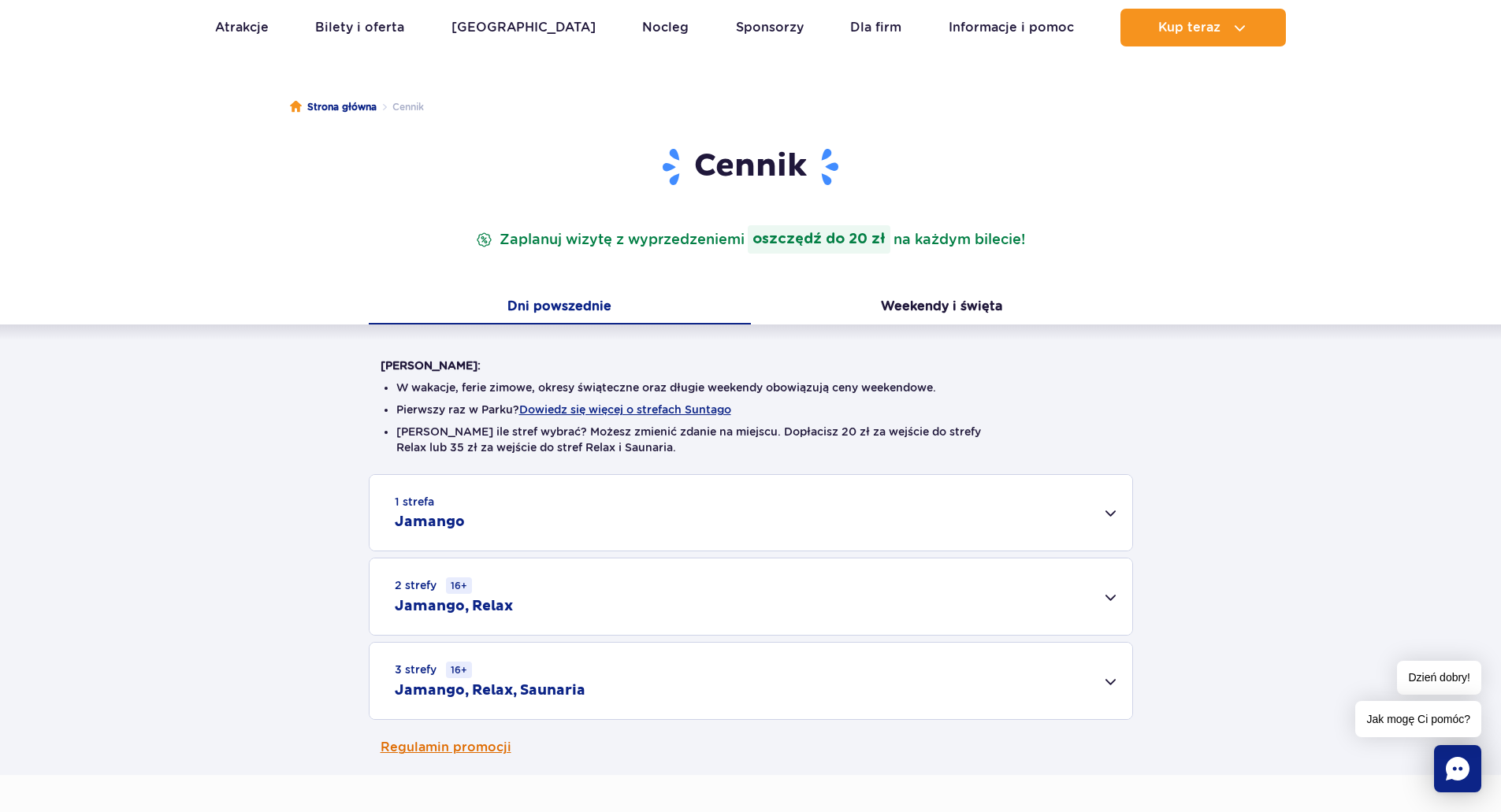
scroll to position [79, 0]
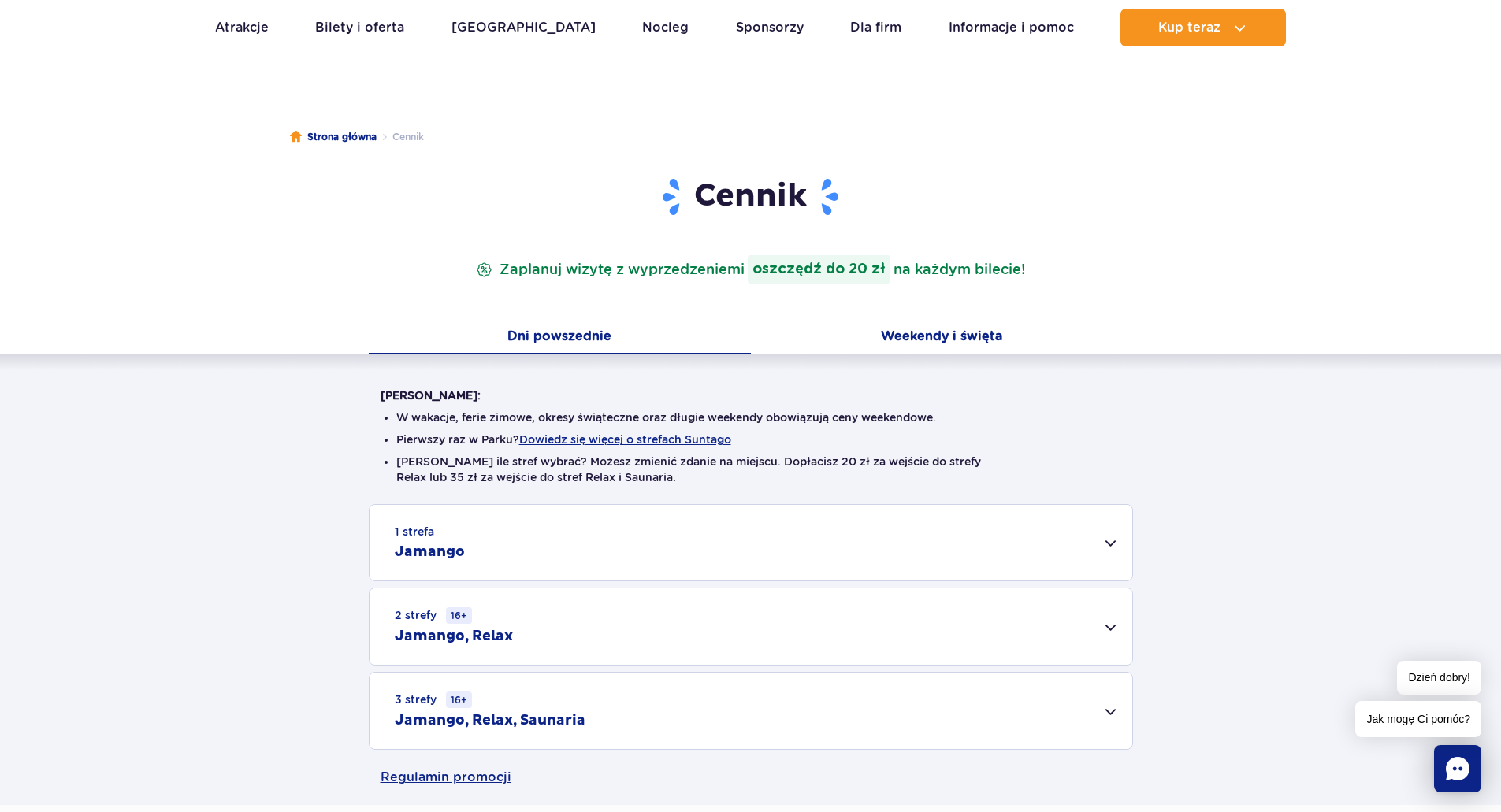
click at [909, 340] on button "Weekendy i święta" at bounding box center [942, 338] width 382 height 33
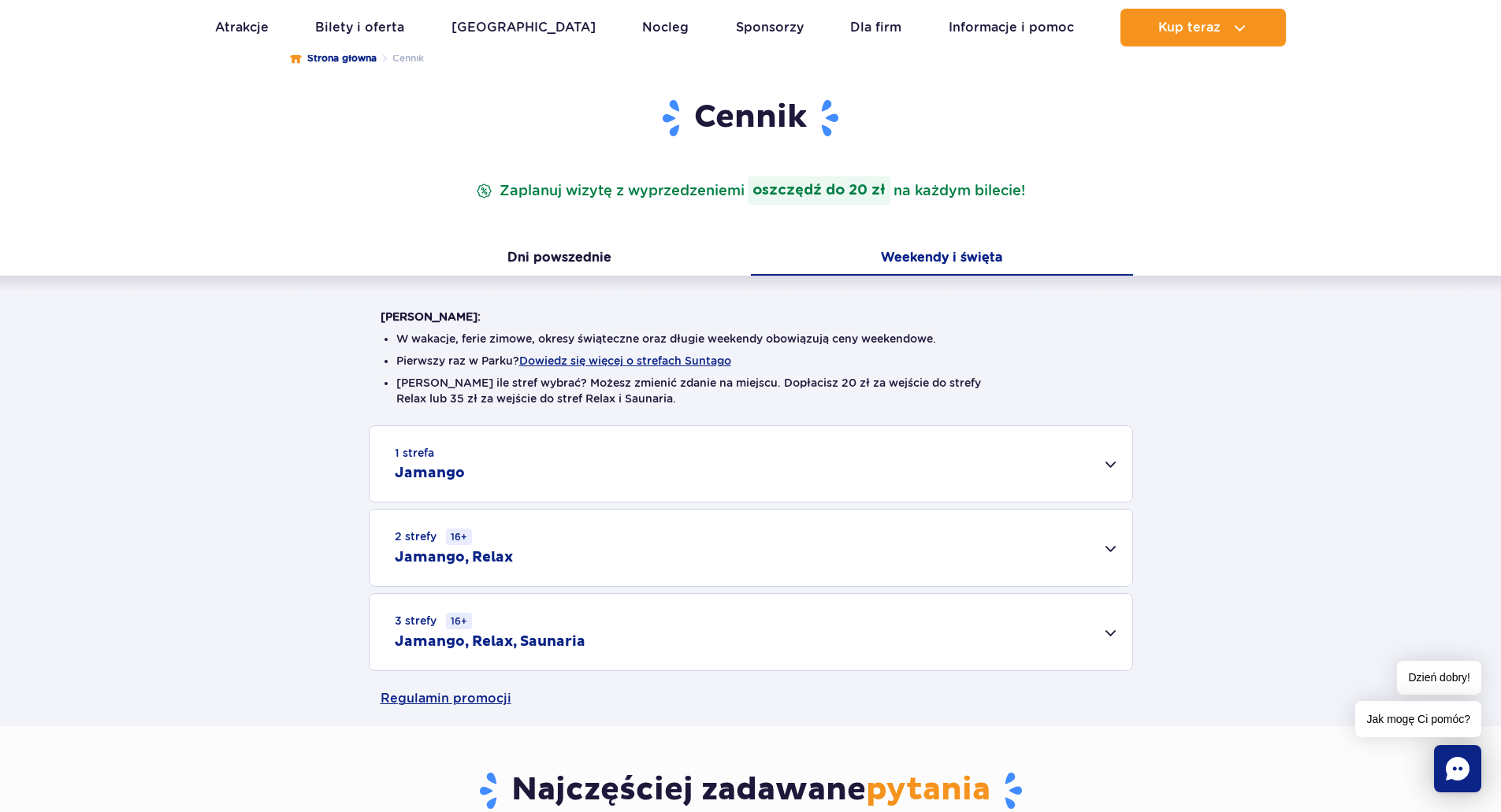
click at [1097, 467] on div "1 strefa Jamango" at bounding box center [750, 464] width 763 height 76
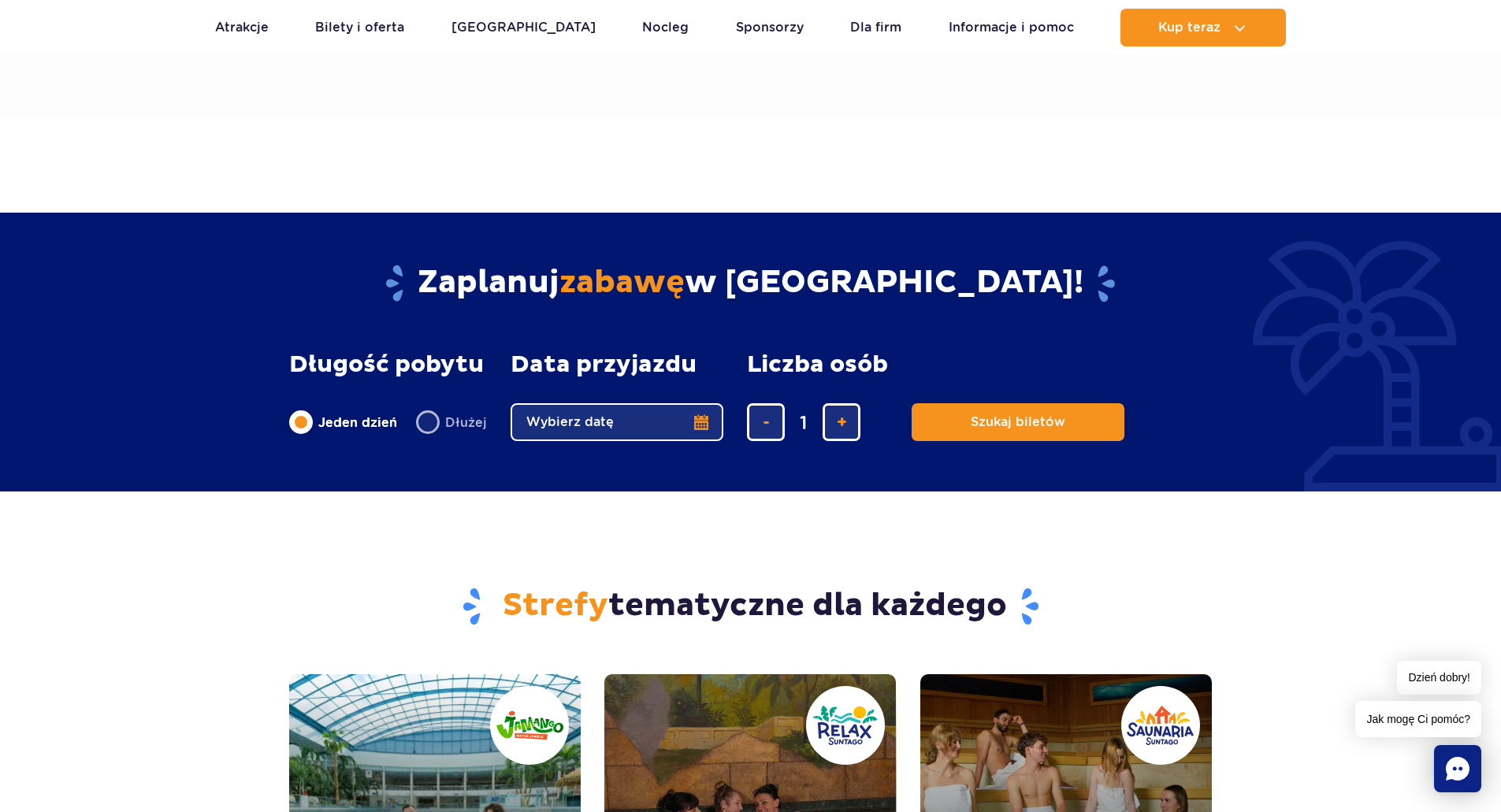
scroll to position [1733, 0]
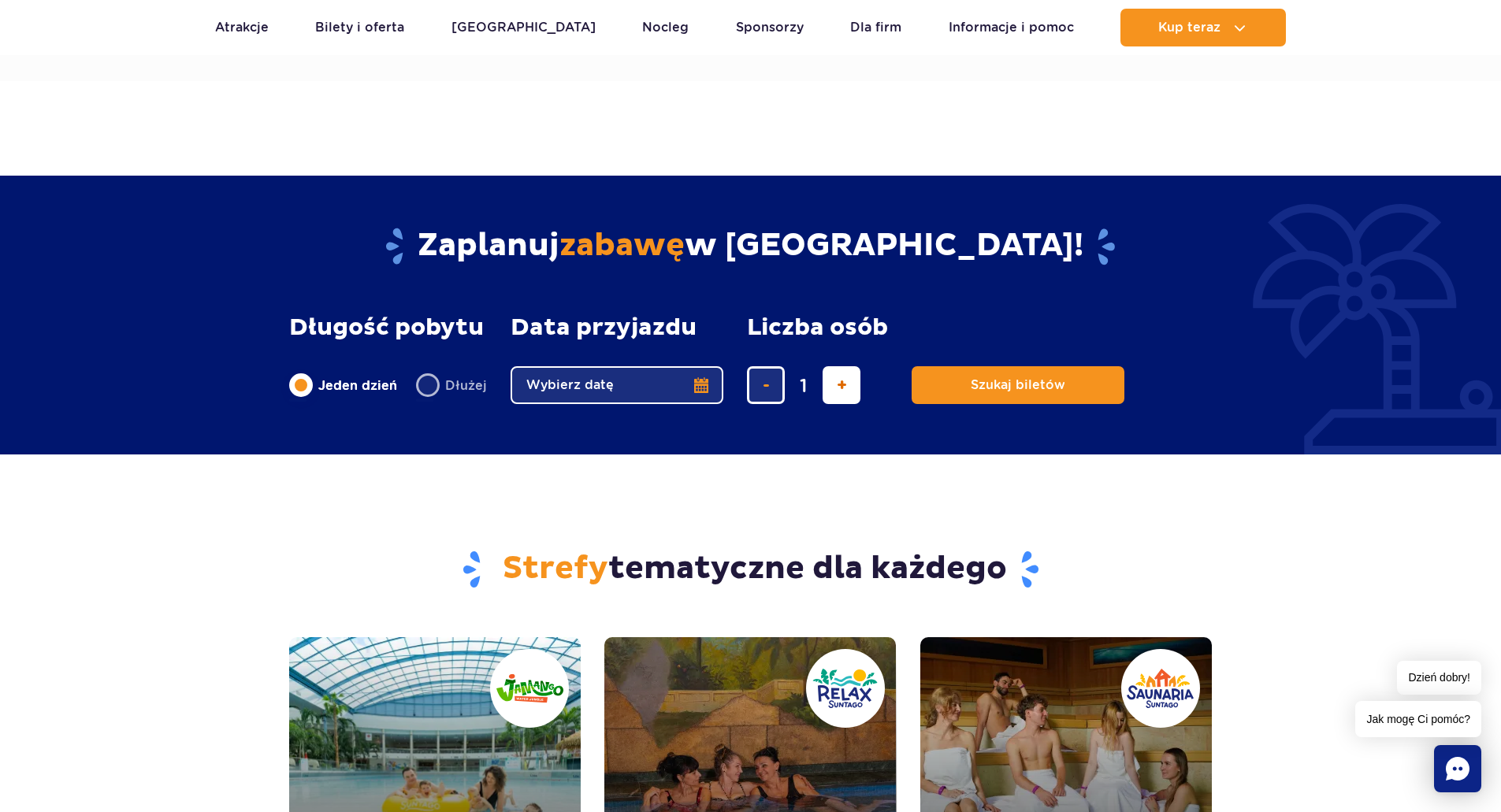
click at [842, 385] on span "dodaj bilet" at bounding box center [842, 385] width 10 height 0
type input "3"
click at [948, 390] on button "Szukaj biletów" at bounding box center [1018, 386] width 213 height 38
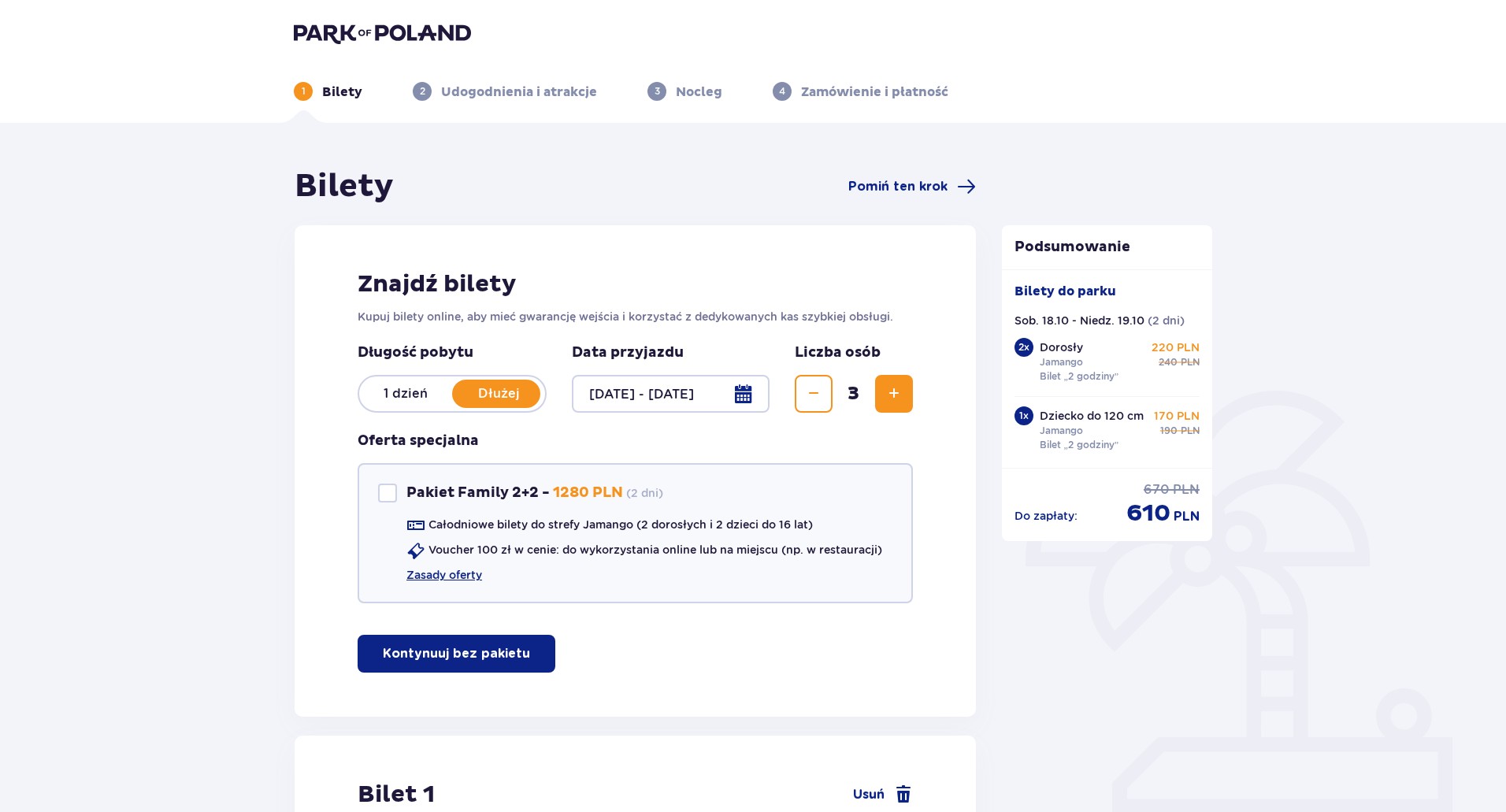
click at [747, 393] on div at bounding box center [670, 393] width 198 height 38
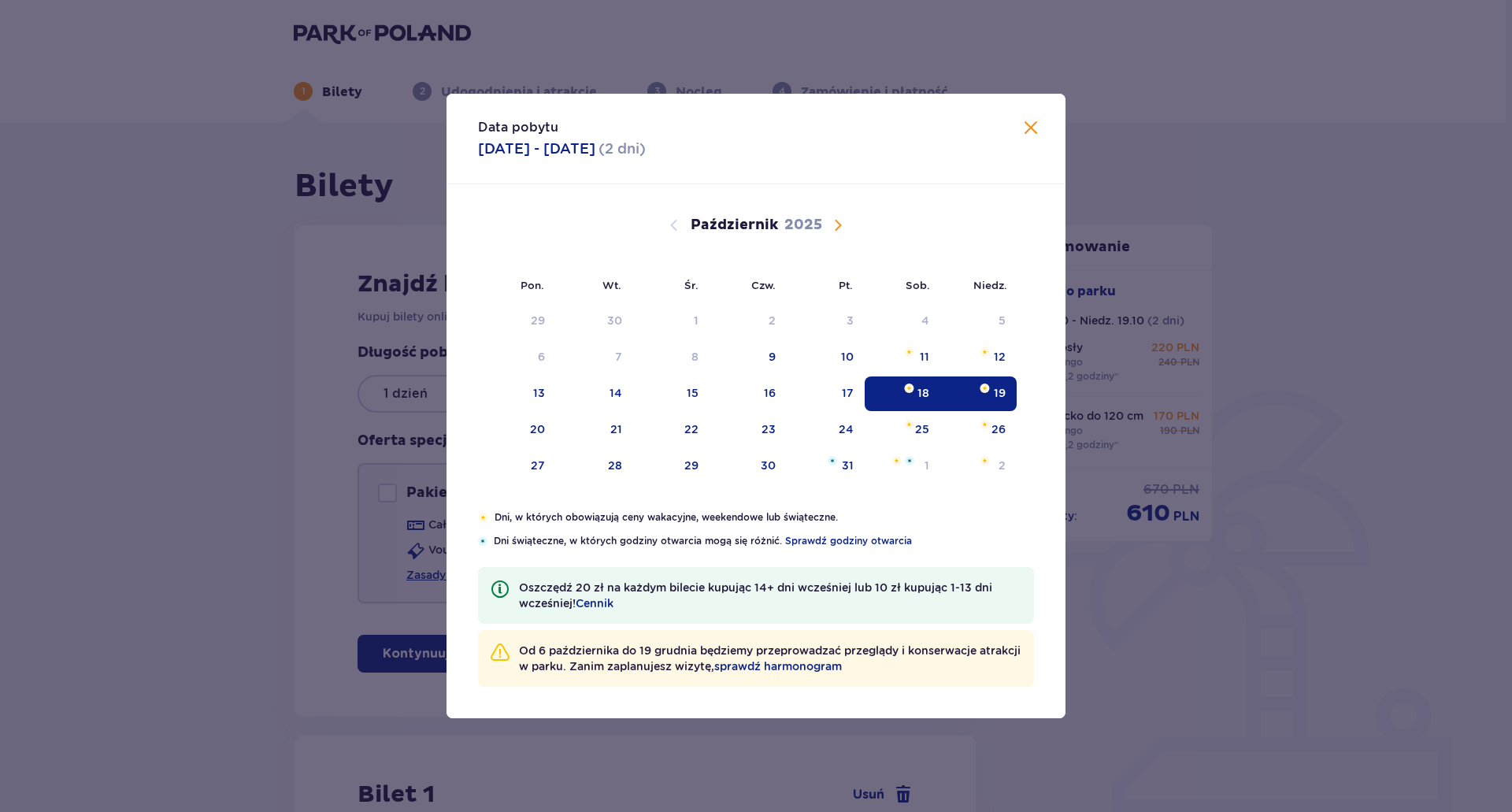
click at [918, 387] on div "18" at bounding box center [923, 393] width 12 height 16
click at [978, 401] on div "19" at bounding box center [978, 393] width 76 height 35
click at [921, 395] on div "Pon. Wt. Śr. Czw. Pt. Sob. Niedz. Wrzesień 2025 1 2 3 4 5 6 7 8 9 10 11 12 13 1…" at bounding box center [755, 348] width 619 height 326
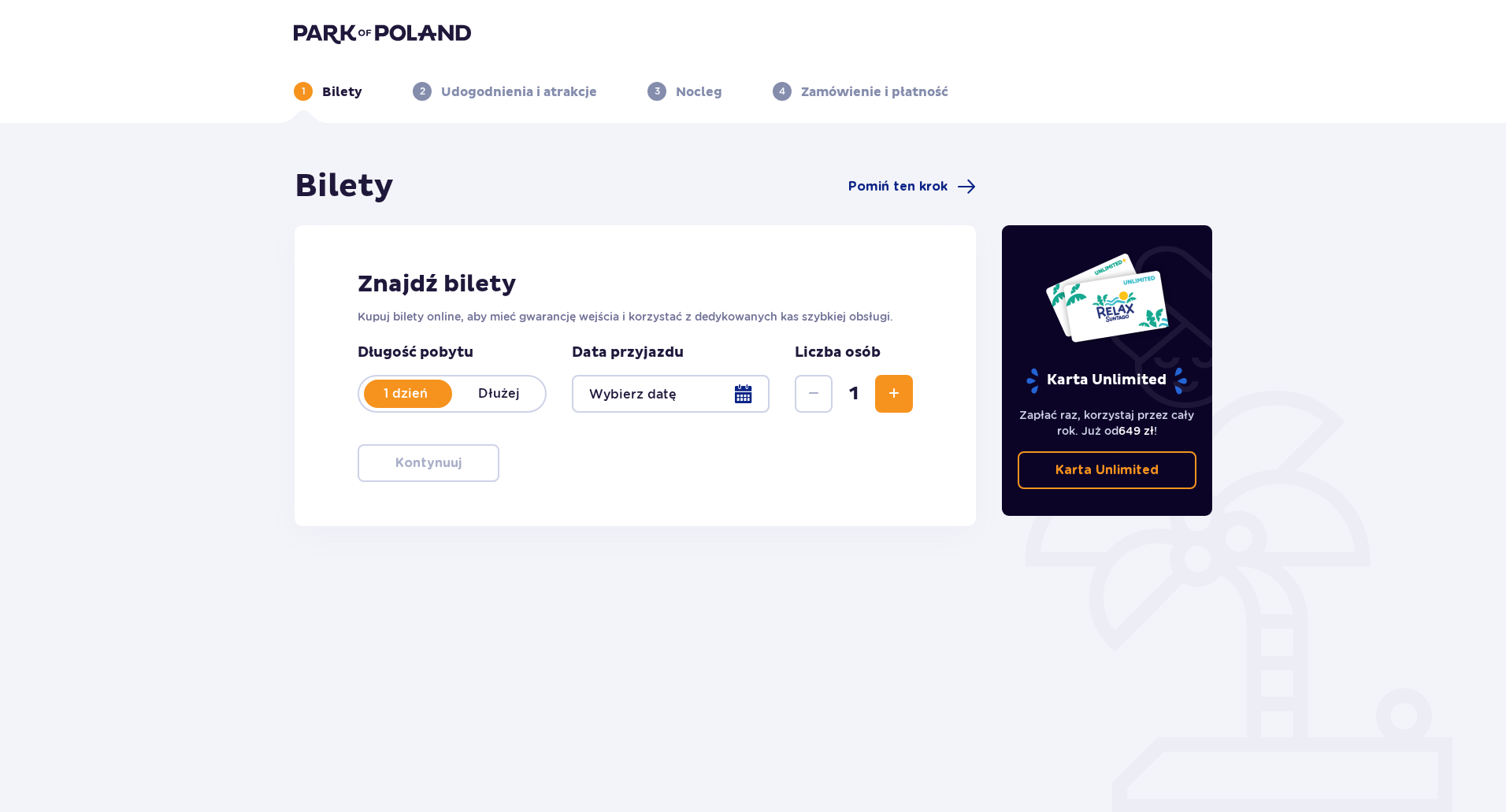
click at [707, 378] on div at bounding box center [670, 393] width 198 height 38
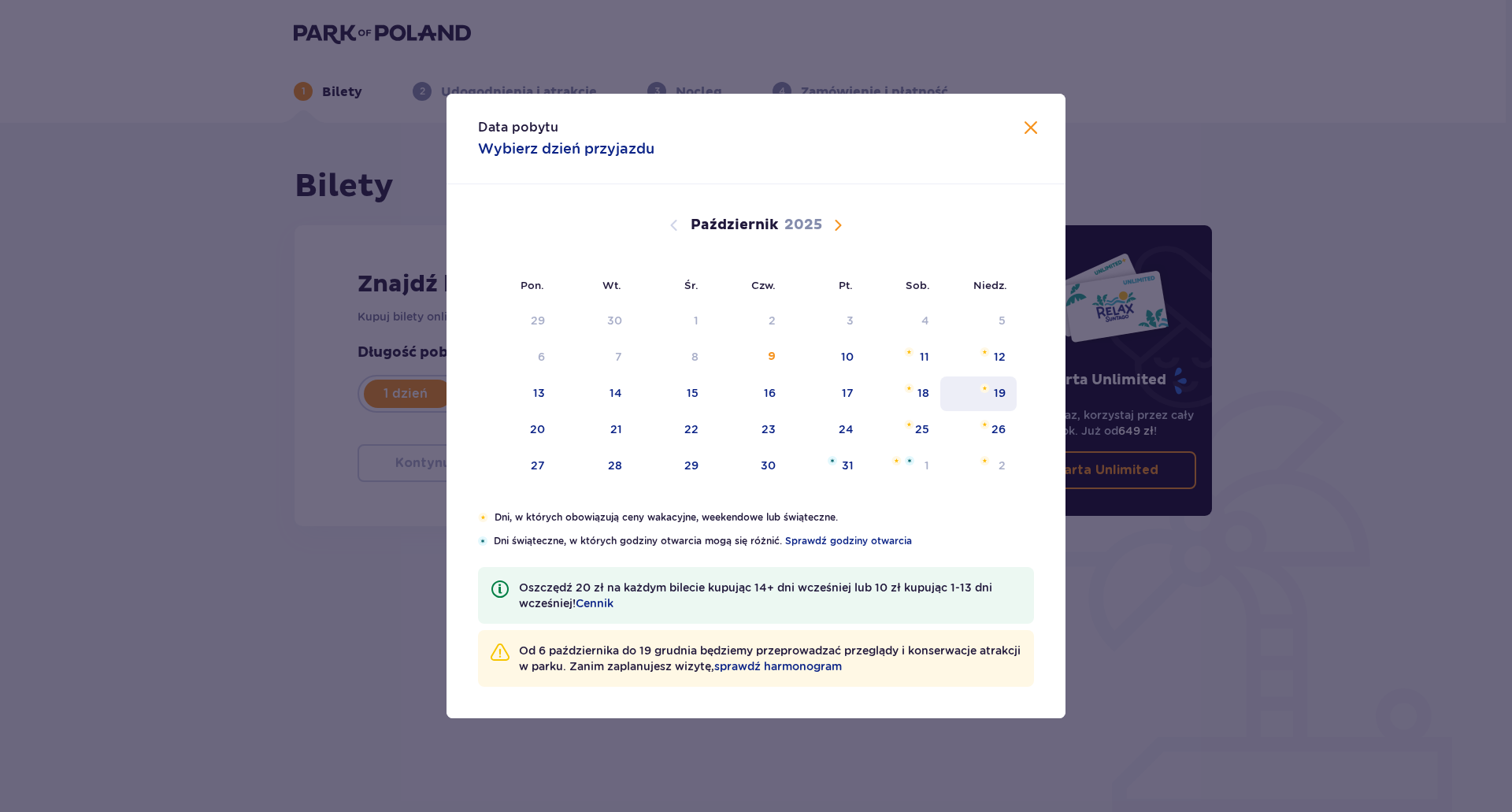
click at [992, 386] on div "19" at bounding box center [978, 393] width 76 height 35
type input "19.10.25"
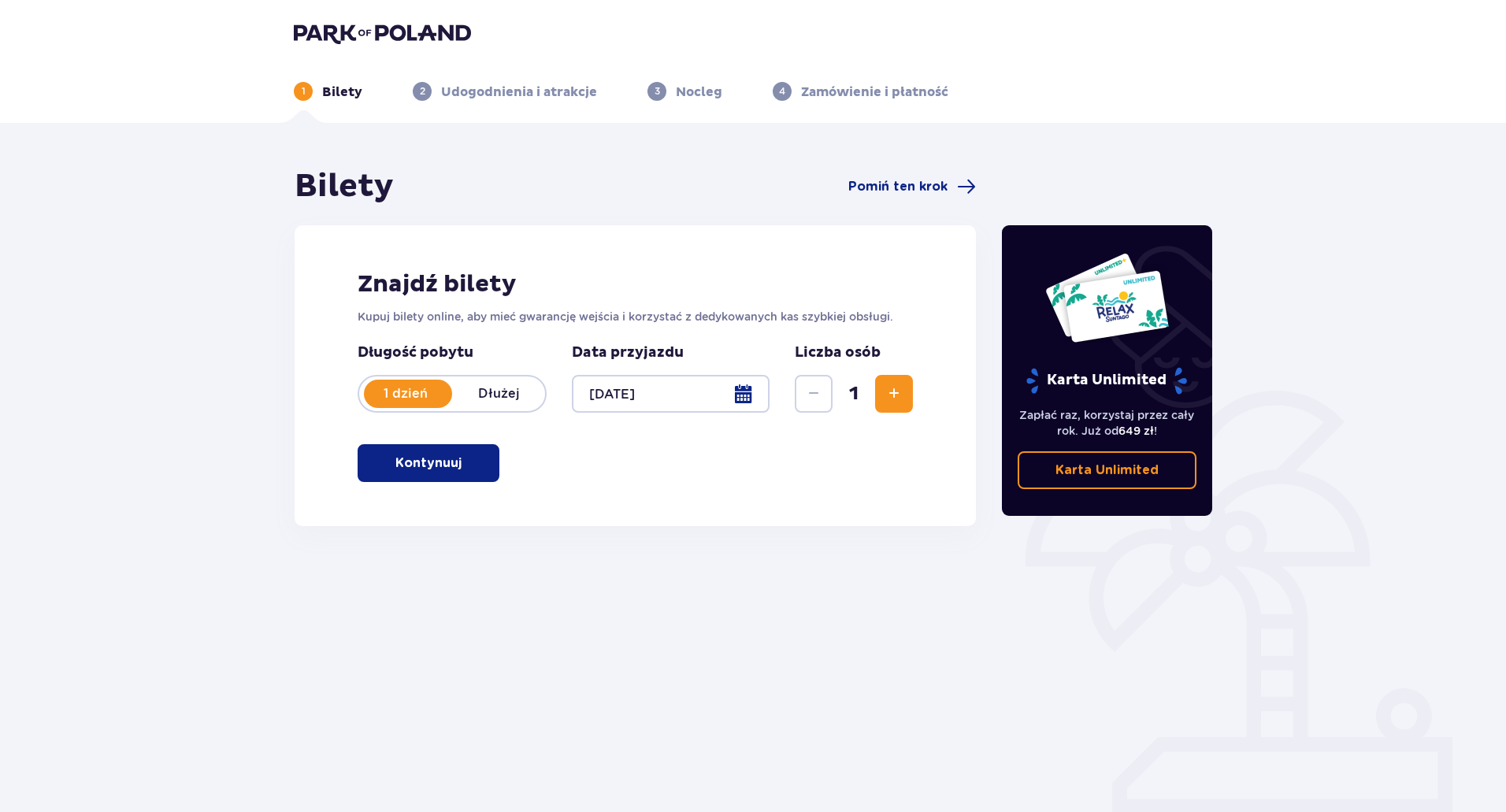
click at [876, 394] on button "Zwiększ" at bounding box center [894, 393] width 38 height 38
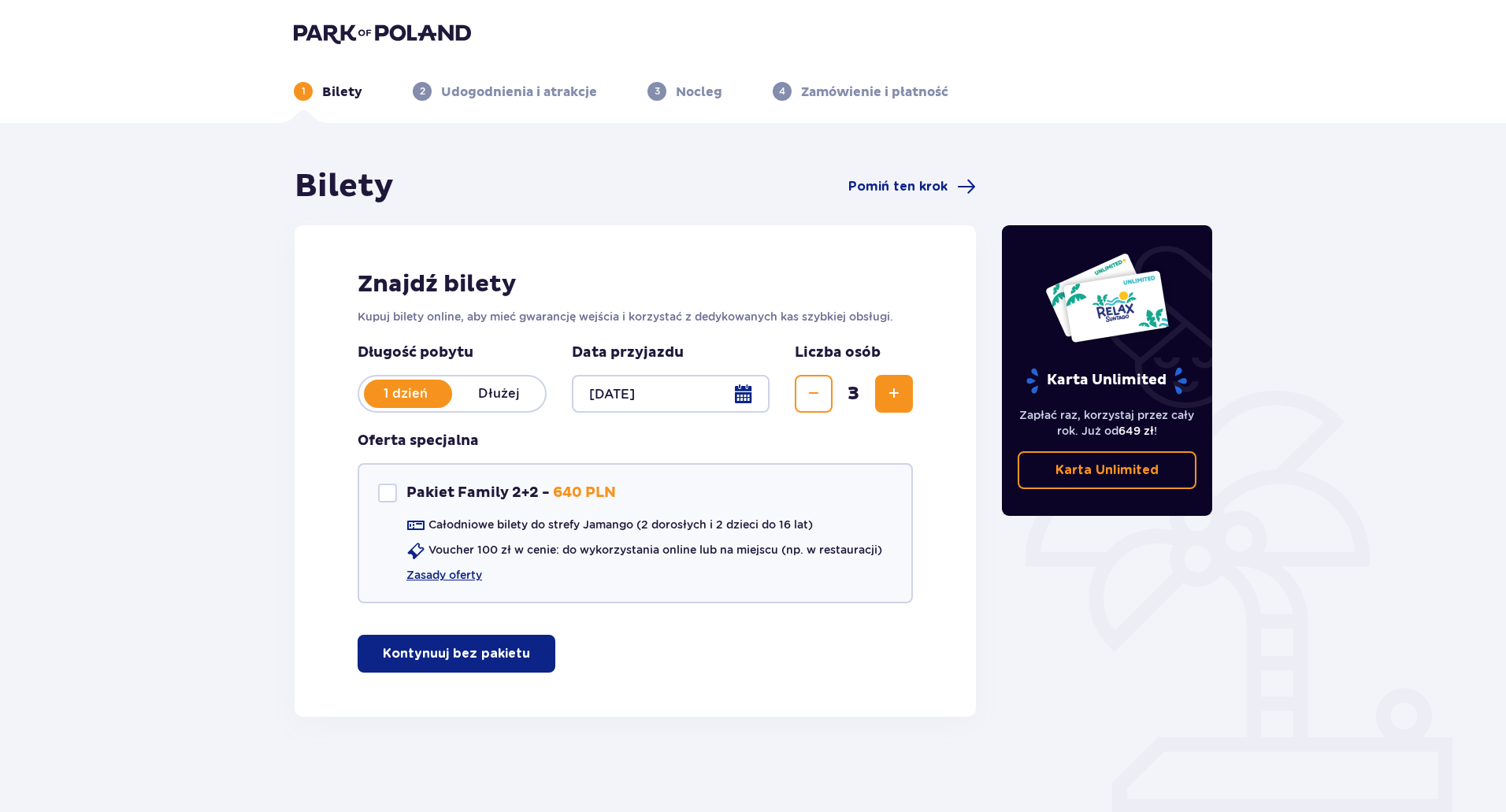
click at [447, 661] on p "Kontynuuj bez pakietu" at bounding box center [456, 654] width 147 height 17
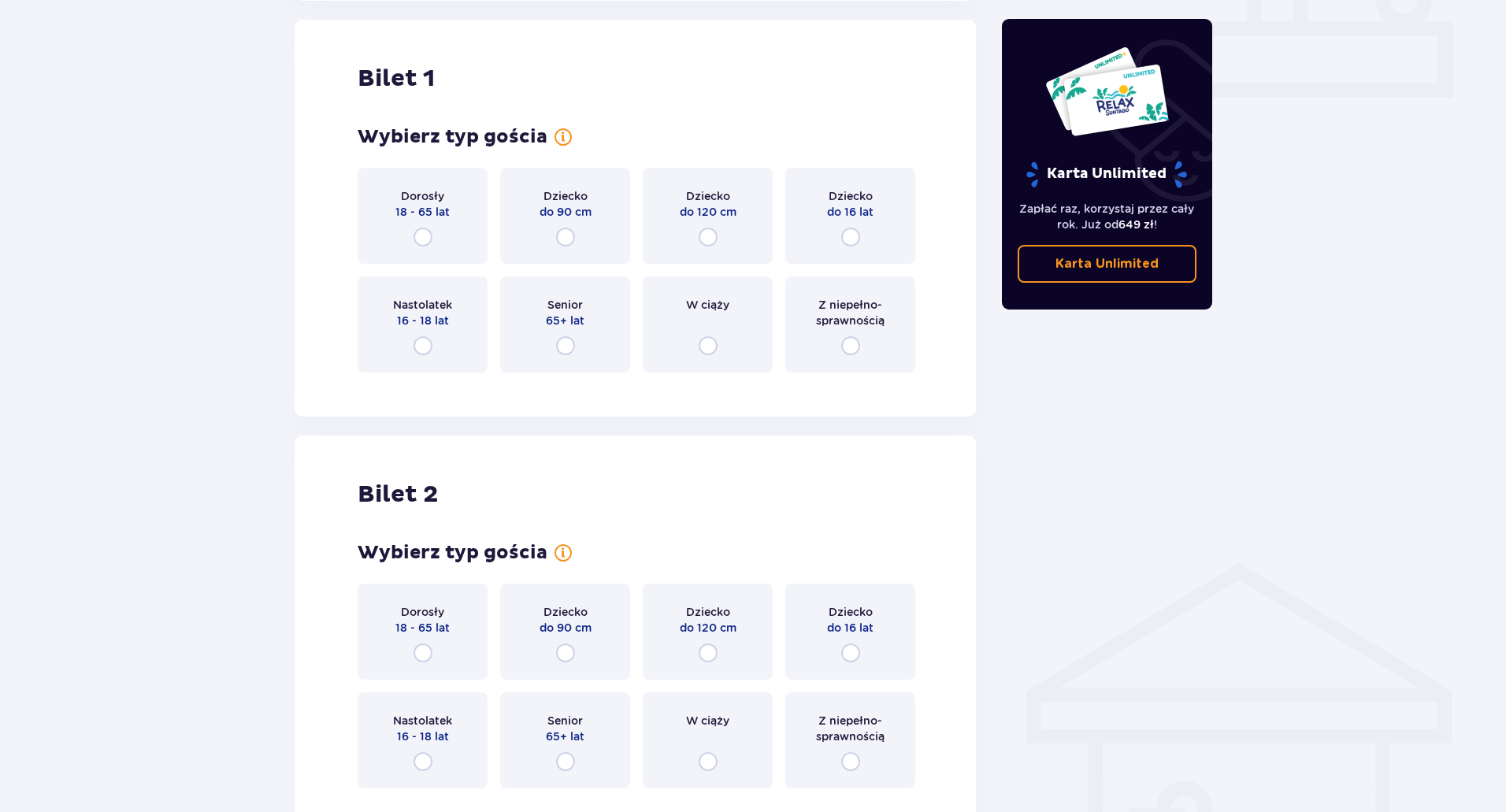
scroll to position [717, 0]
click at [425, 239] on input "radio" at bounding box center [423, 237] width 19 height 19
radio input "true"
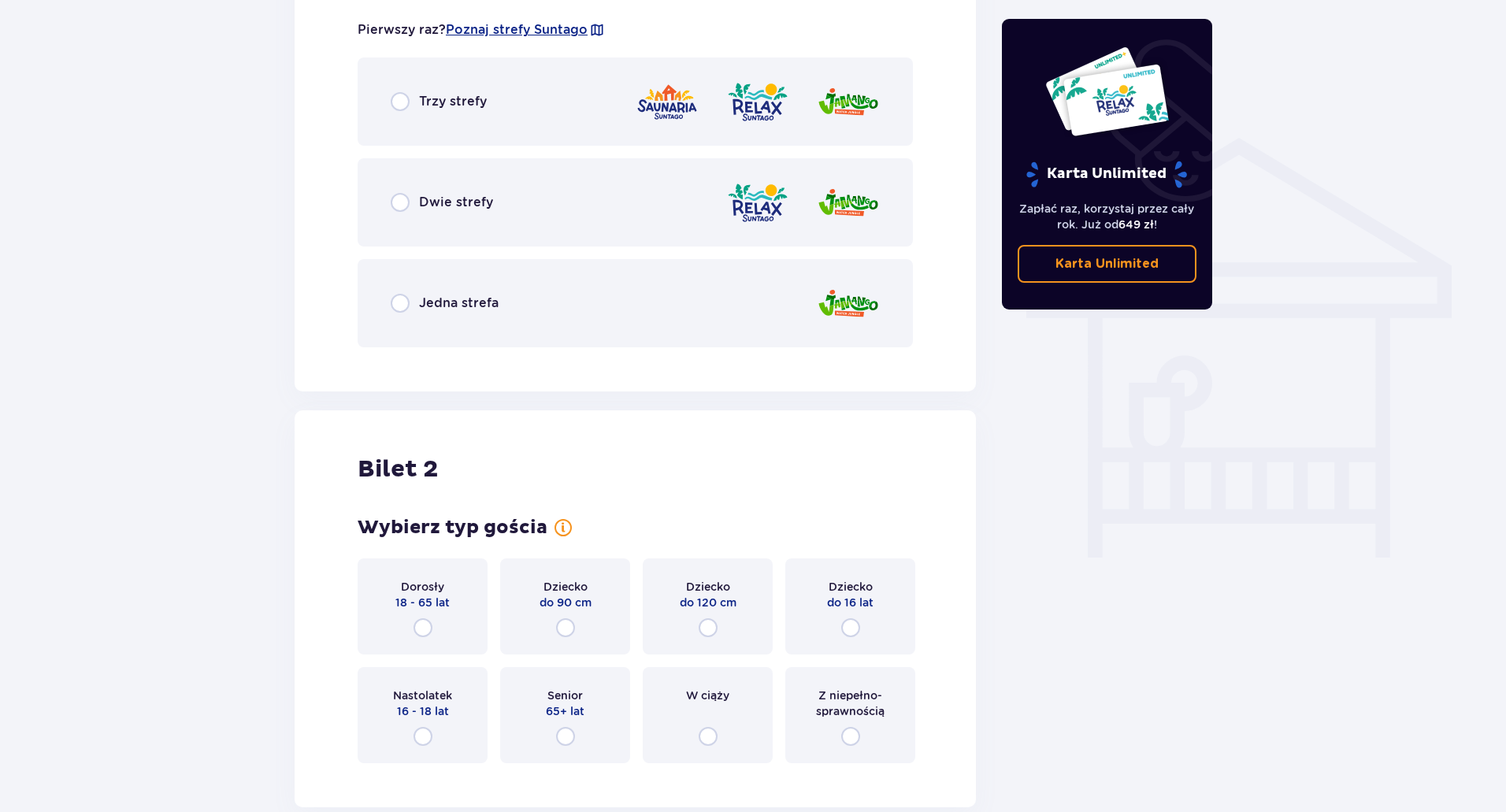
scroll to position [1179, 0]
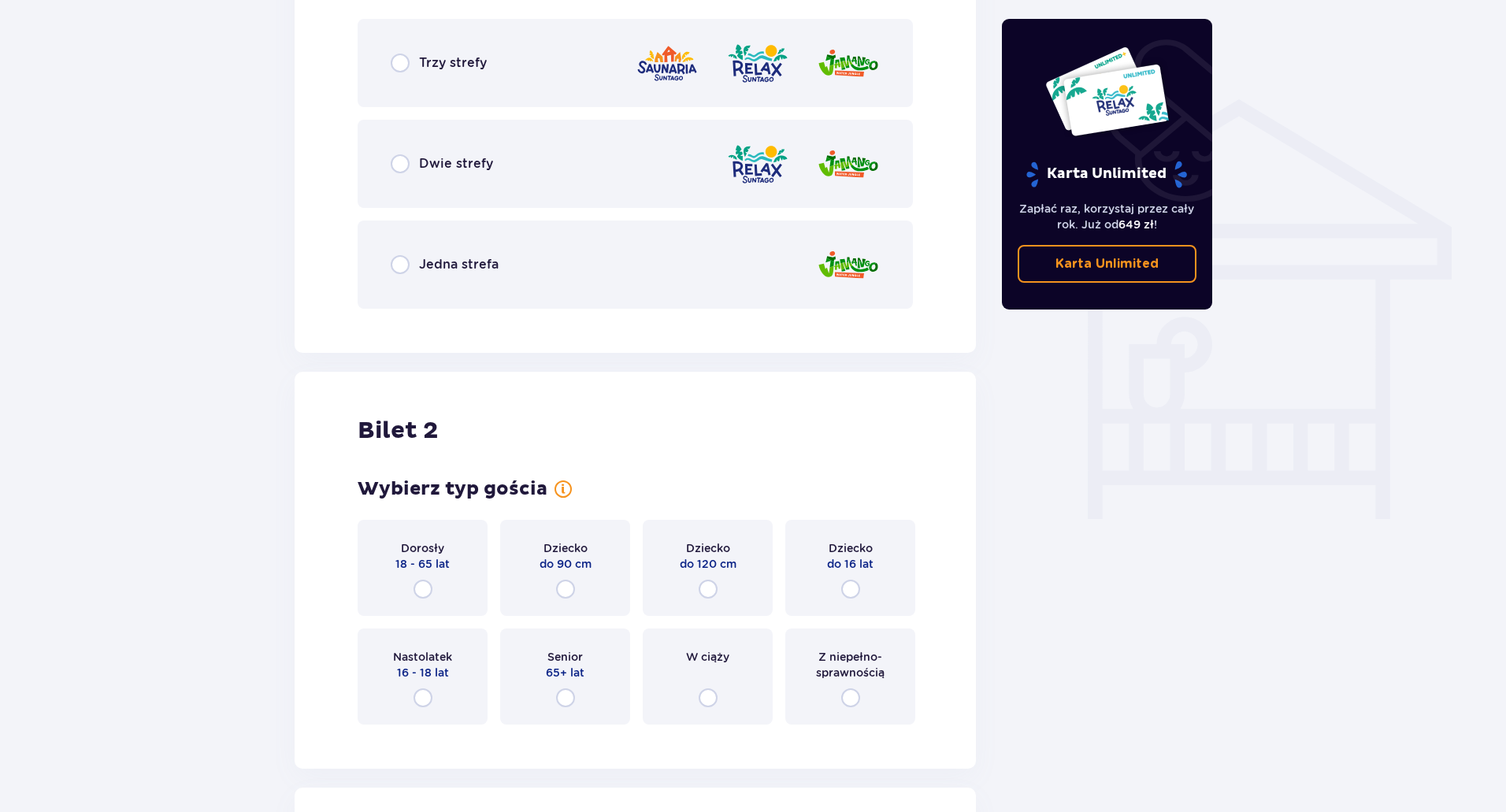
click at [419, 591] on input "radio" at bounding box center [423, 589] width 19 height 19
radio input "true"
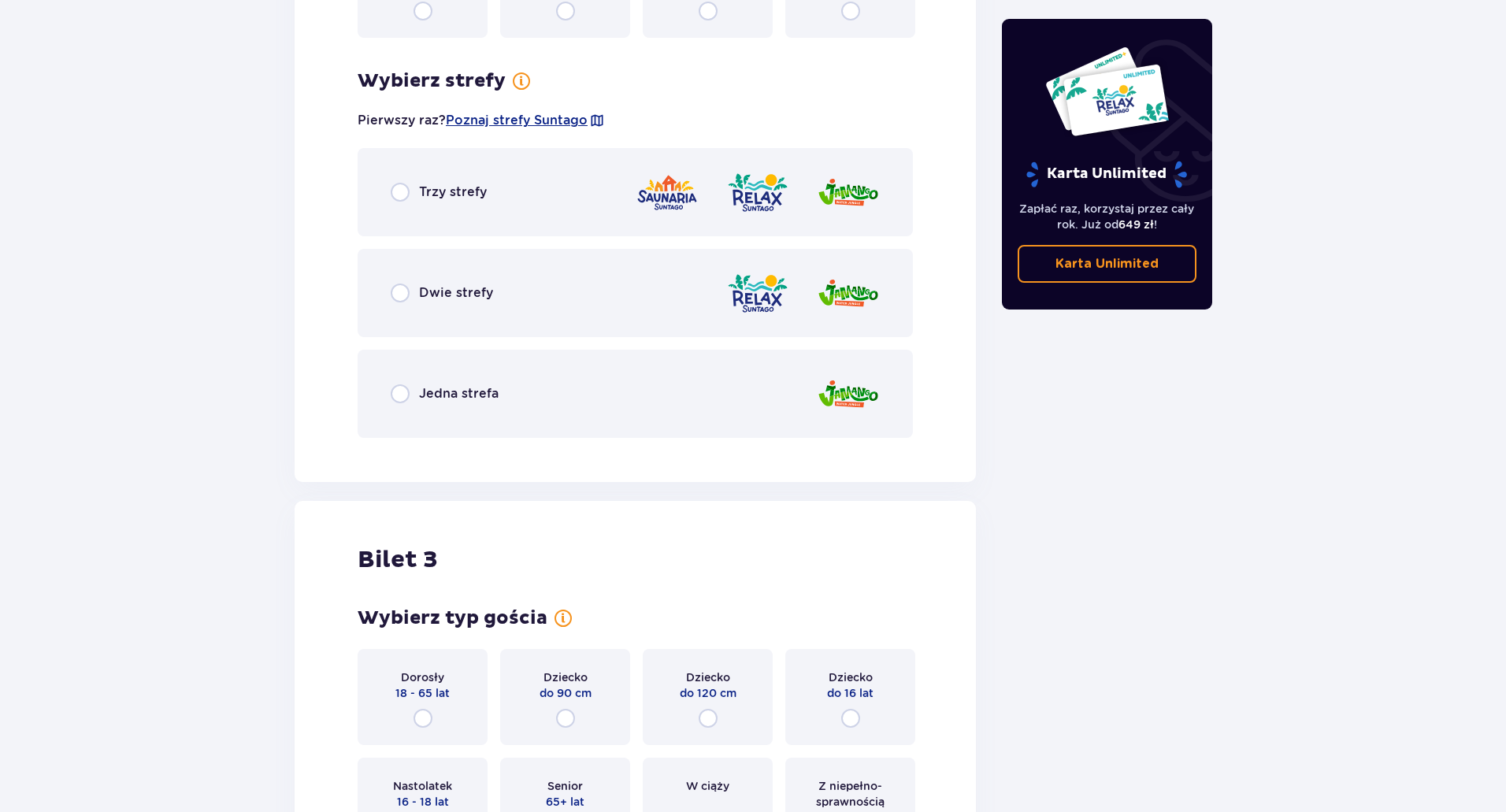
scroll to position [1838, 0]
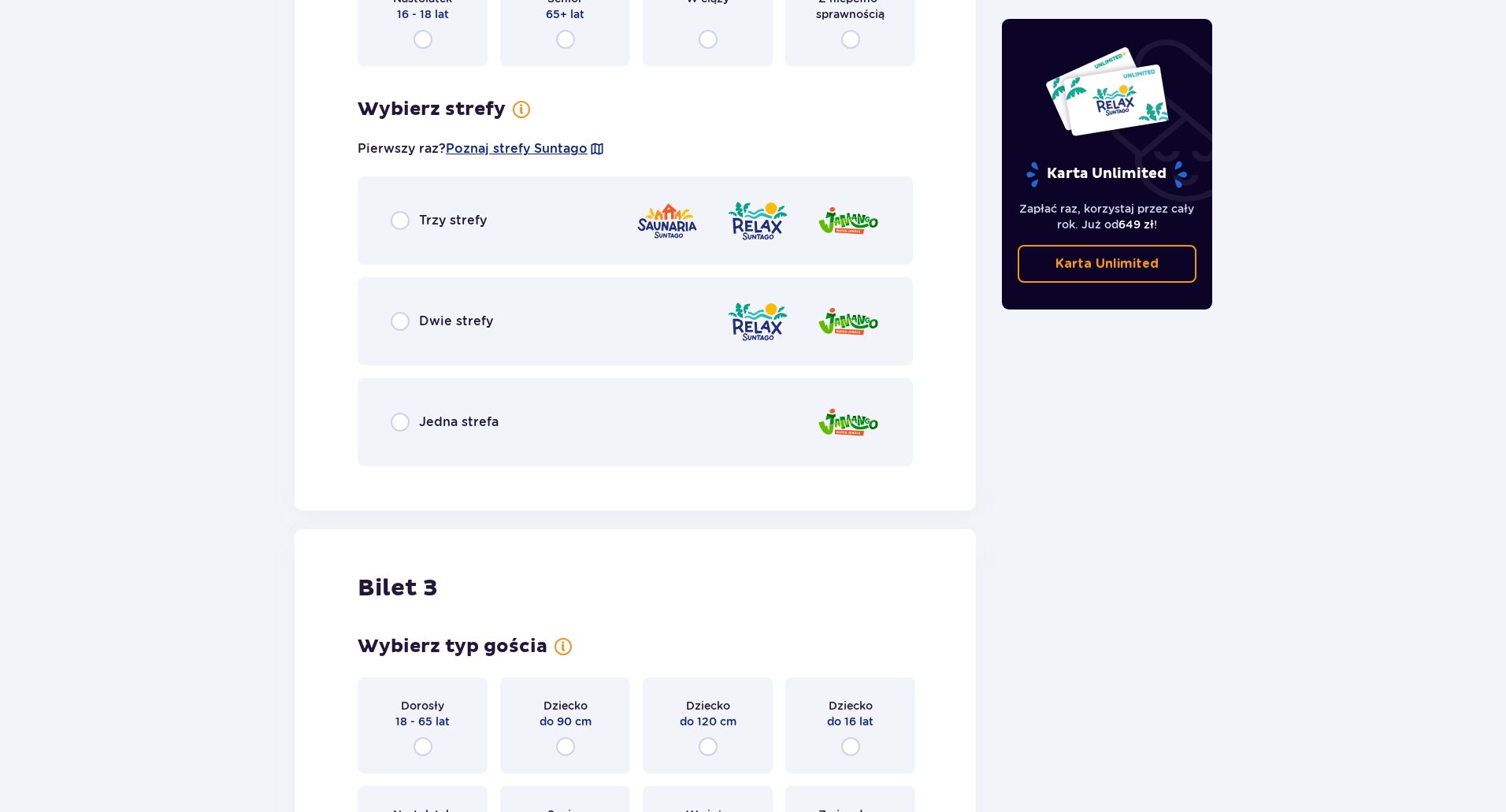
click at [393, 424] on input "radio" at bounding box center [400, 422] width 19 height 19
radio input "true"
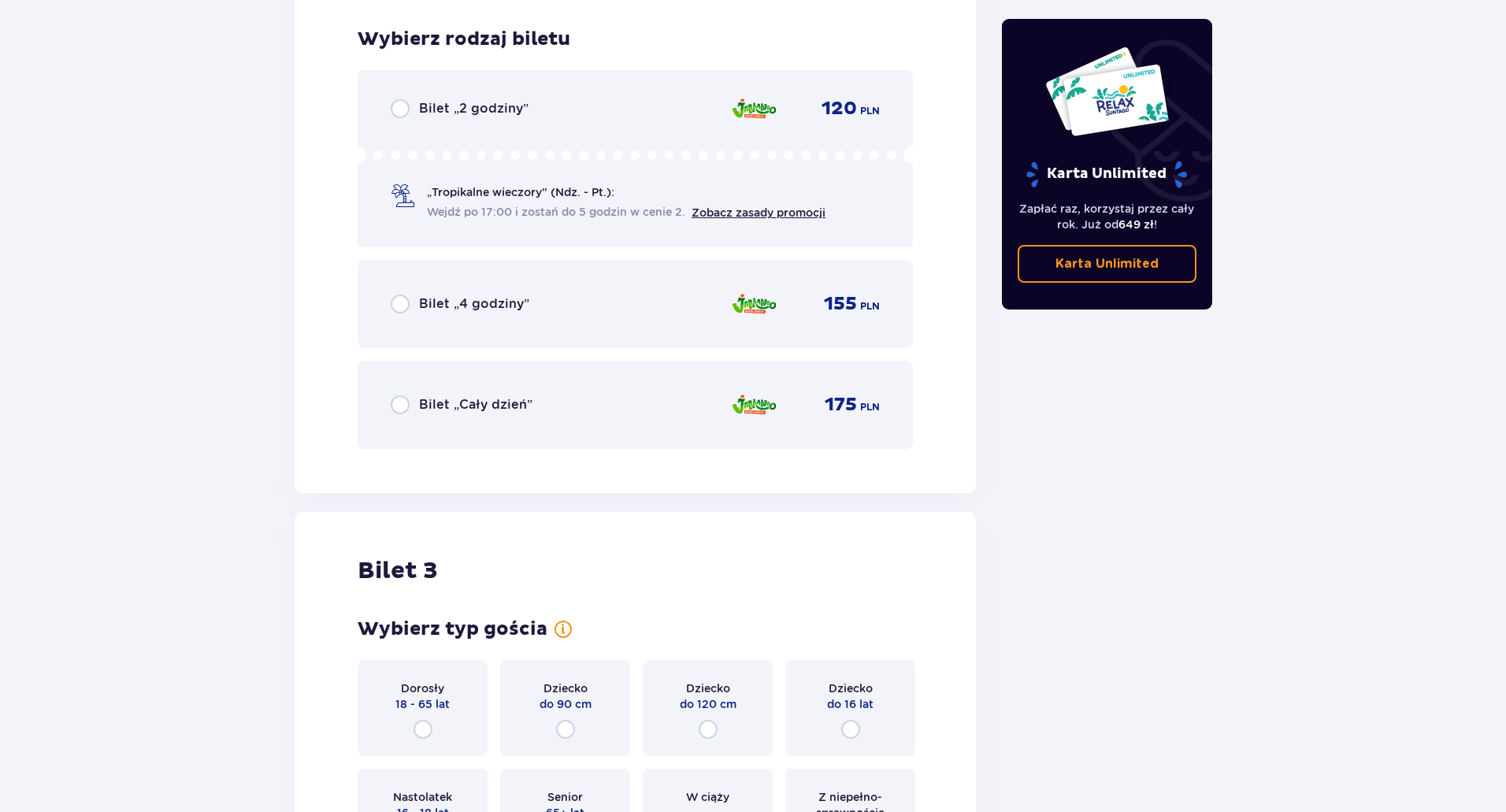
scroll to position [2317, 0]
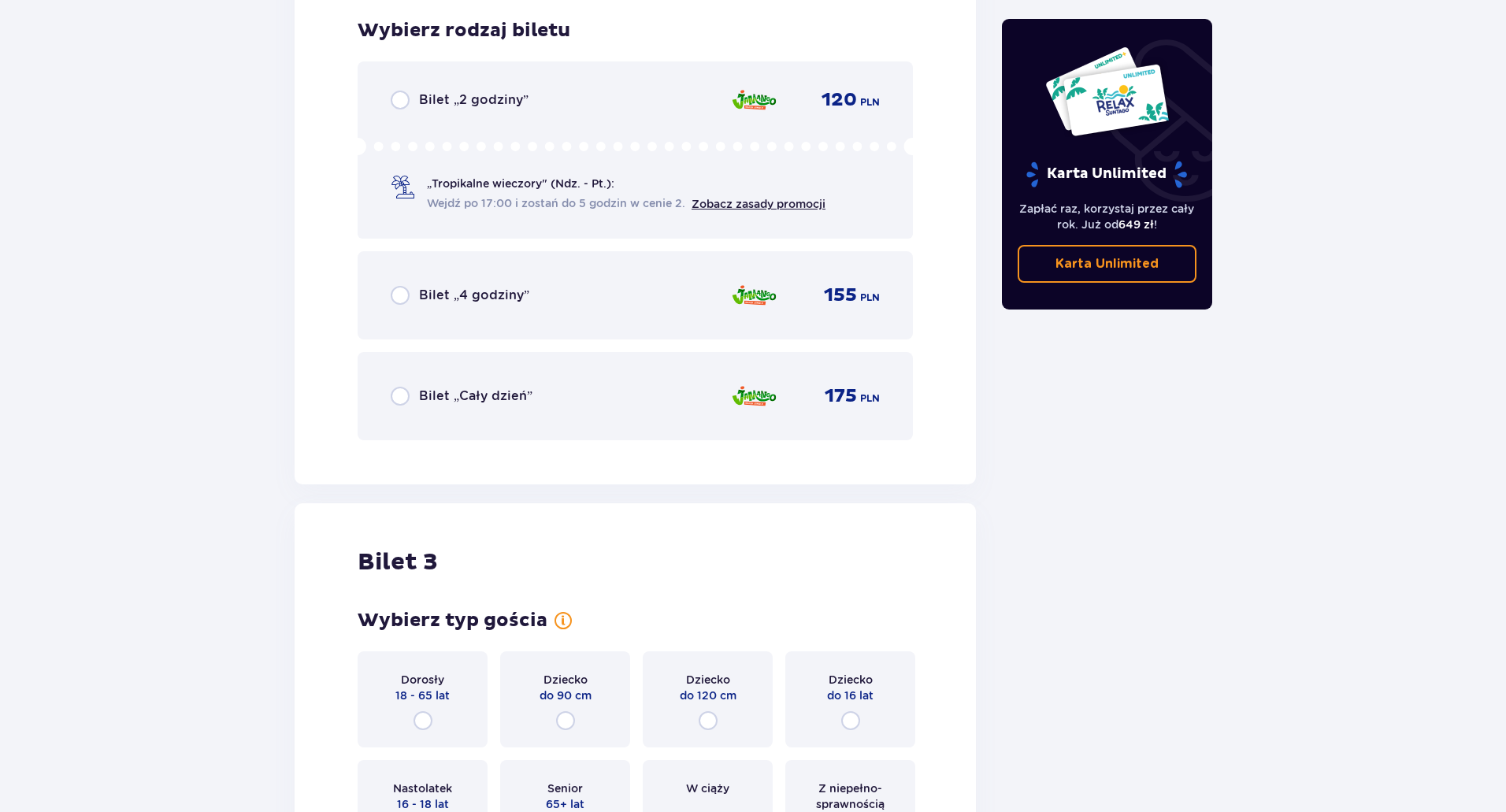
click at [400, 102] on input "radio" at bounding box center [400, 100] width 19 height 19
radio input "true"
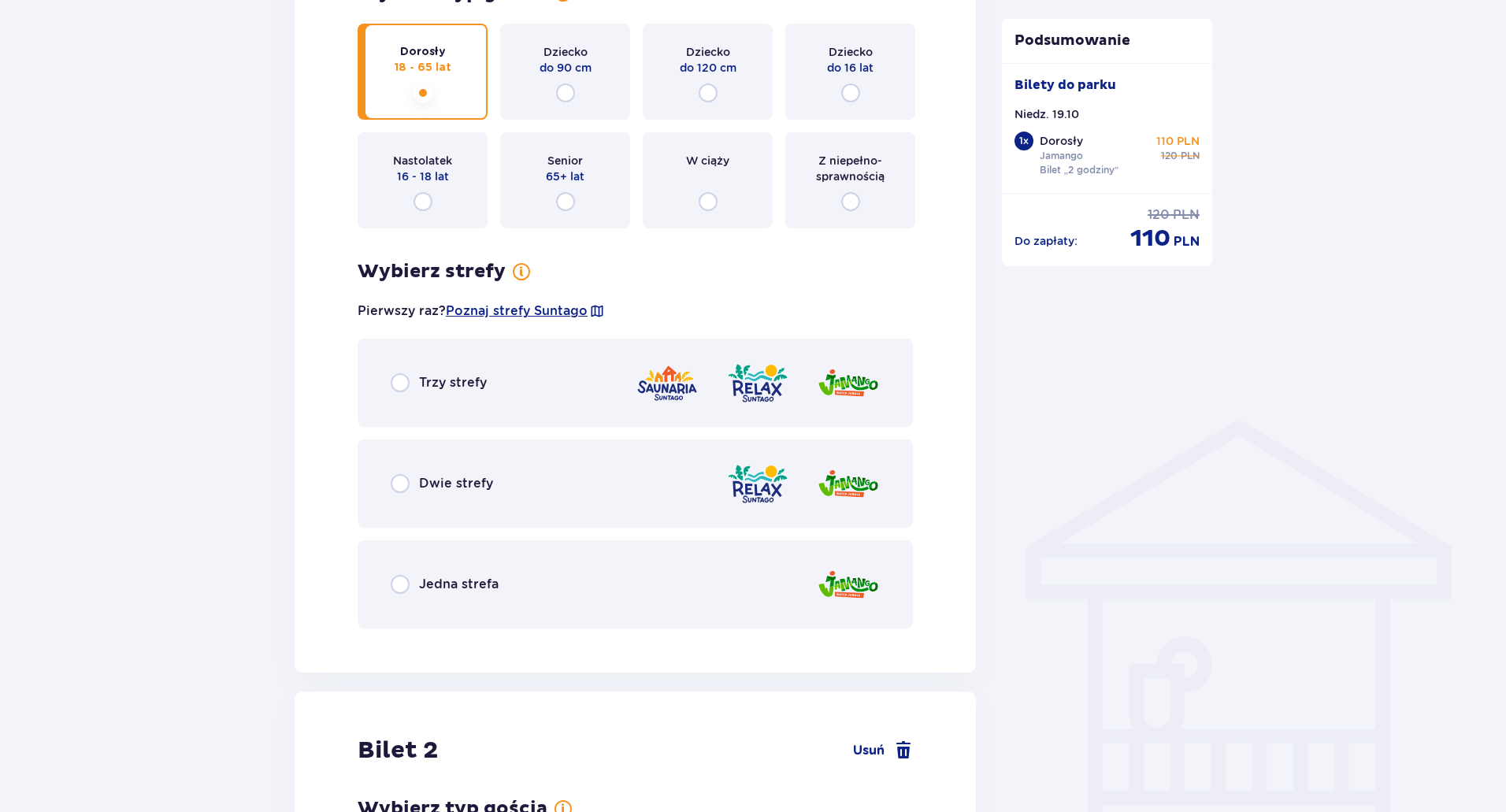
scroll to position [874, 0]
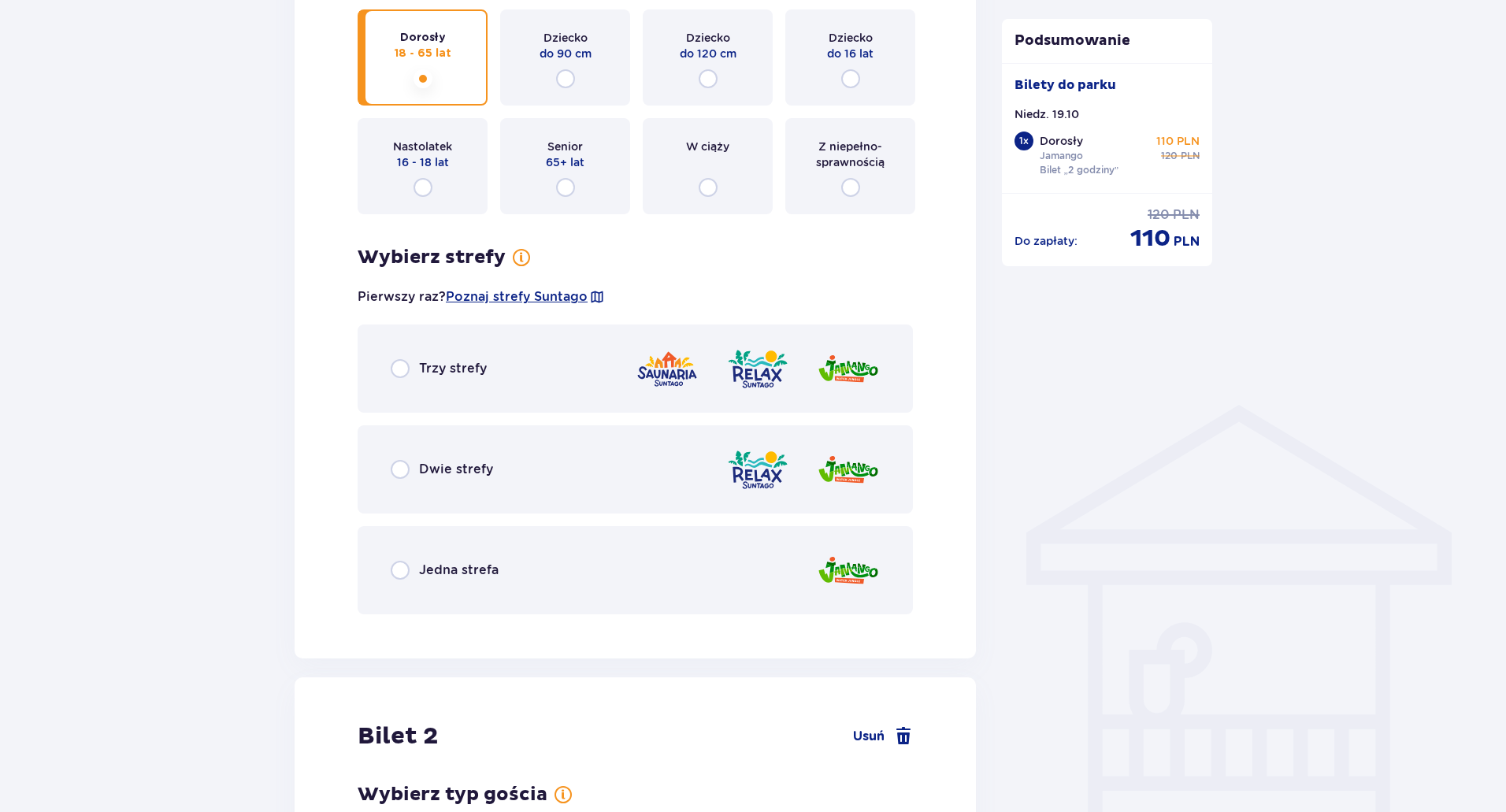
click at [403, 568] on input "radio" at bounding box center [400, 570] width 19 height 19
radio input "true"
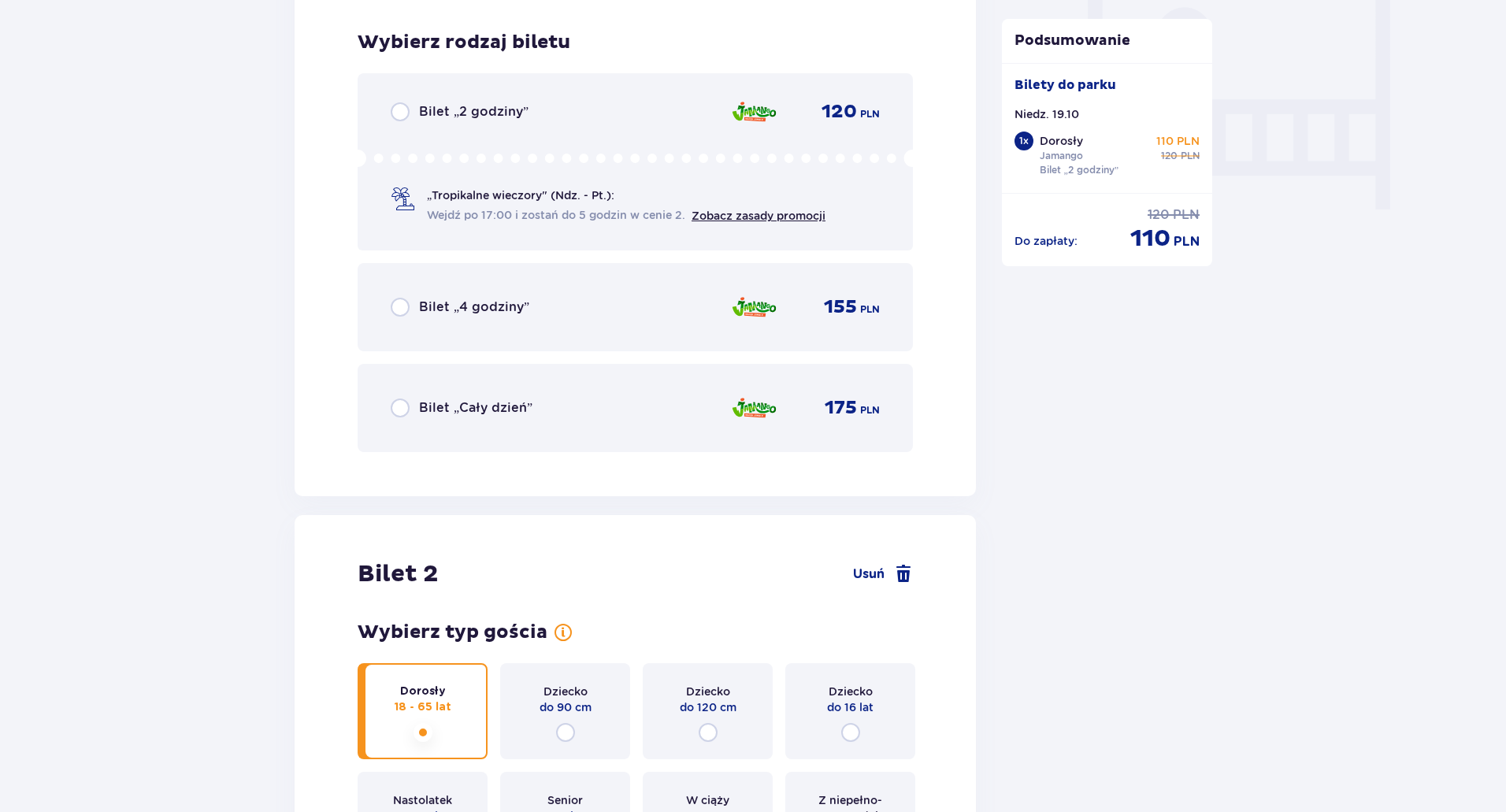
scroll to position [1501, 0]
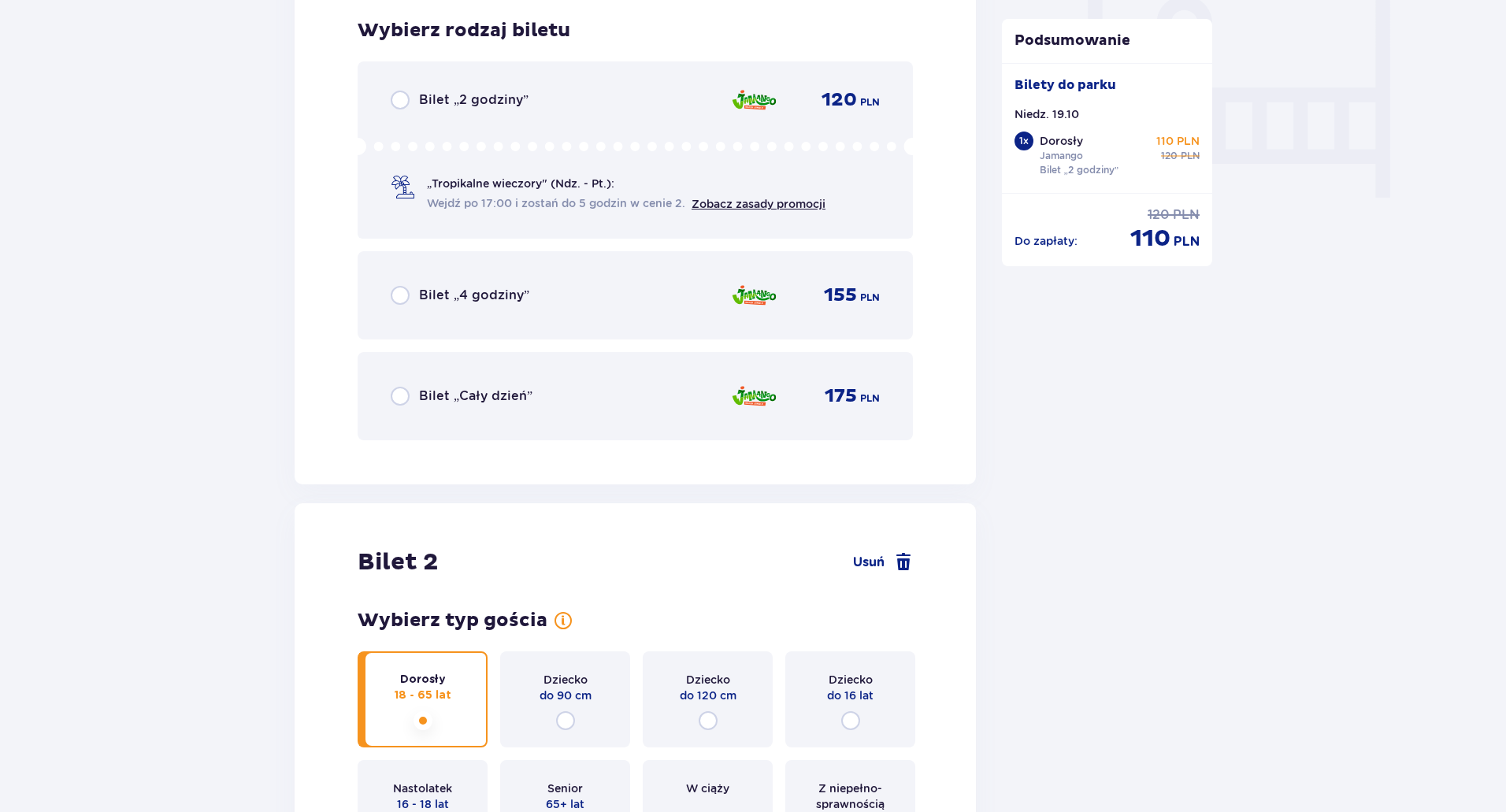
click at [394, 99] on input "radio" at bounding box center [400, 100] width 19 height 19
radio input "true"
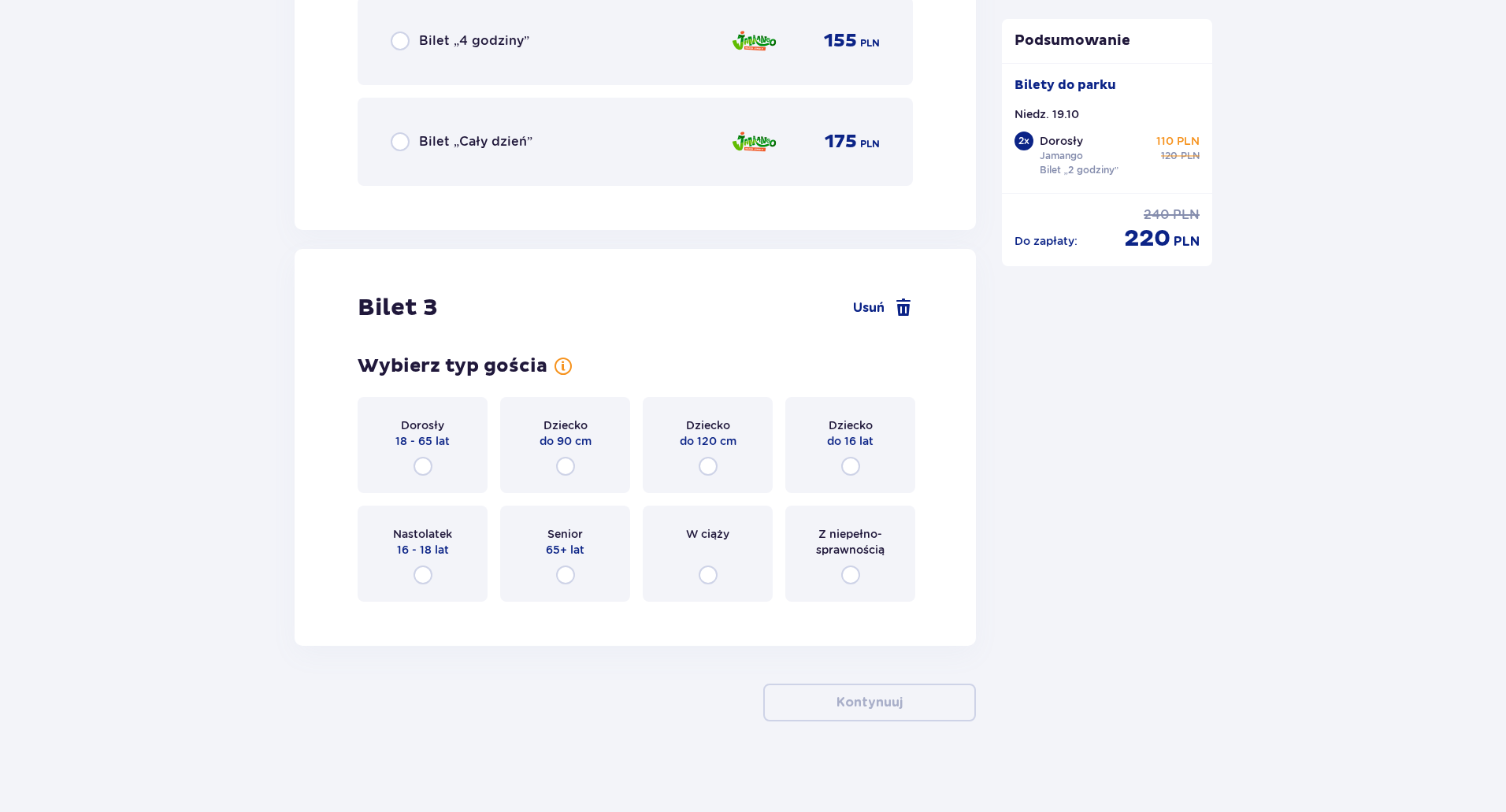
scroll to position [3028, 0]
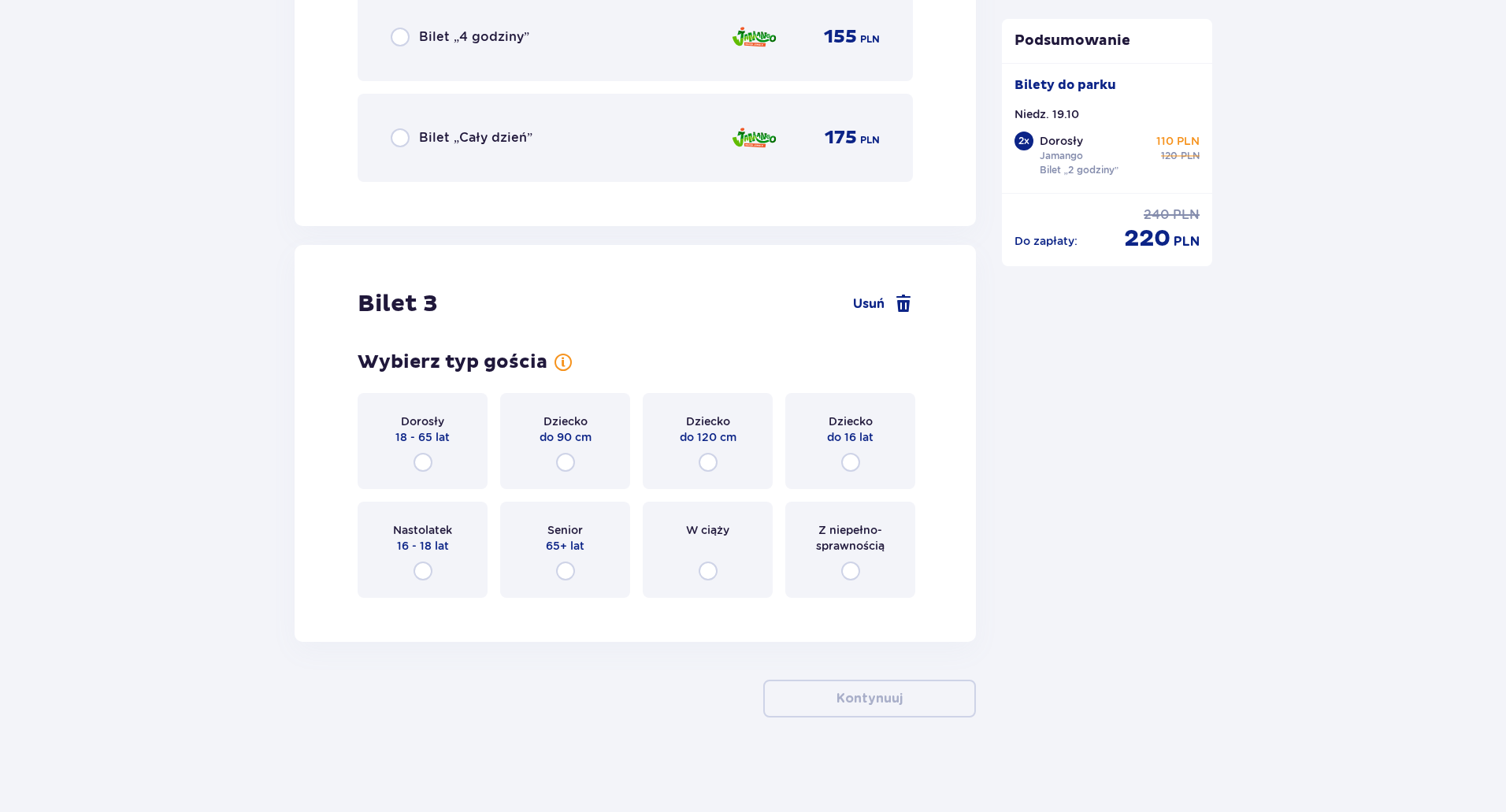
click at [707, 461] on input "radio" at bounding box center [708, 462] width 19 height 19
radio input "true"
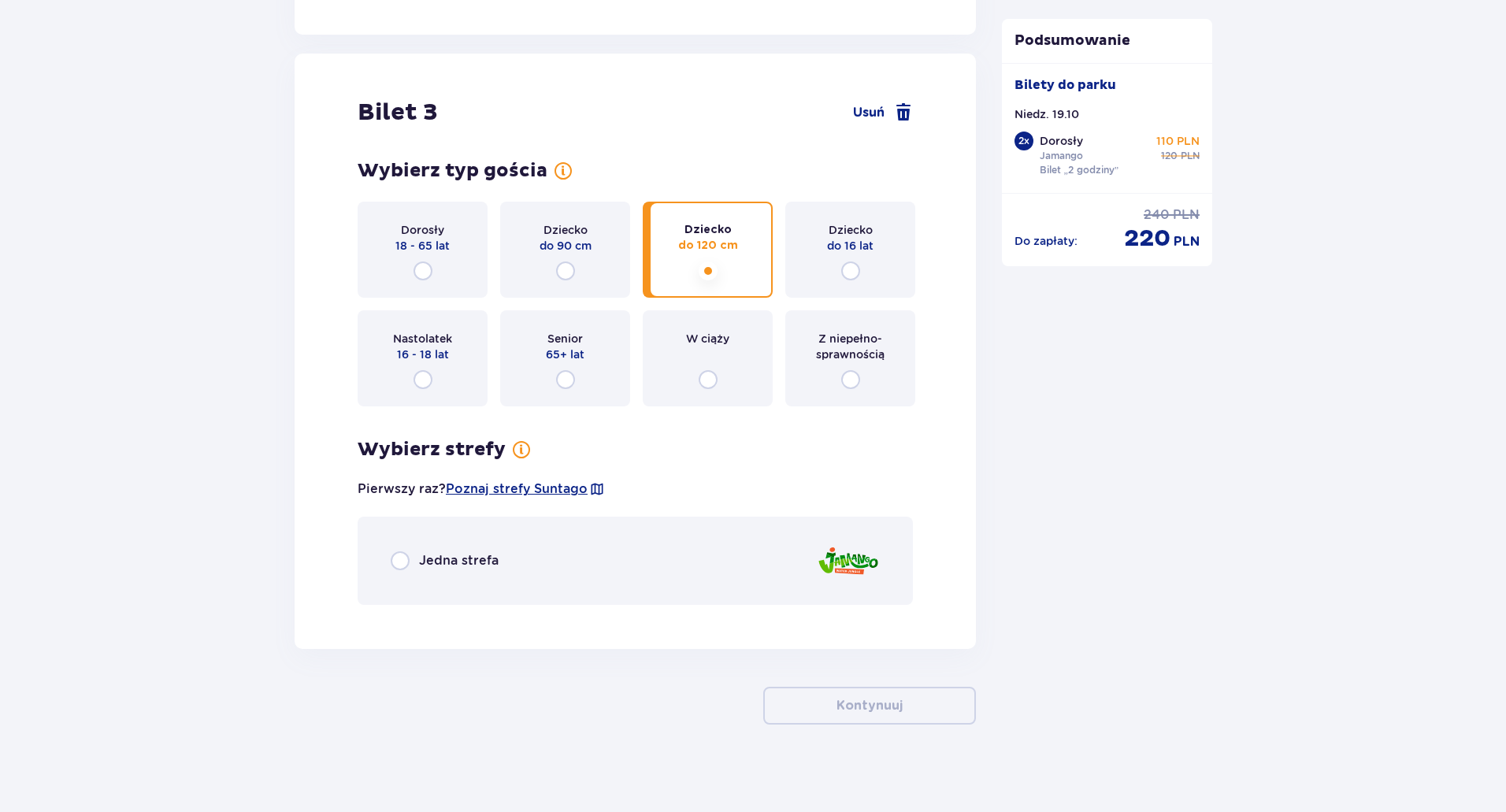
scroll to position [3227, 0]
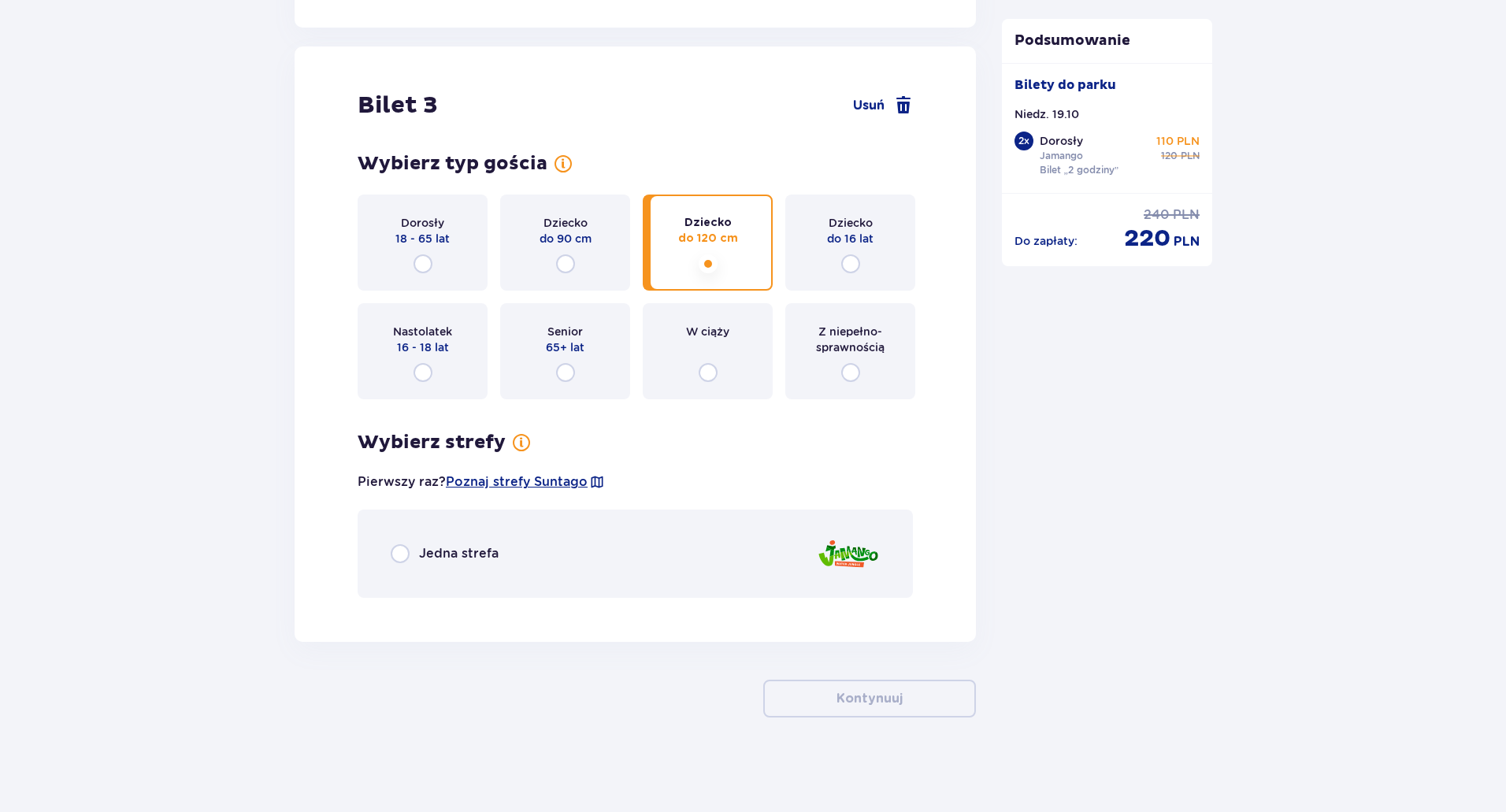
click at [401, 553] on input "radio" at bounding box center [400, 553] width 19 height 19
radio input "true"
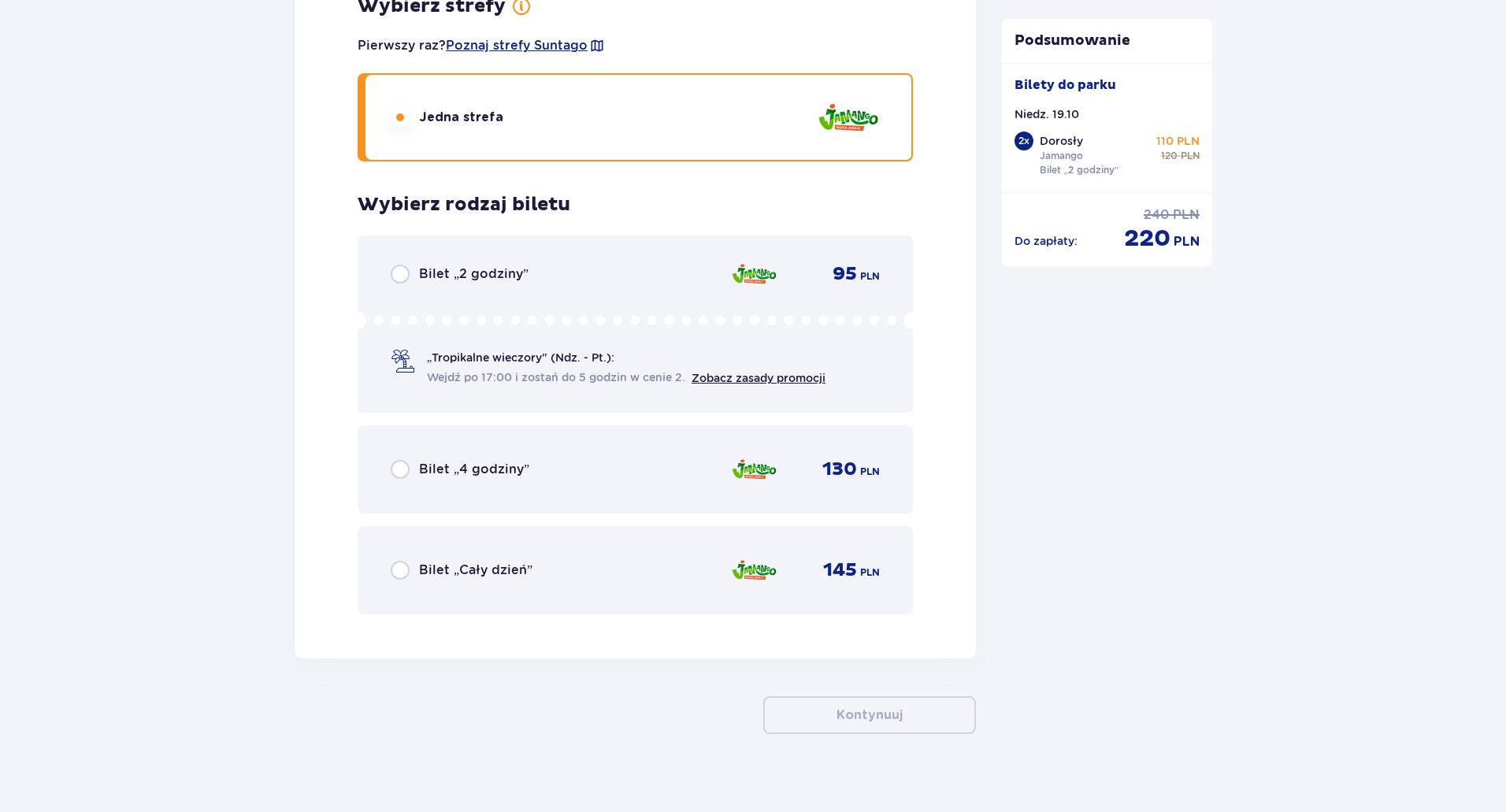
scroll to position [3679, 0]
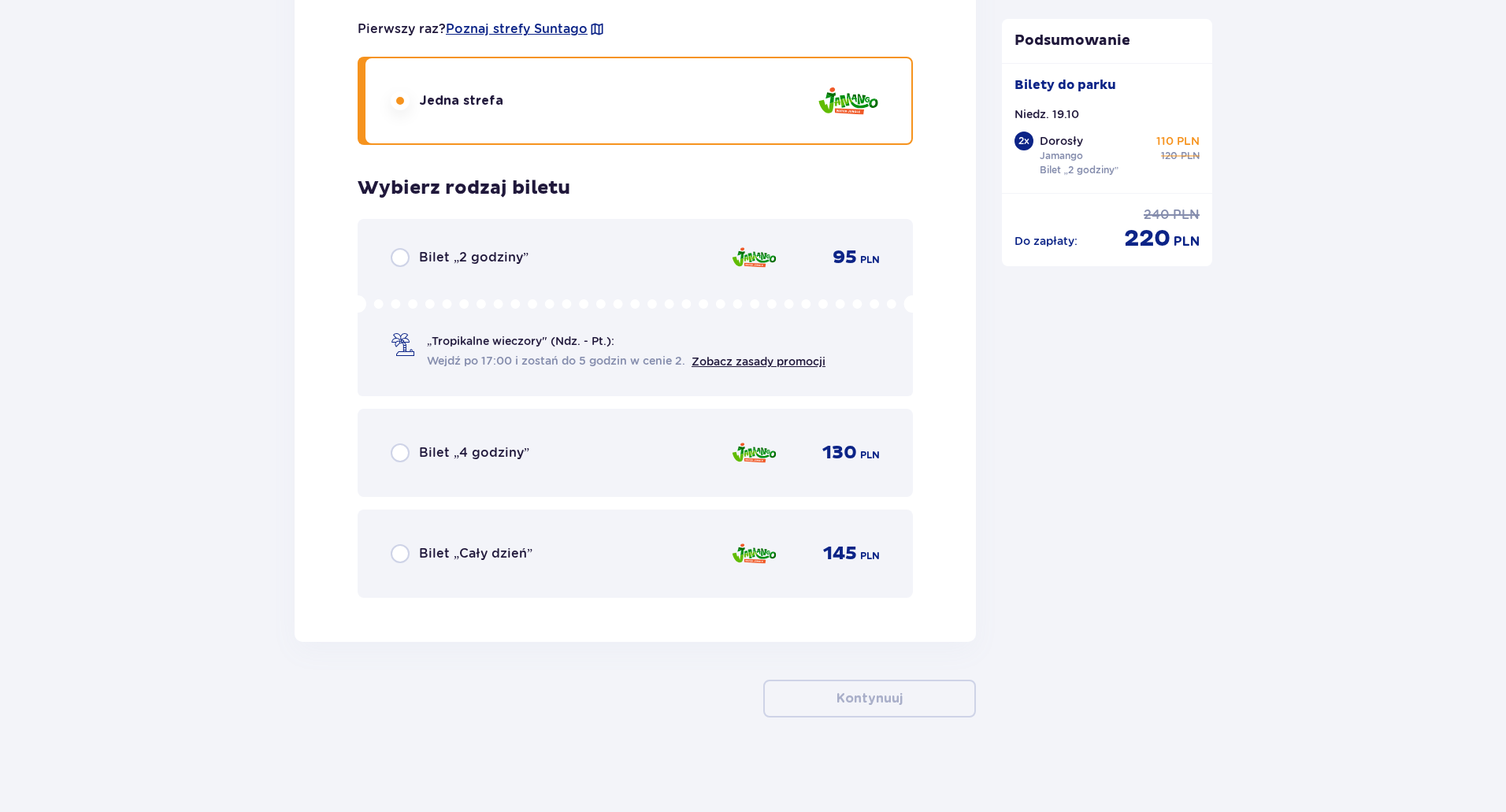
click at [401, 259] on input "radio" at bounding box center [400, 258] width 19 height 19
radio input "true"
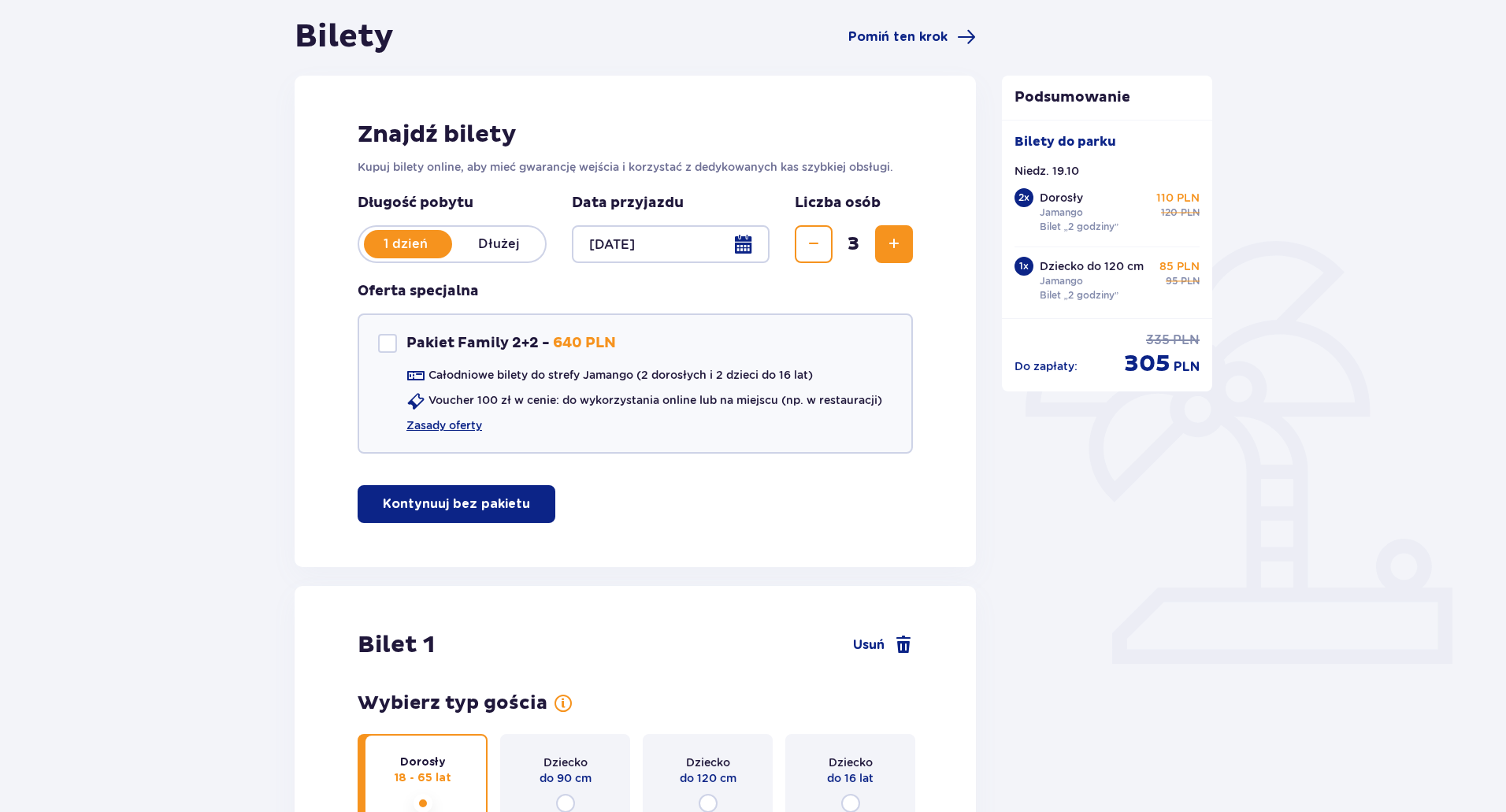
scroll to position [0, 0]
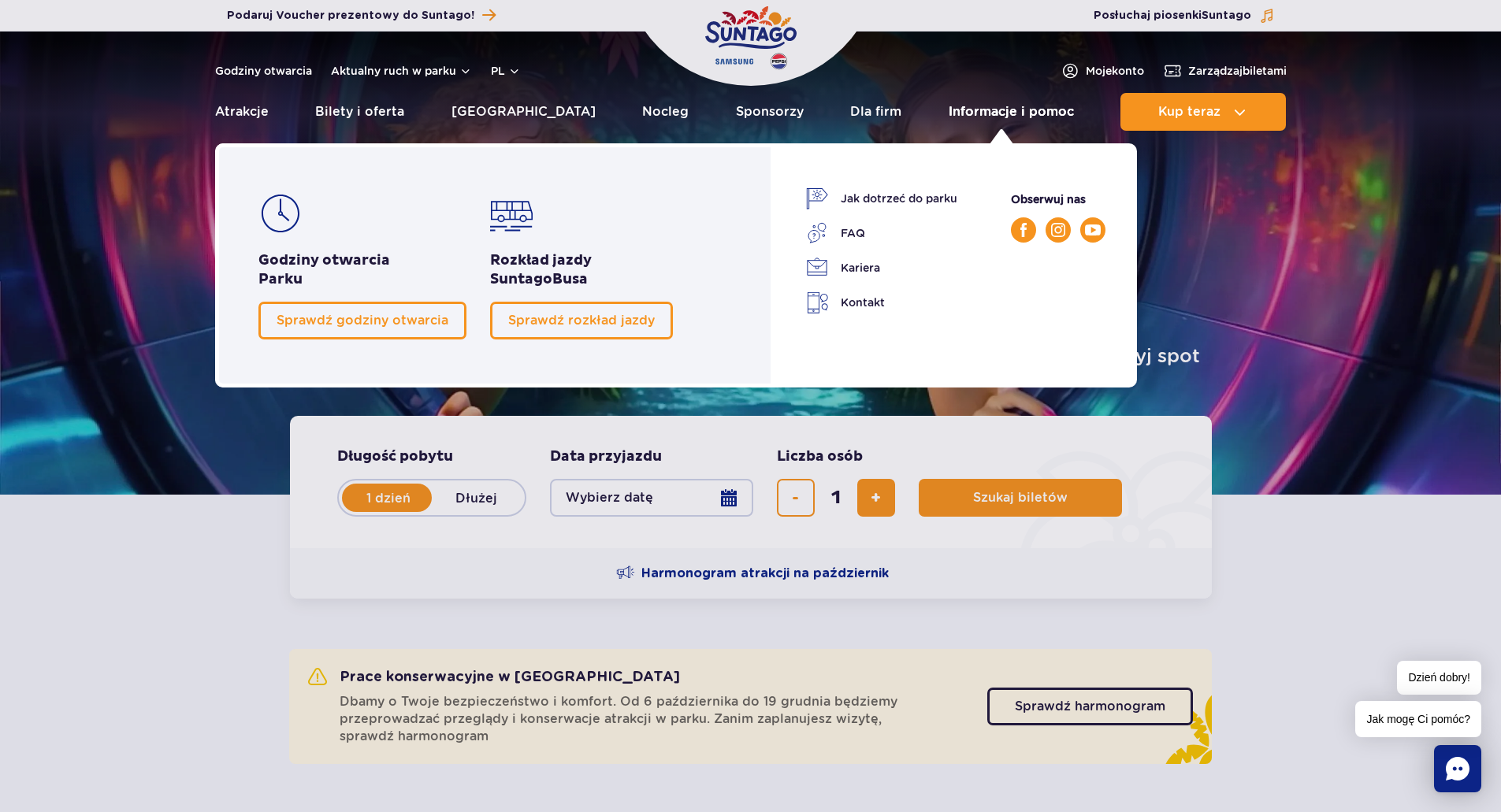
click at [1032, 115] on link "Informacje i pomoc" at bounding box center [1011, 112] width 125 height 38
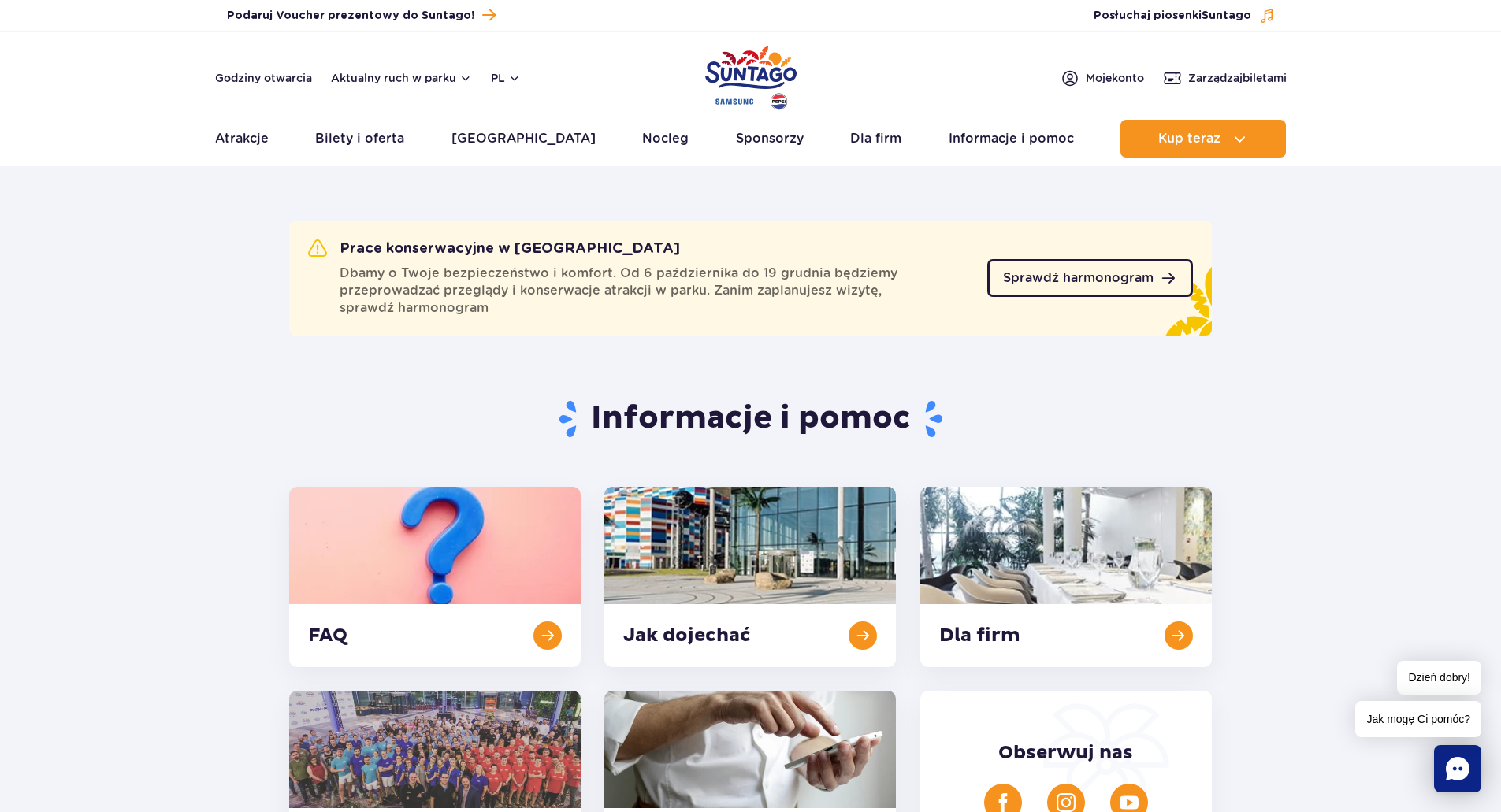
click at [1133, 272] on span "Sprawdź harmonogram" at bounding box center [1078, 278] width 151 height 13
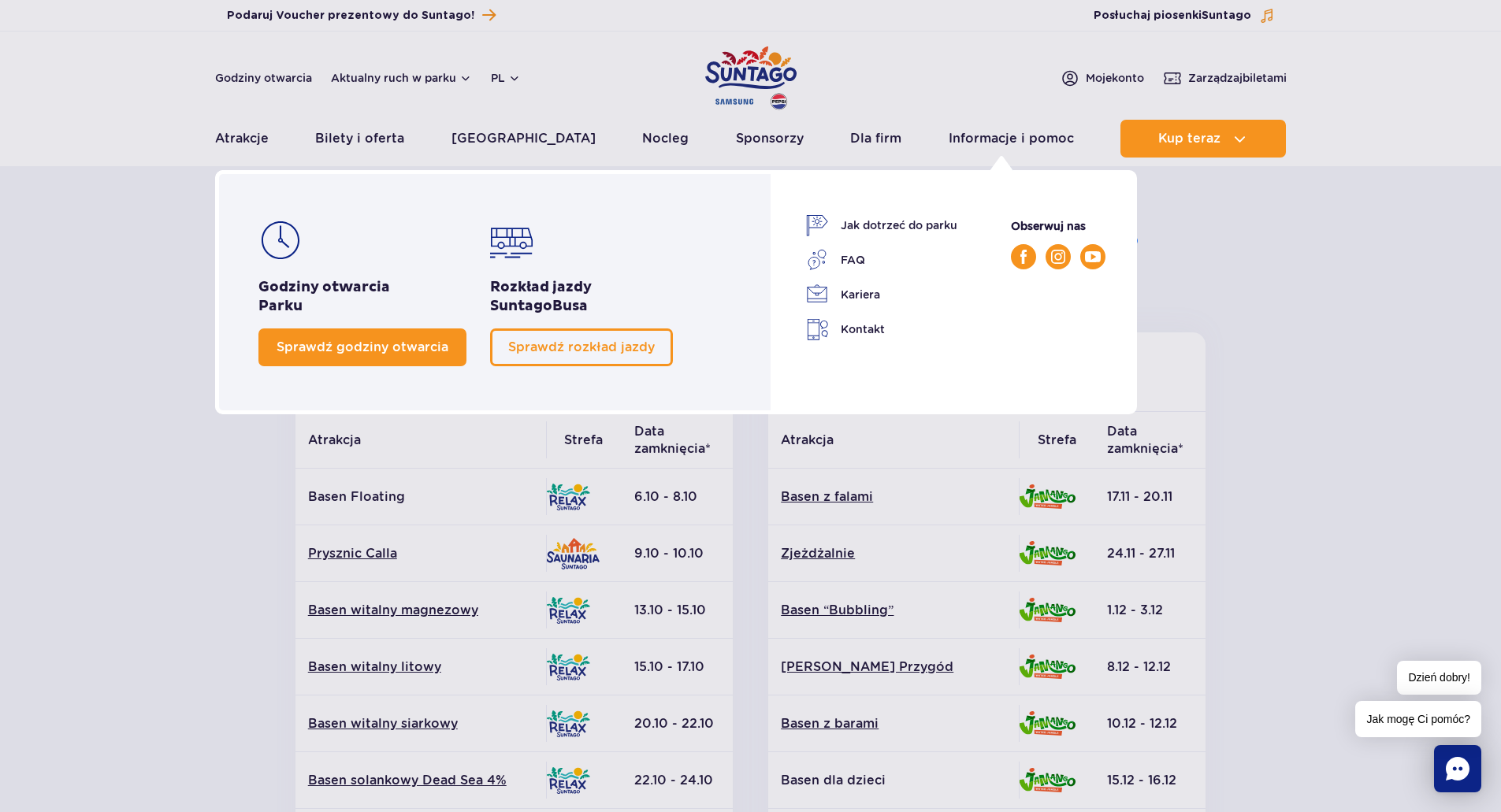
click at [282, 341] on span "Sprawdź godziny otwarcia" at bounding box center [363, 347] width 172 height 15
